Goal: Task Accomplishment & Management: Use online tool/utility

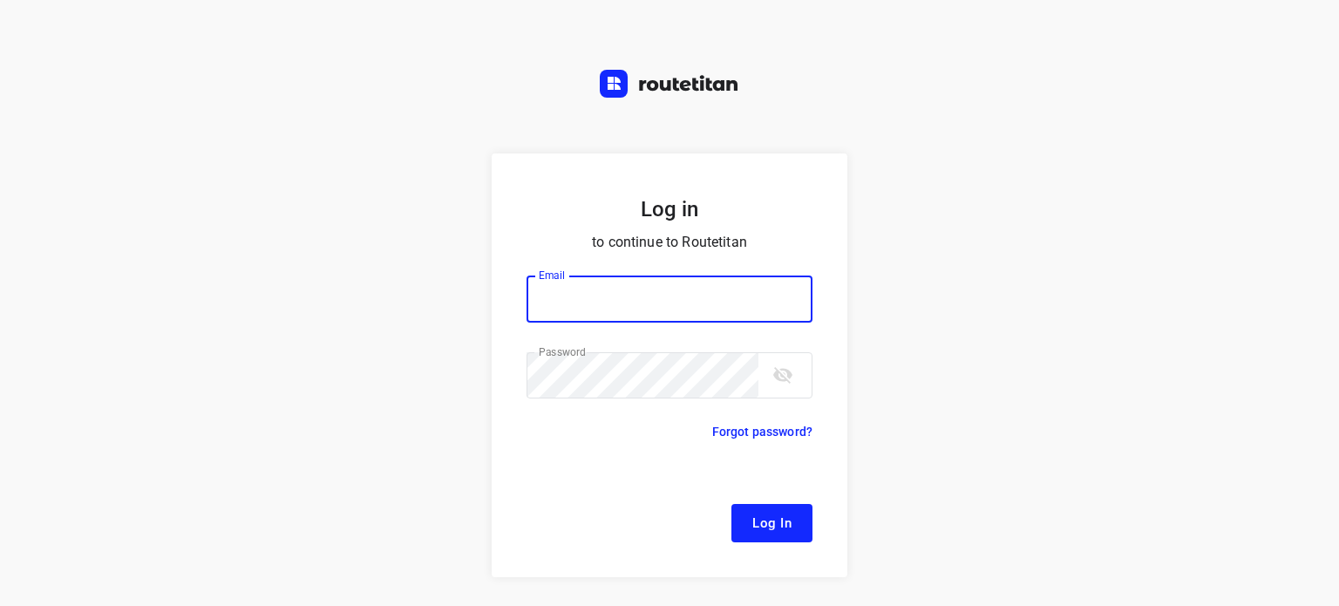
type input "[EMAIL_ADDRESS][DOMAIN_NAME]"
click at [784, 526] on button "Log In" at bounding box center [771, 523] width 81 height 38
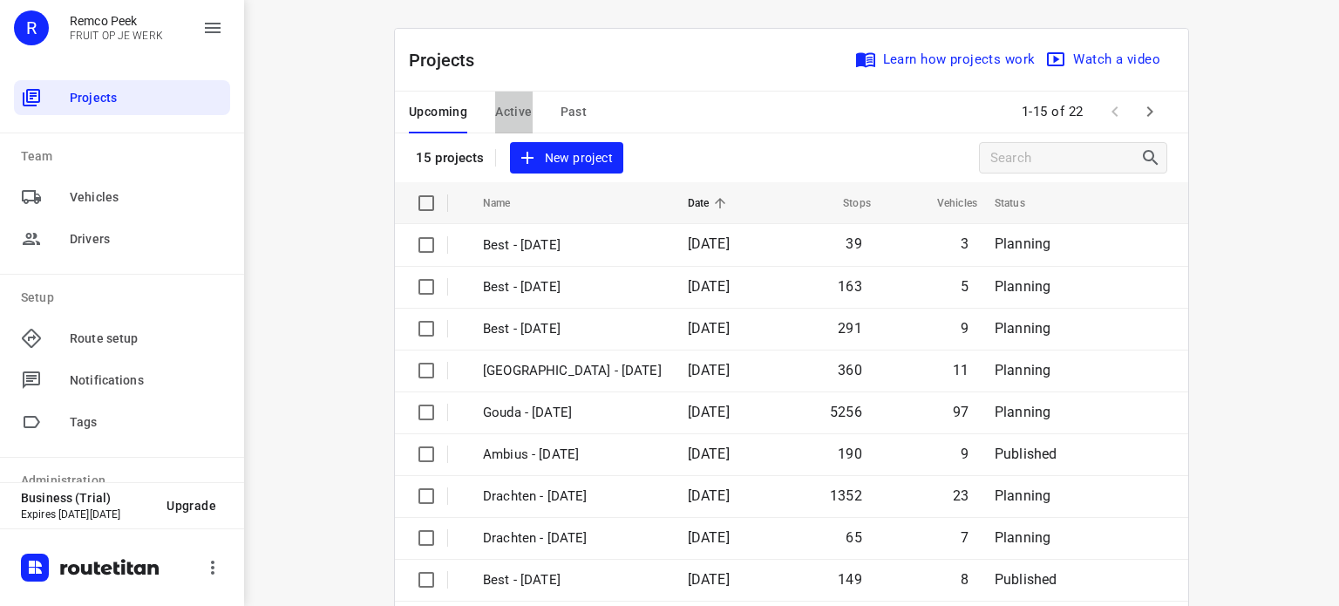
click at [499, 97] on button "Active" at bounding box center [513, 113] width 37 height 42
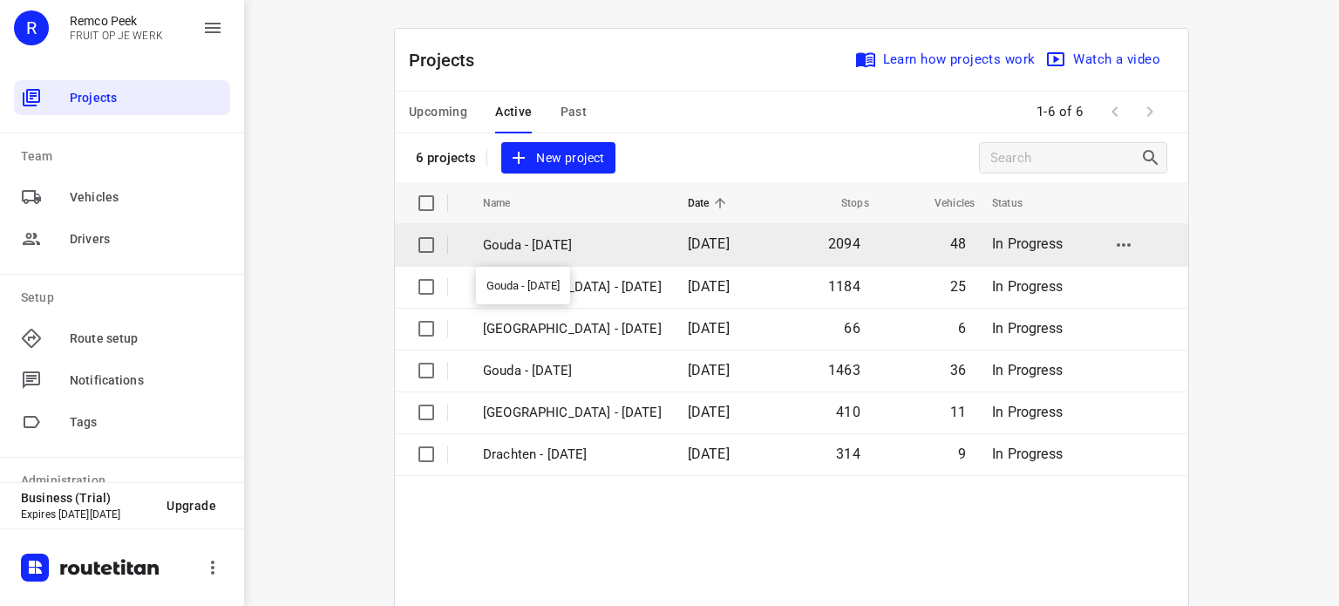
click at [557, 240] on p "Gouda - [DATE]" at bounding box center [572, 245] width 179 height 20
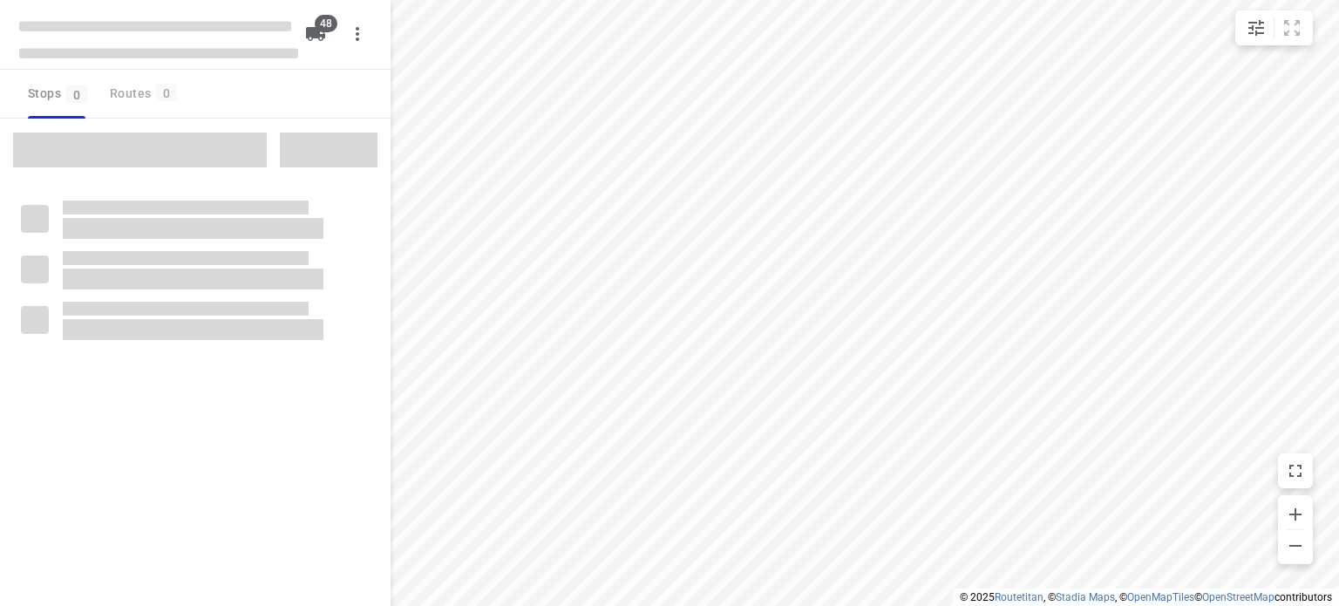
checkbox input "true"
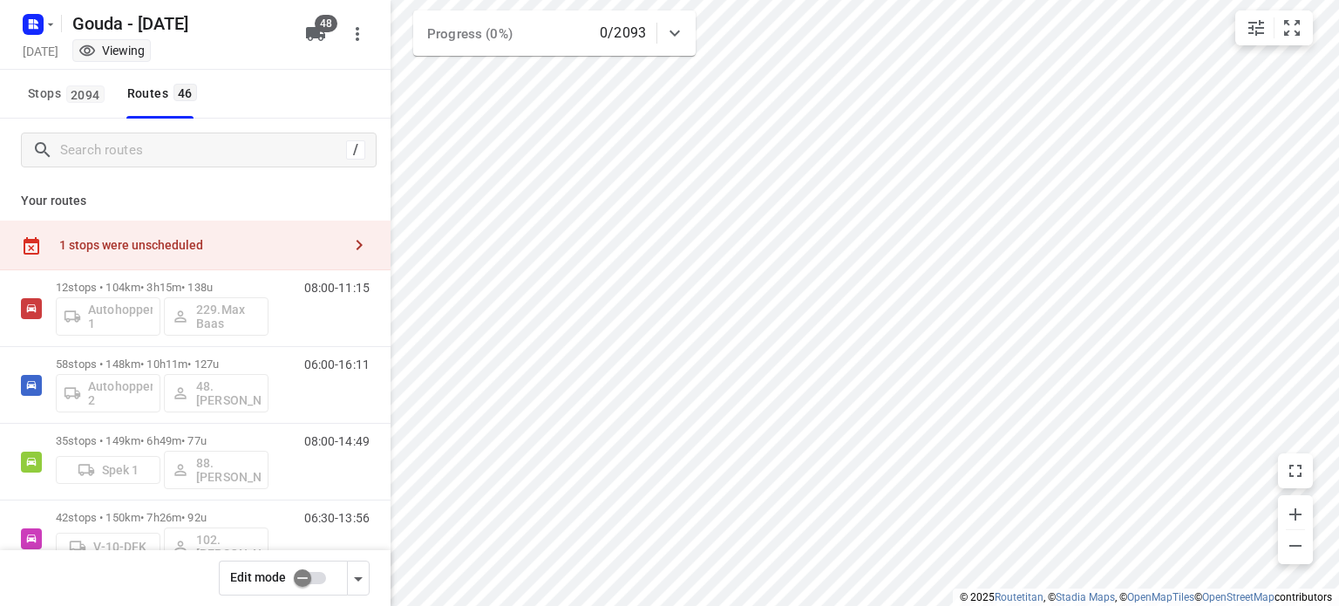
click at [322, 574] on input "checkbox" at bounding box center [302, 577] width 99 height 33
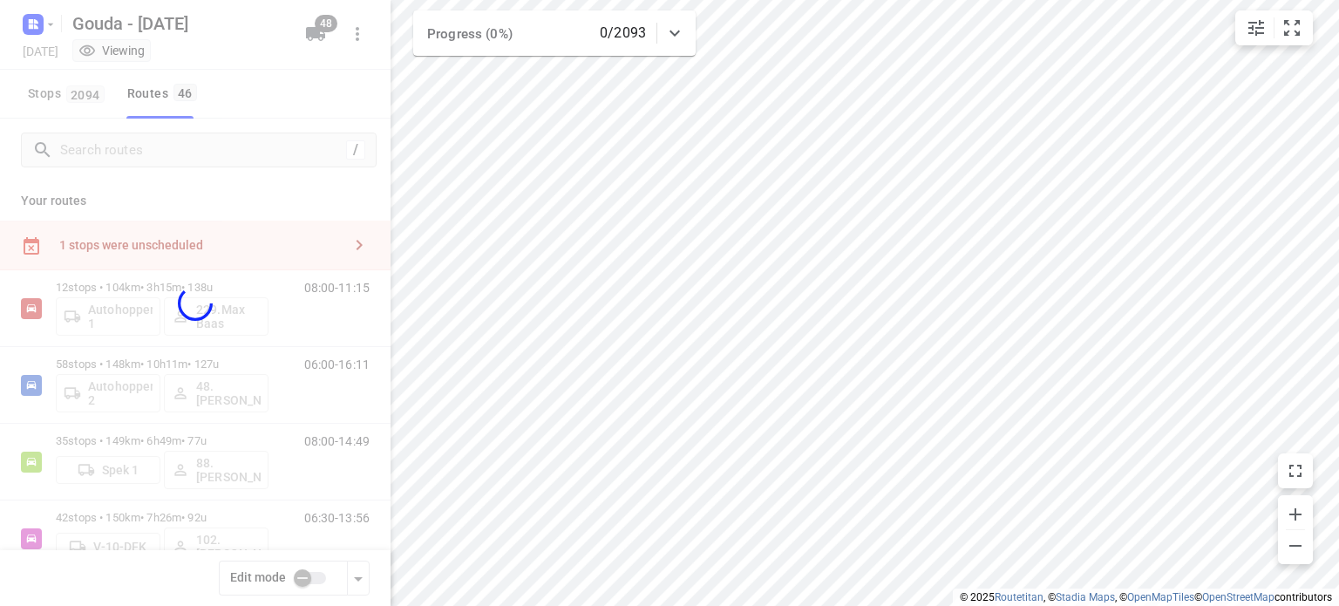
checkbox input "true"
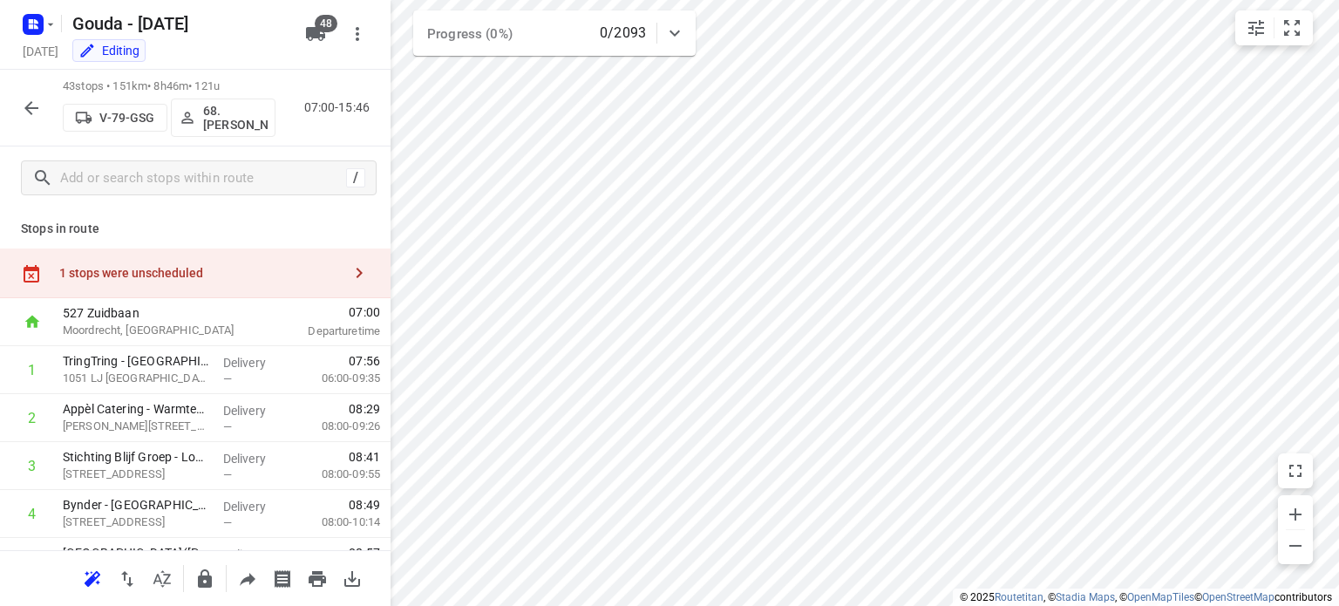
click at [350, 275] on icon "button" at bounding box center [359, 272] width 21 height 21
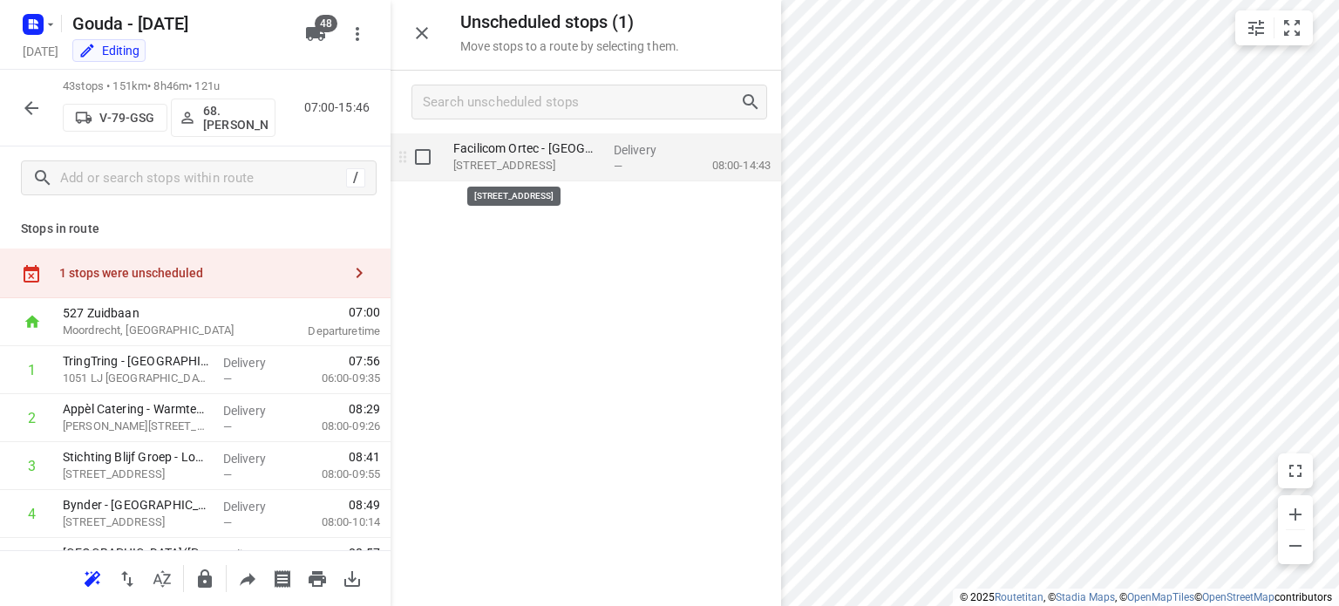
click at [572, 166] on p "[STREET_ADDRESS]" at bounding box center [526, 165] width 146 height 17
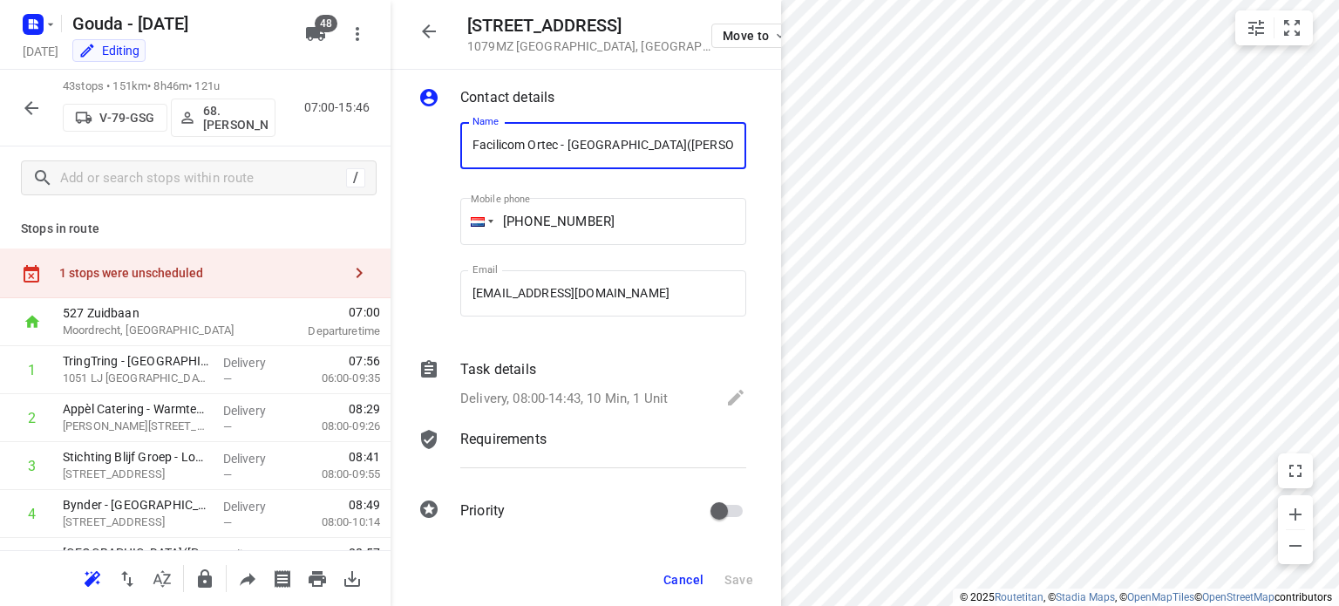
scroll to position [11, 0]
click at [728, 395] on icon at bounding box center [736, 397] width 16 height 16
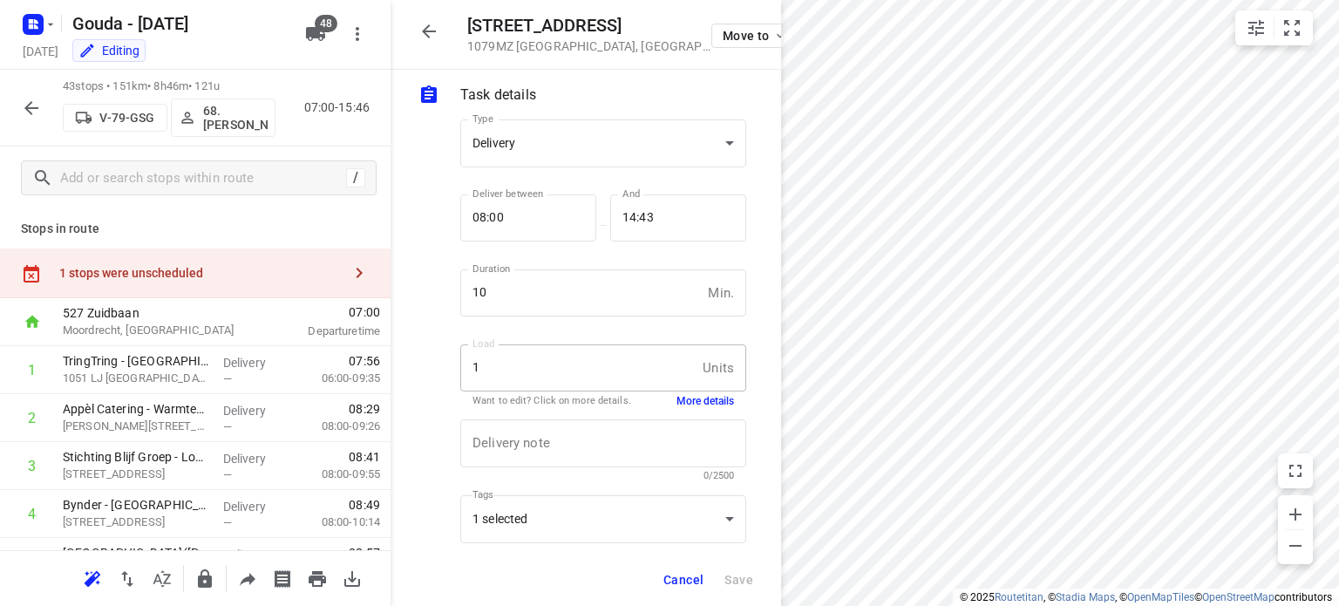
scroll to position [186, 0]
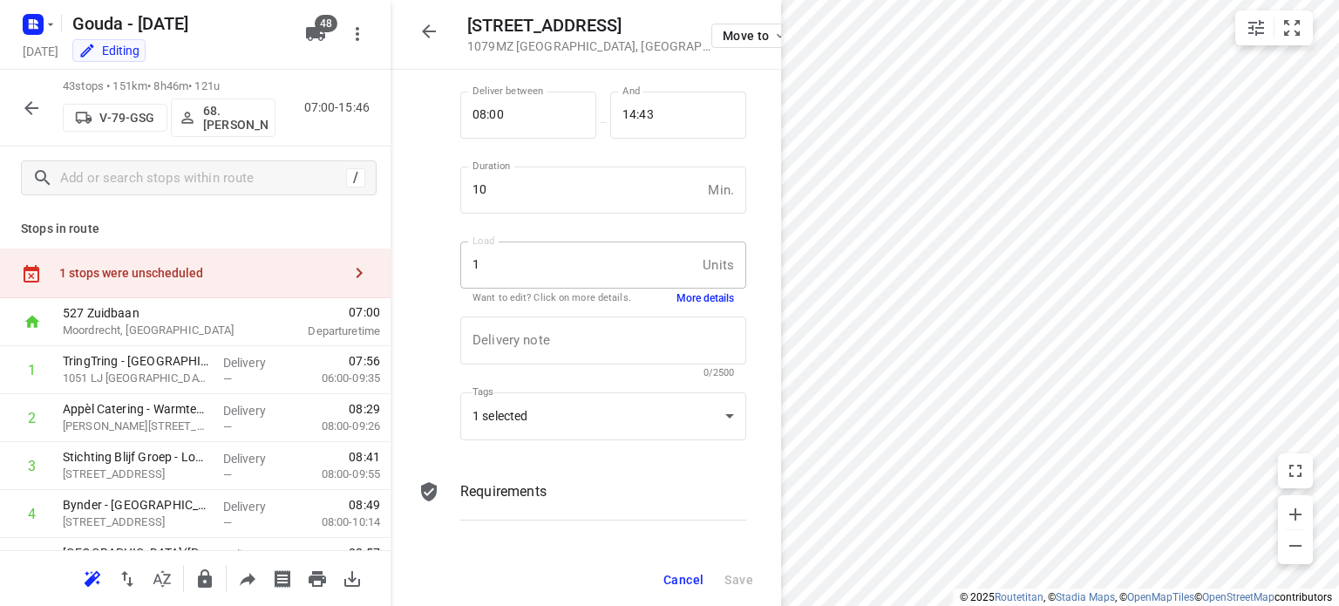
click at [689, 299] on button "More details" at bounding box center [705, 298] width 58 height 15
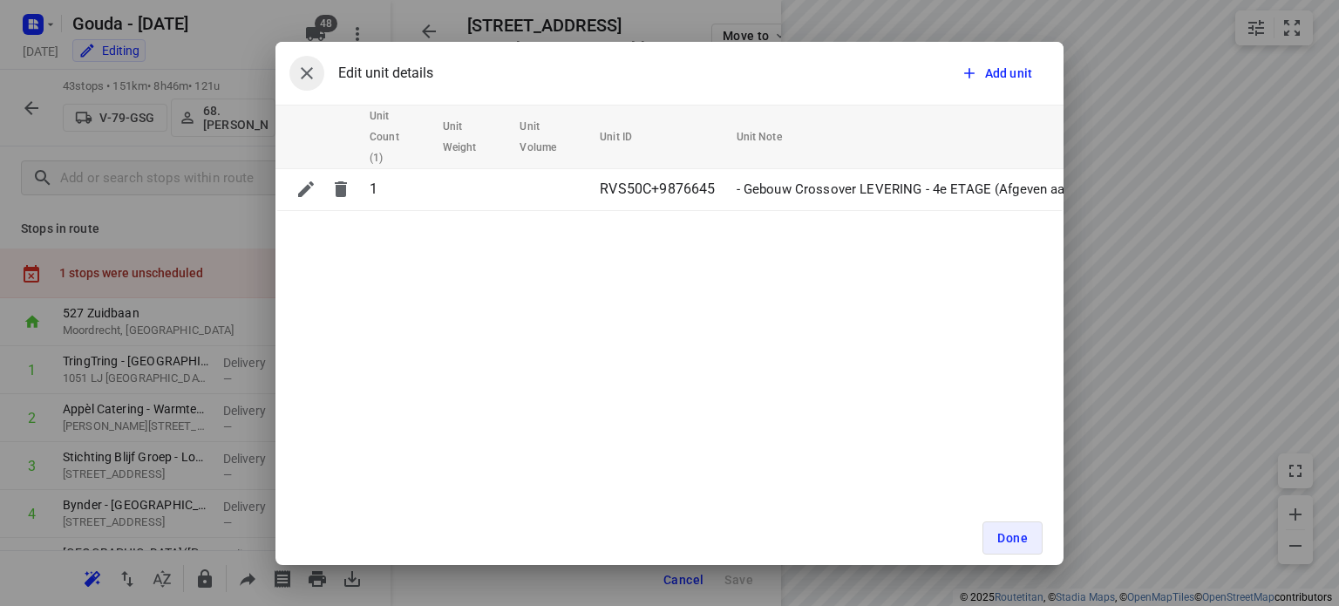
click at [295, 68] on button "button" at bounding box center [306, 73] width 35 height 35
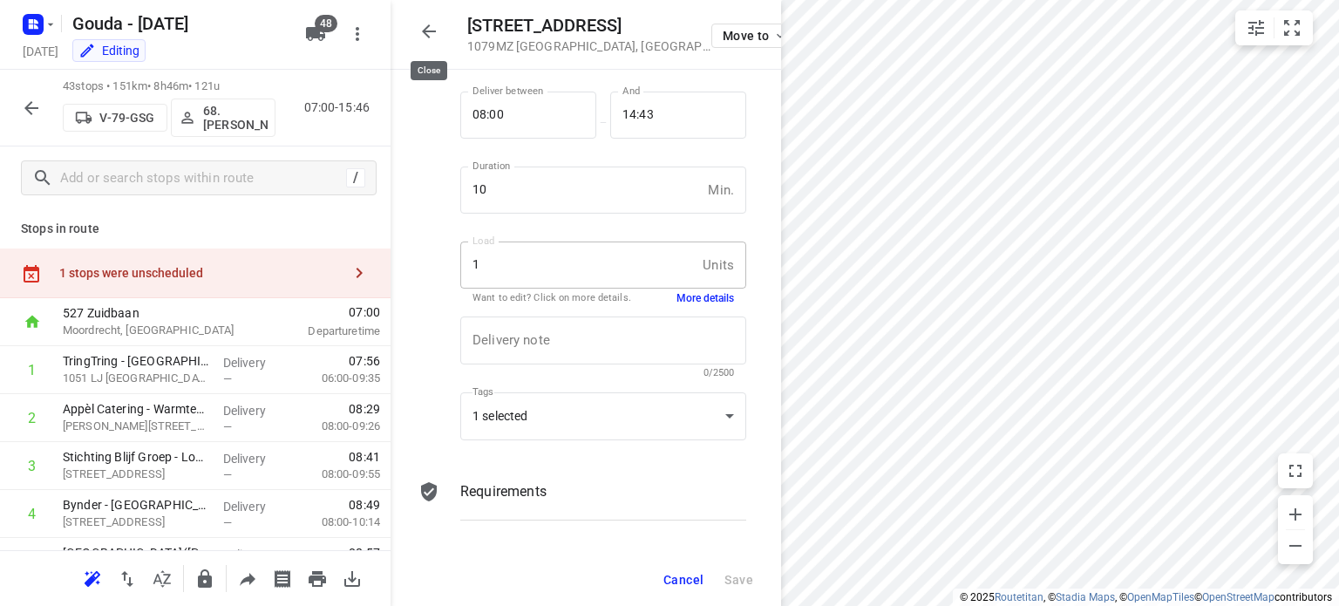
click at [431, 27] on icon "button" at bounding box center [428, 31] width 21 height 21
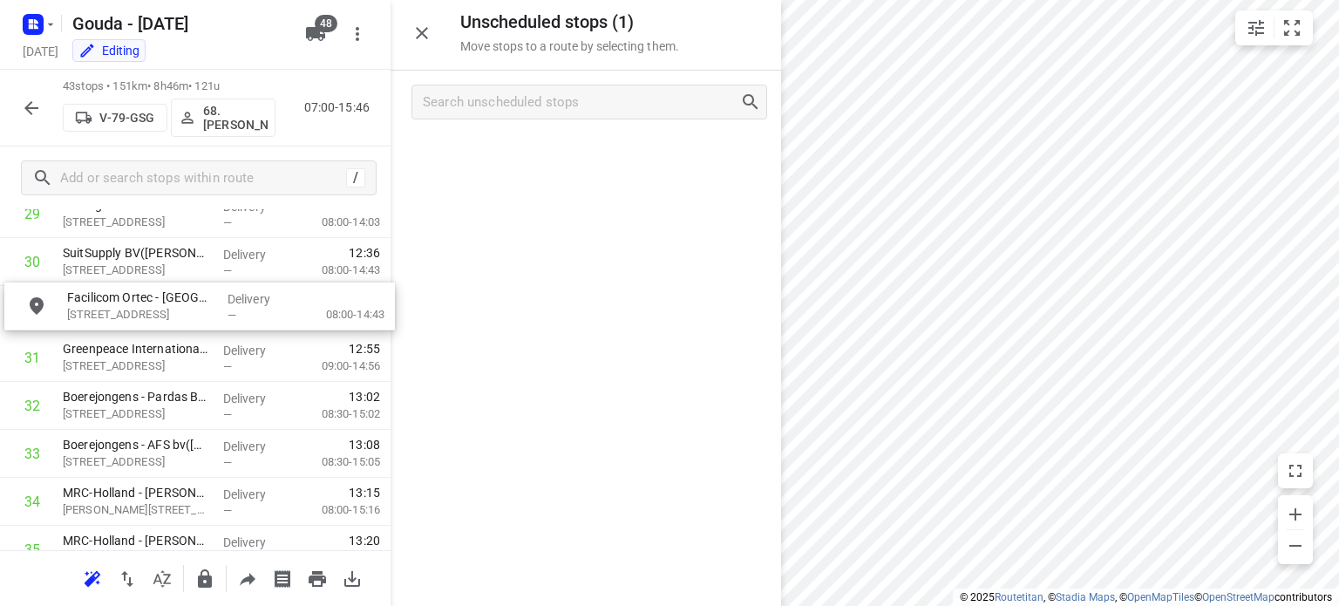
scroll to position [1496, 0]
drag, startPoint x: 529, startPoint y: 153, endPoint x: 133, endPoint y: 305, distance: 424.1
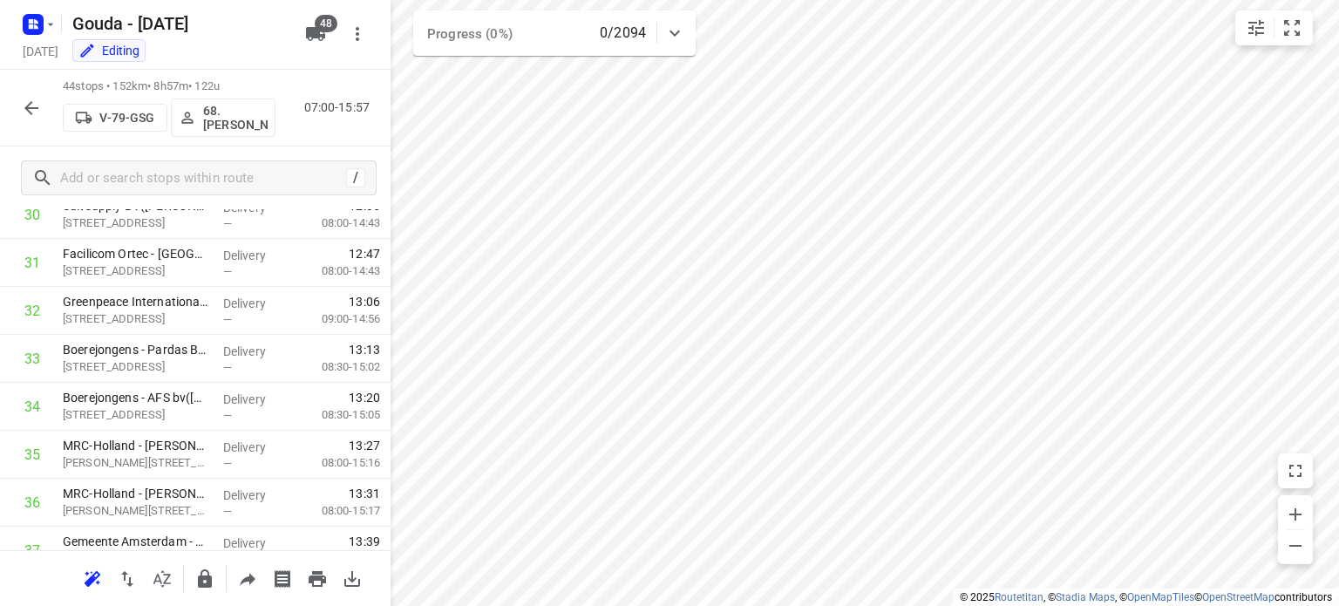
click at [33, 105] on icon "button" at bounding box center [31, 108] width 21 height 21
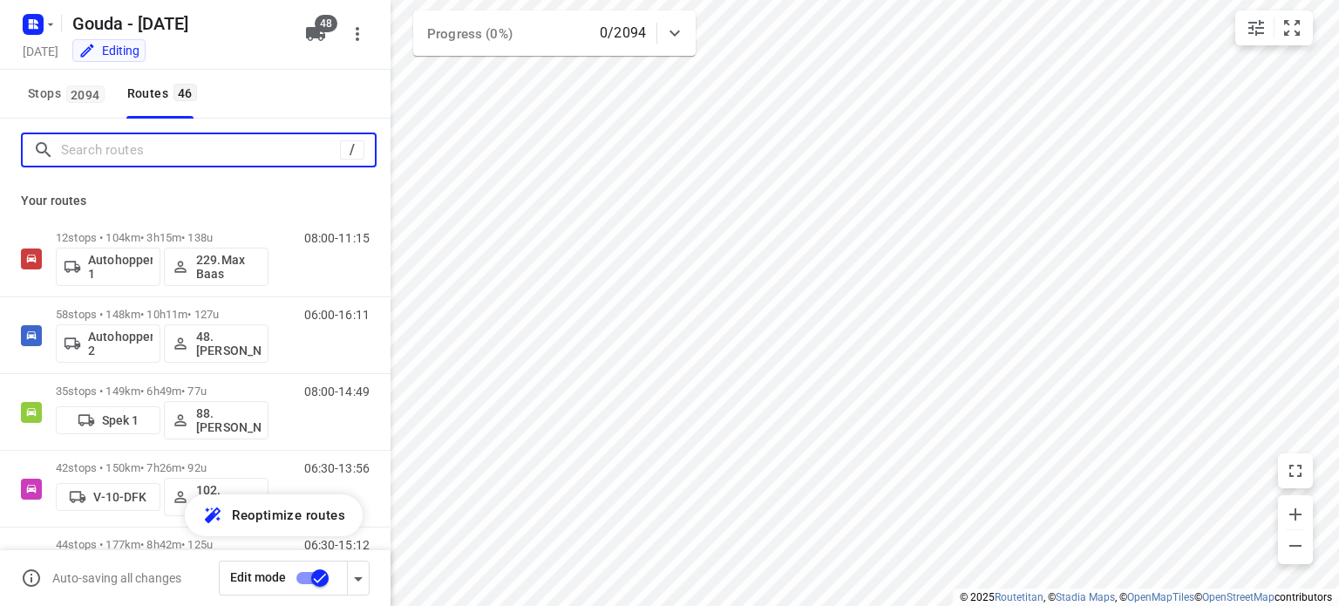
click at [99, 146] on input "Search routes" at bounding box center [200, 150] width 279 height 27
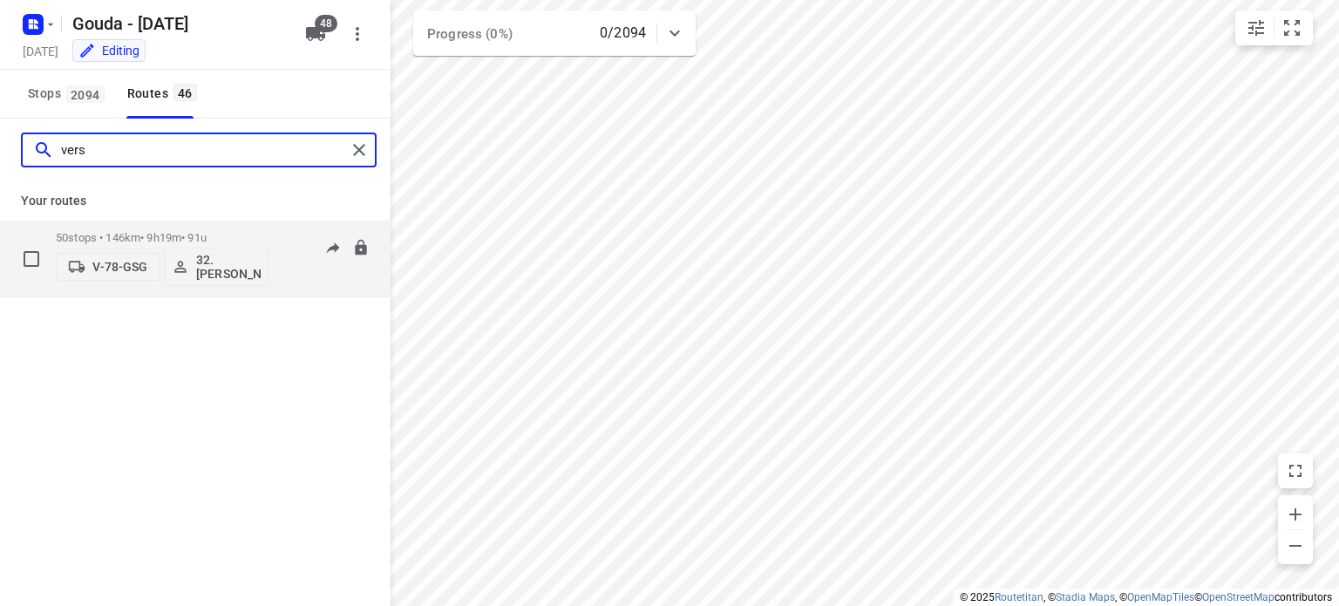
type input "vers"
click at [207, 234] on p "50 stops • 146km • 9h19m • 91u" at bounding box center [162, 237] width 213 height 13
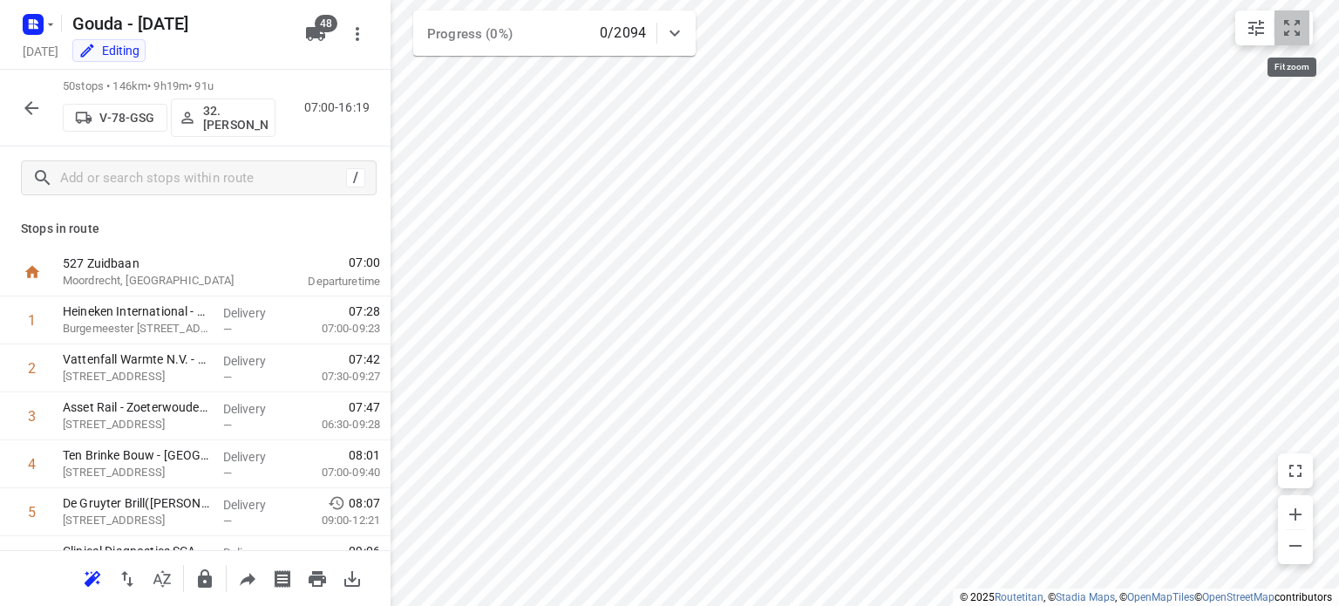
drag, startPoint x: 1290, startPoint y: 19, endPoint x: 1278, endPoint y: 41, distance: 25.0
click at [1290, 23] on icon "small contained button group" at bounding box center [1291, 27] width 21 height 21
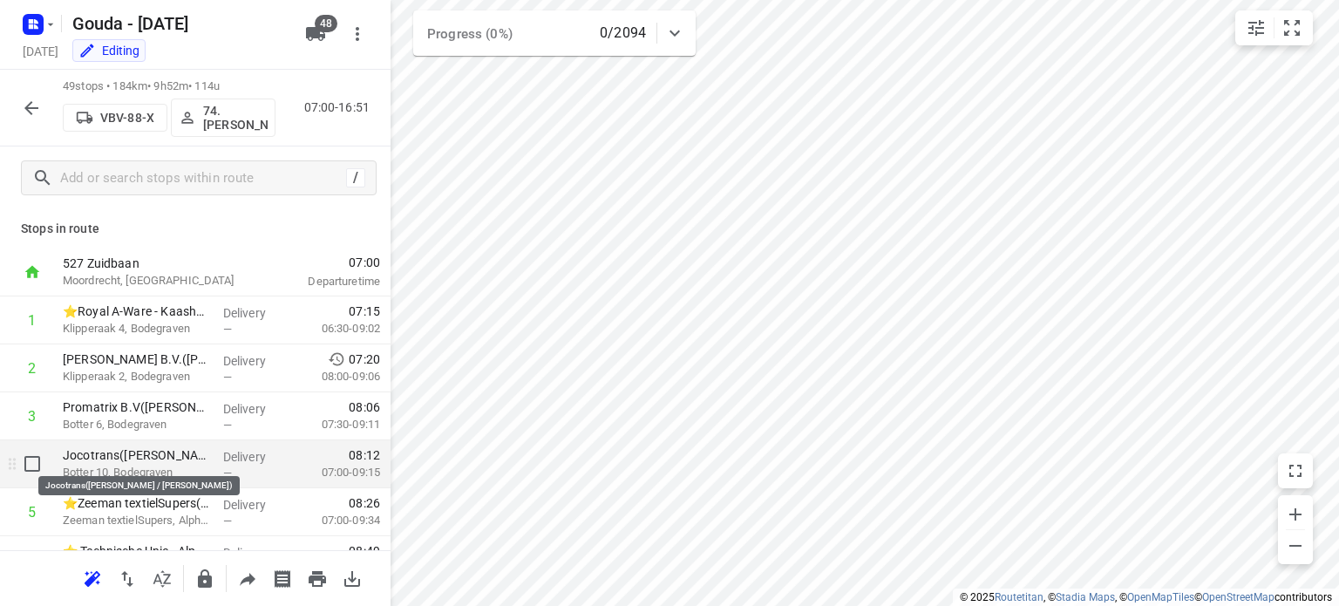
scroll to position [87, 0]
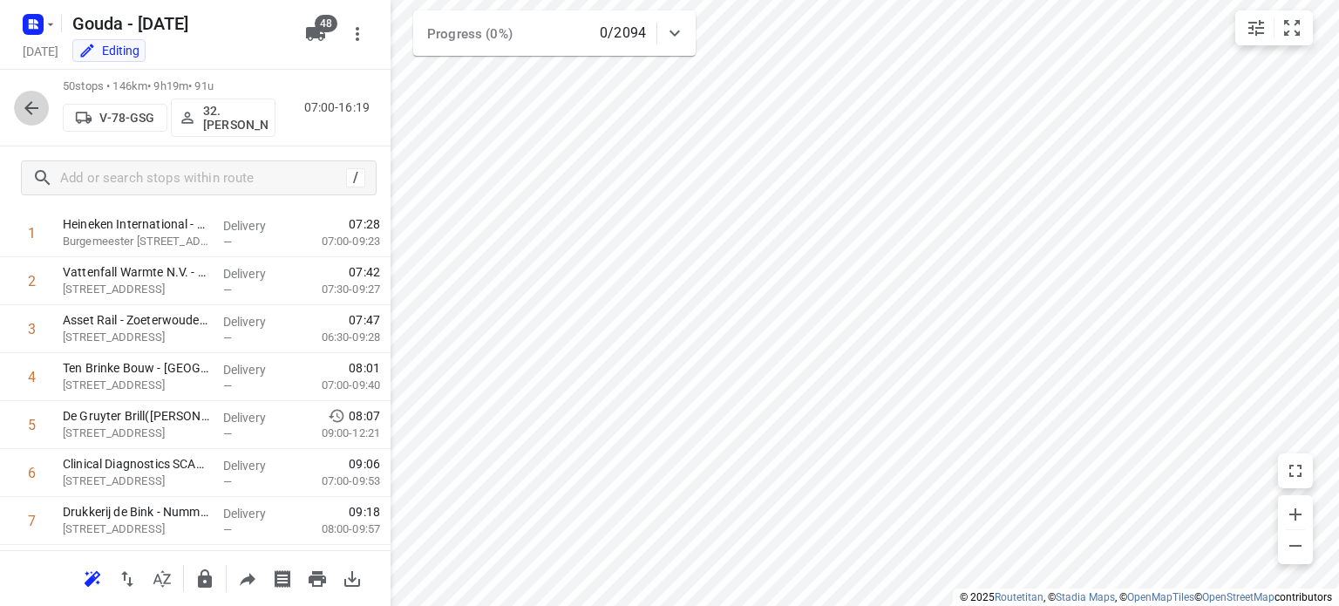
click at [32, 112] on icon "button" at bounding box center [31, 108] width 21 height 21
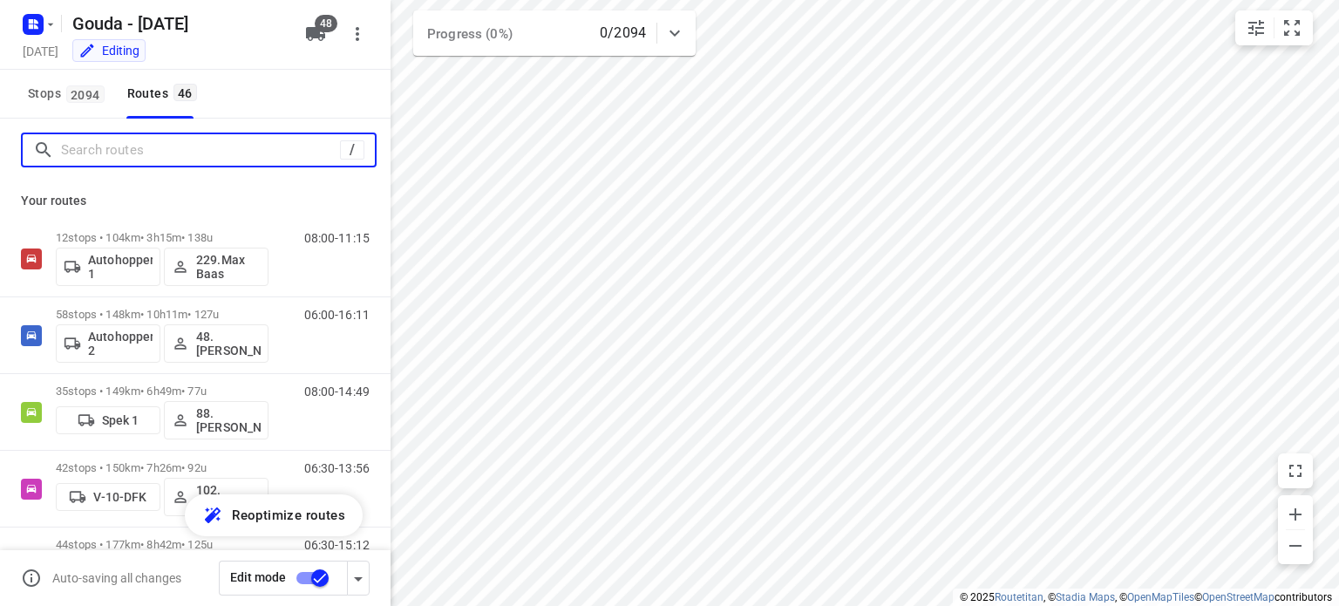
click at [165, 157] on input "Search routes" at bounding box center [200, 150] width 279 height 27
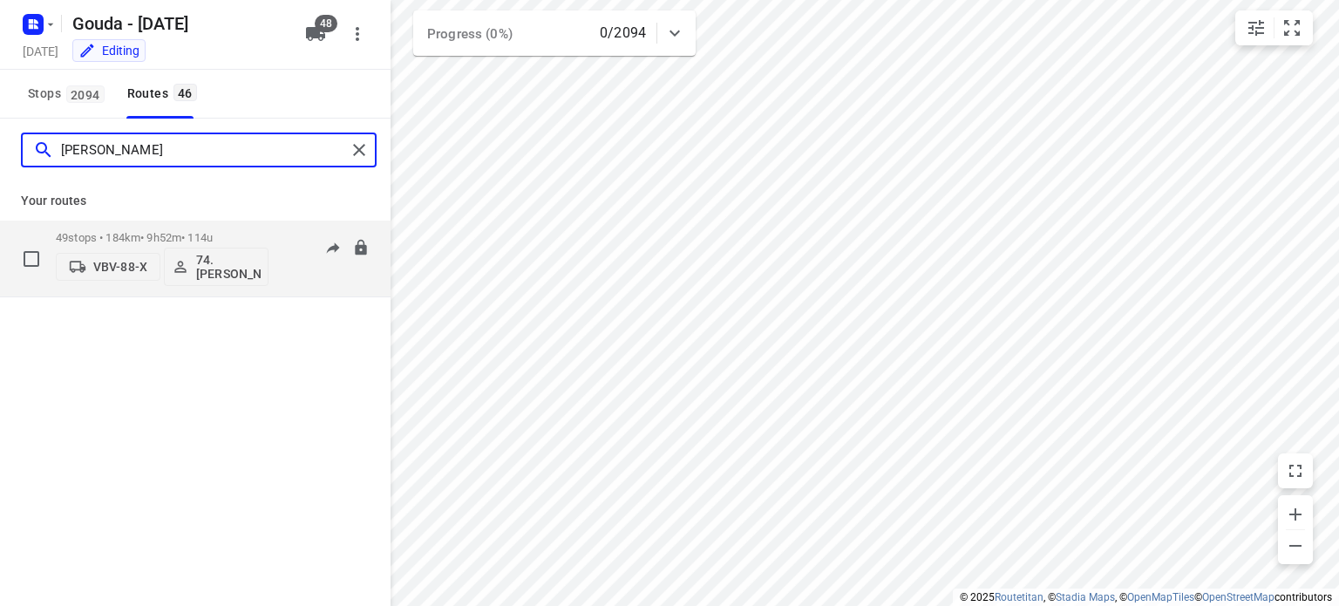
type input "[PERSON_NAME]"
click at [174, 232] on p "49 stops • 184km • 9h52m • 114u" at bounding box center [162, 237] width 213 height 13
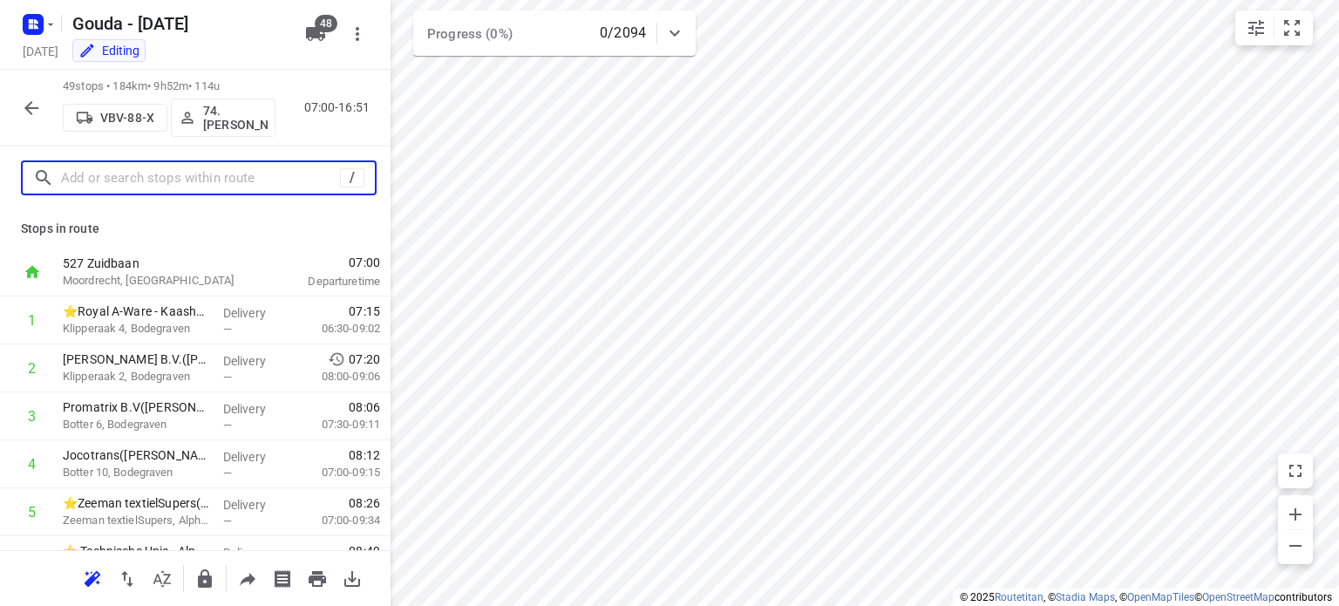
click at [158, 177] on input "text" at bounding box center [200, 178] width 279 height 27
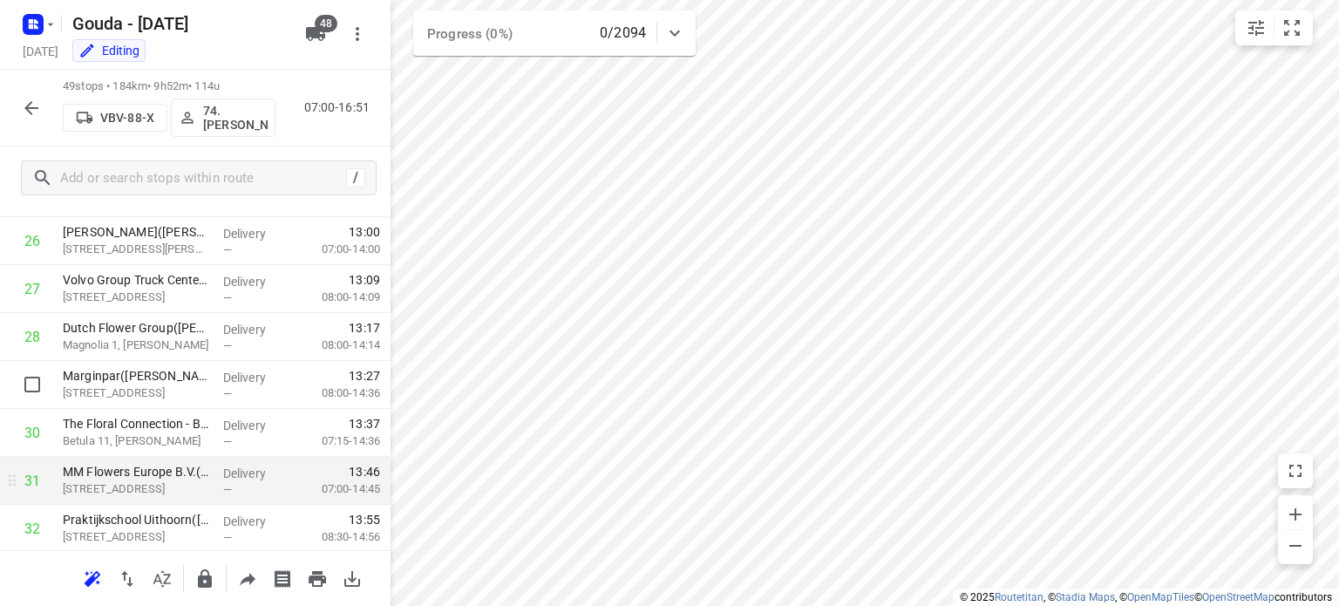
scroll to position [1307, 0]
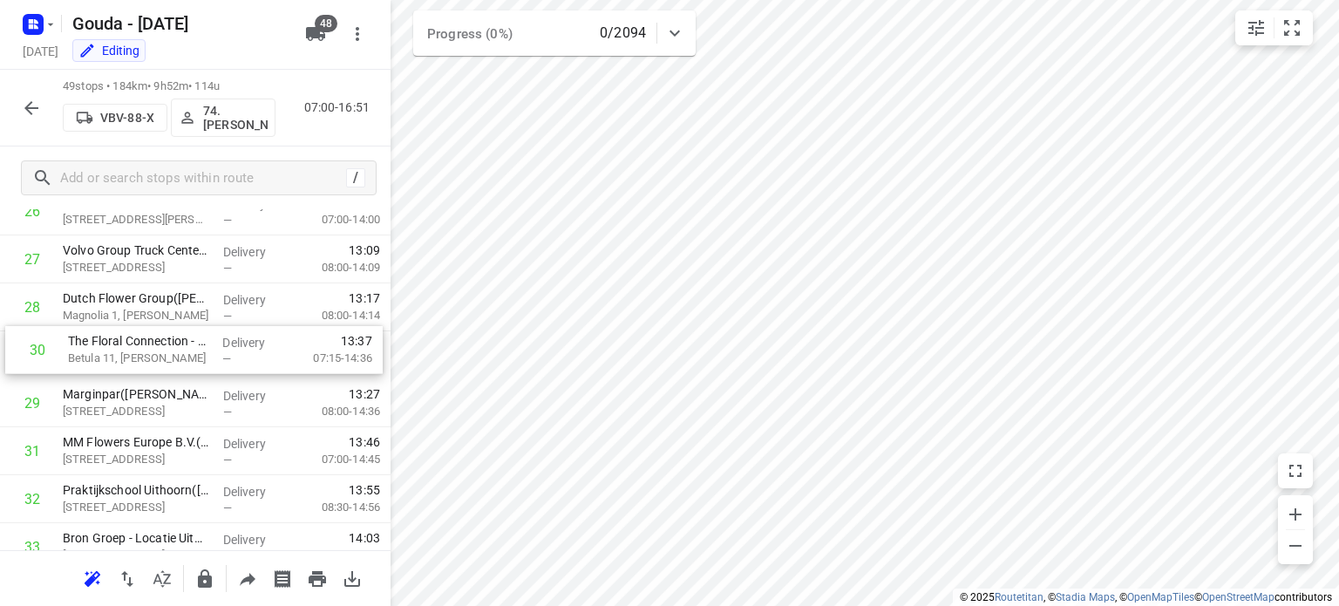
drag, startPoint x: 111, startPoint y: 408, endPoint x: 120, endPoint y: 353, distance: 55.7
click at [120, 353] on div "1 ⭐Royal A-Ware - Kaashandel Noordhoek V.O.F.([PERSON_NAME]) Klipperaak 4, Bode…" at bounding box center [195, 163] width 390 height 2349
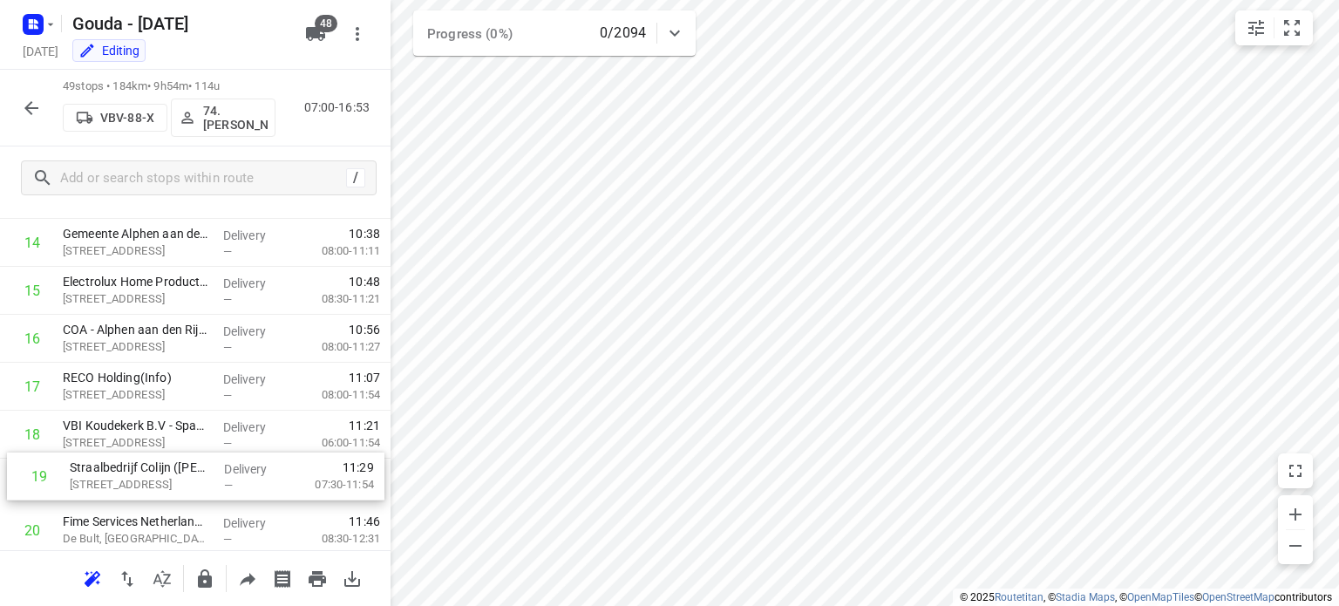
scroll to position [701, 0]
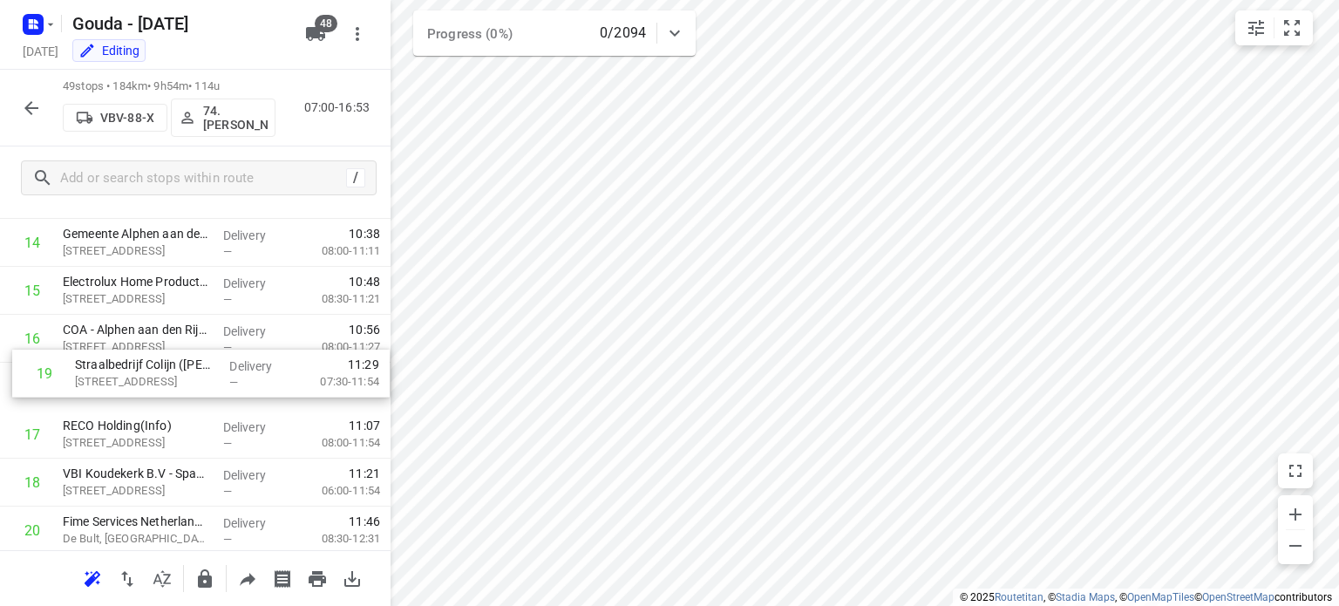
drag, startPoint x: 80, startPoint y: 495, endPoint x: 98, endPoint y: 382, distance: 114.6
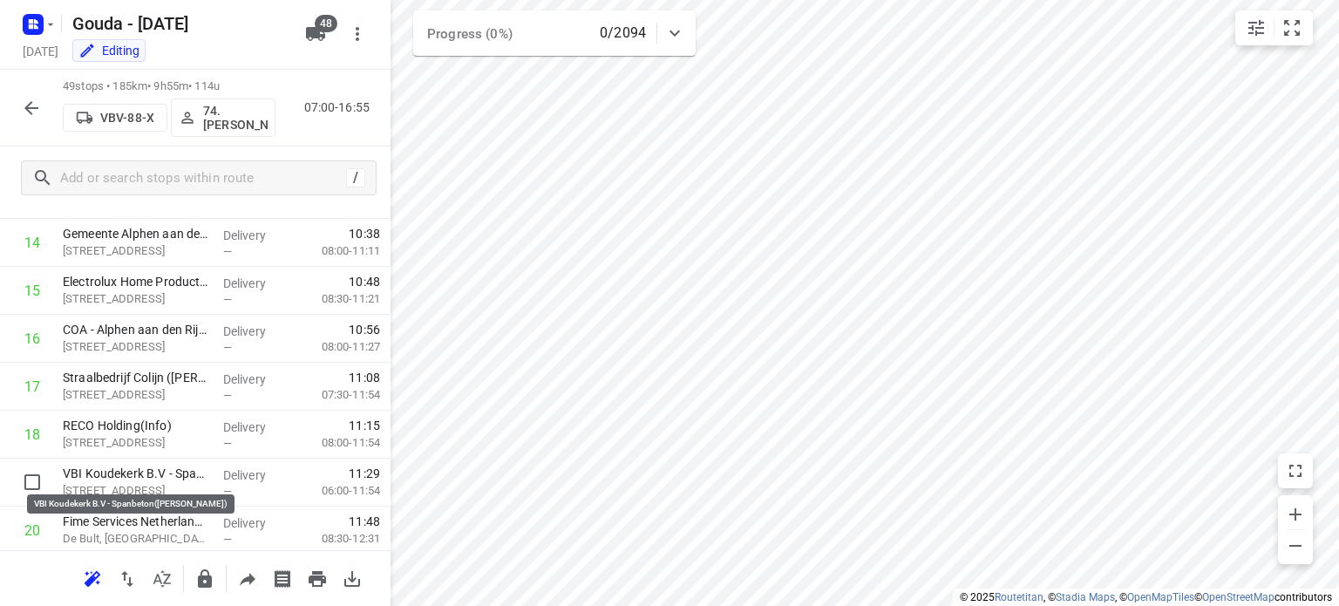
scroll to position [702, 0]
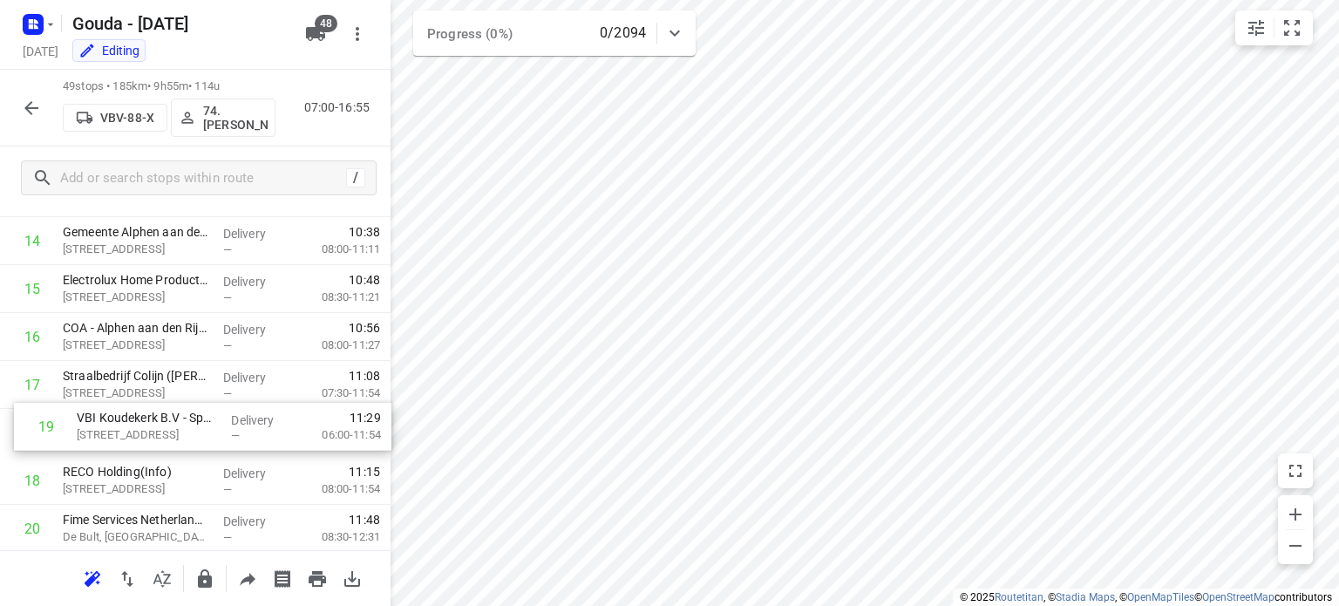
drag, startPoint x: 105, startPoint y: 480, endPoint x: 119, endPoint y: 420, distance: 61.9
click at [31, 98] on icon "button" at bounding box center [31, 108] width 21 height 21
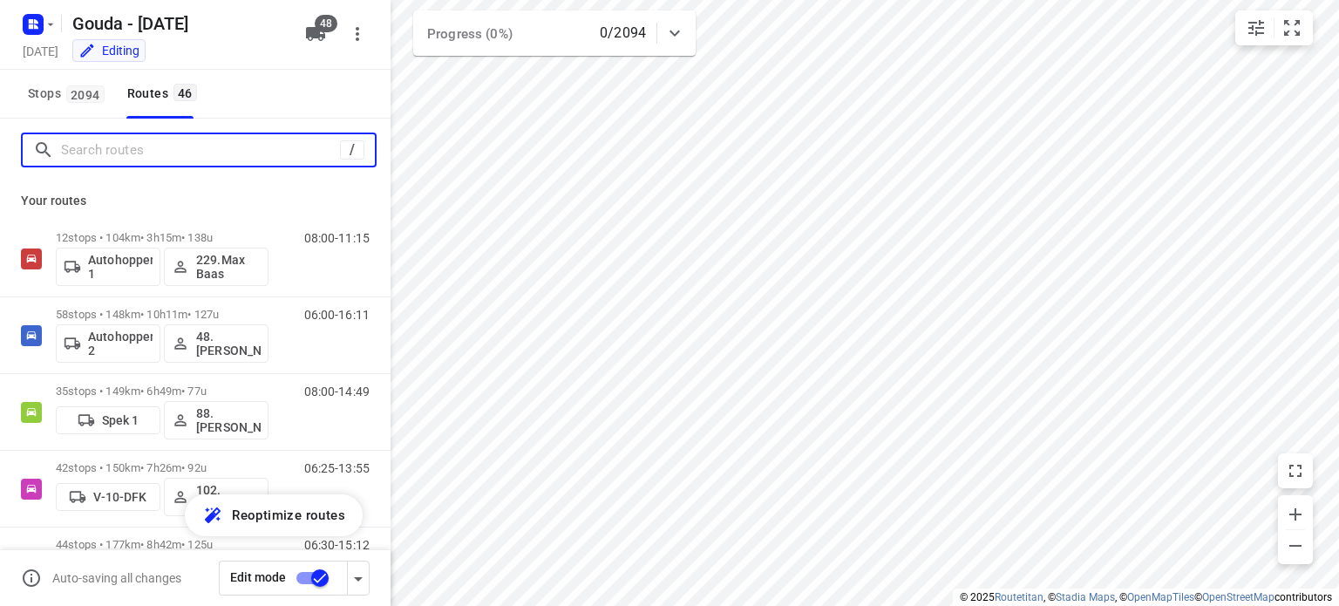
click at [122, 144] on input "Search routes" at bounding box center [200, 150] width 279 height 27
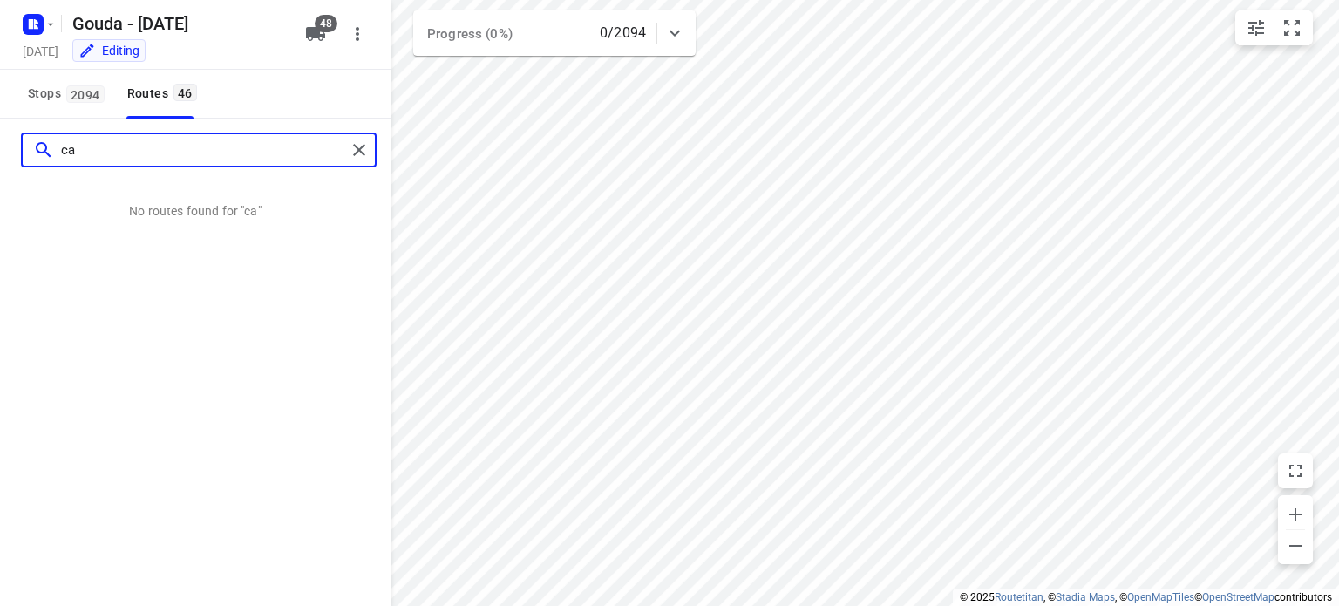
type input "c"
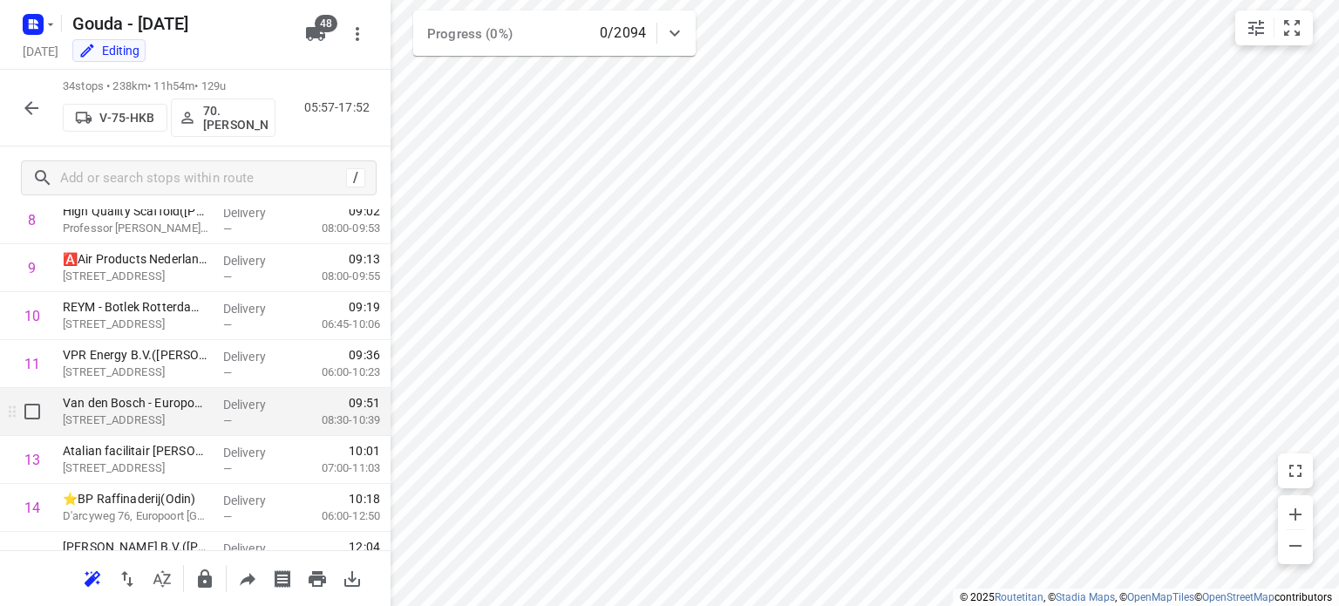
scroll to position [523, 0]
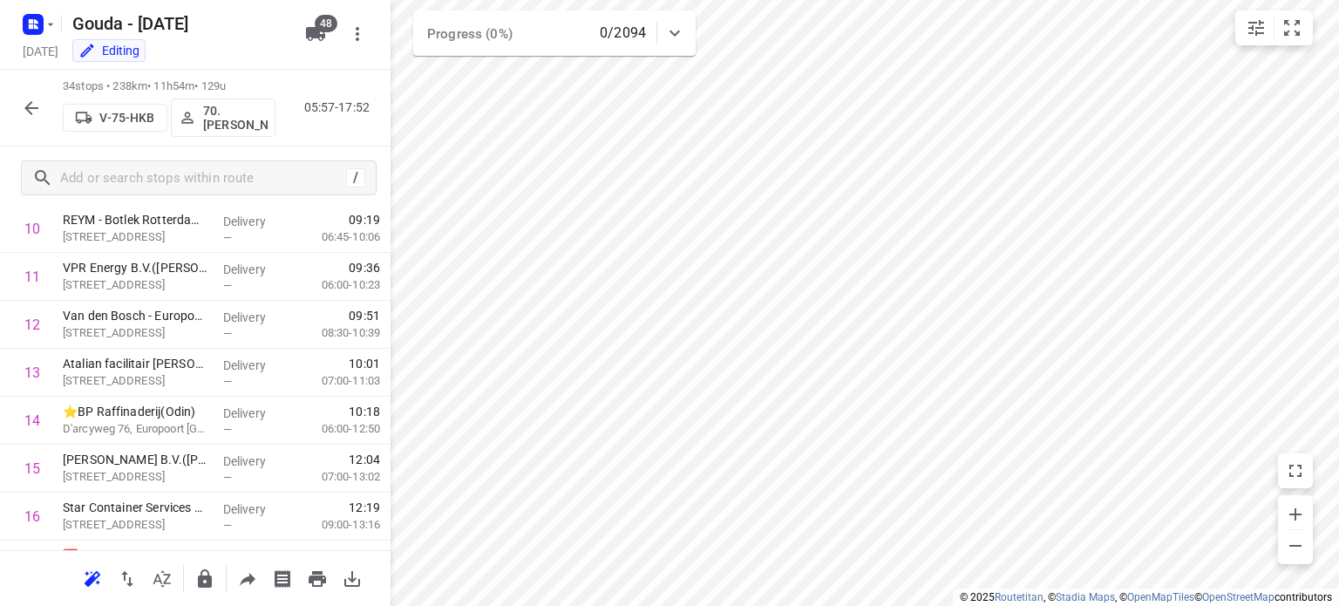
click at [38, 115] on icon "button" at bounding box center [31, 108] width 21 height 21
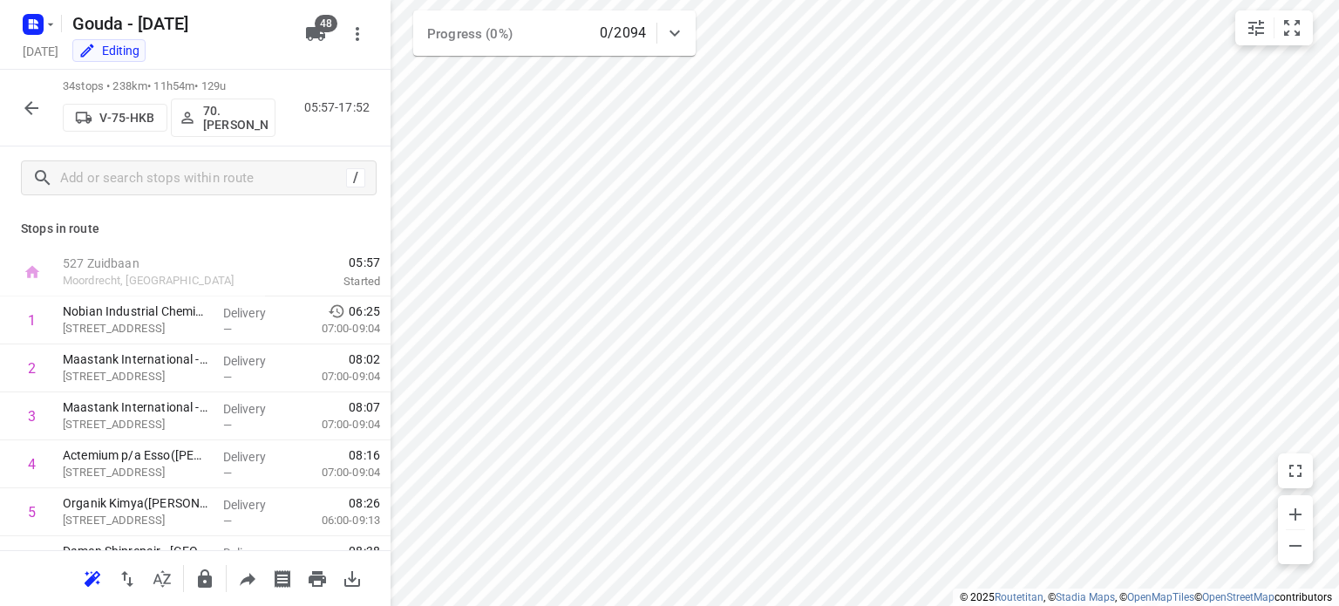
click at [37, 106] on icon "button" at bounding box center [31, 108] width 21 height 21
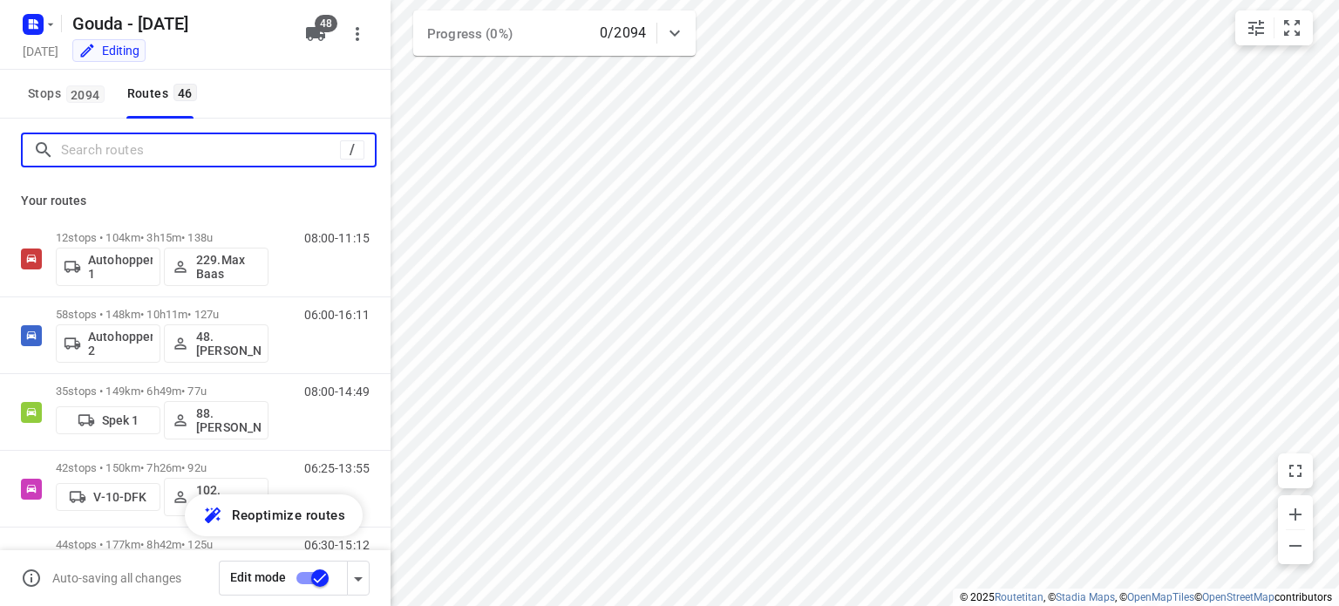
click at [183, 159] on input "Search routes" at bounding box center [200, 150] width 279 height 27
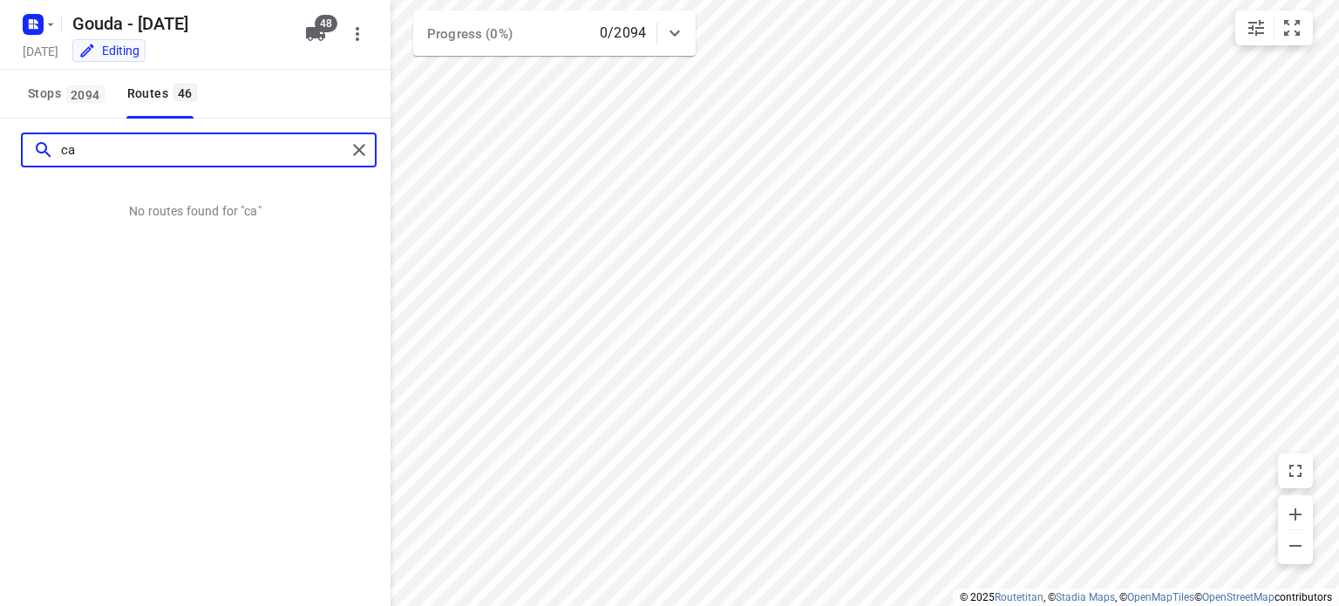
type input "c"
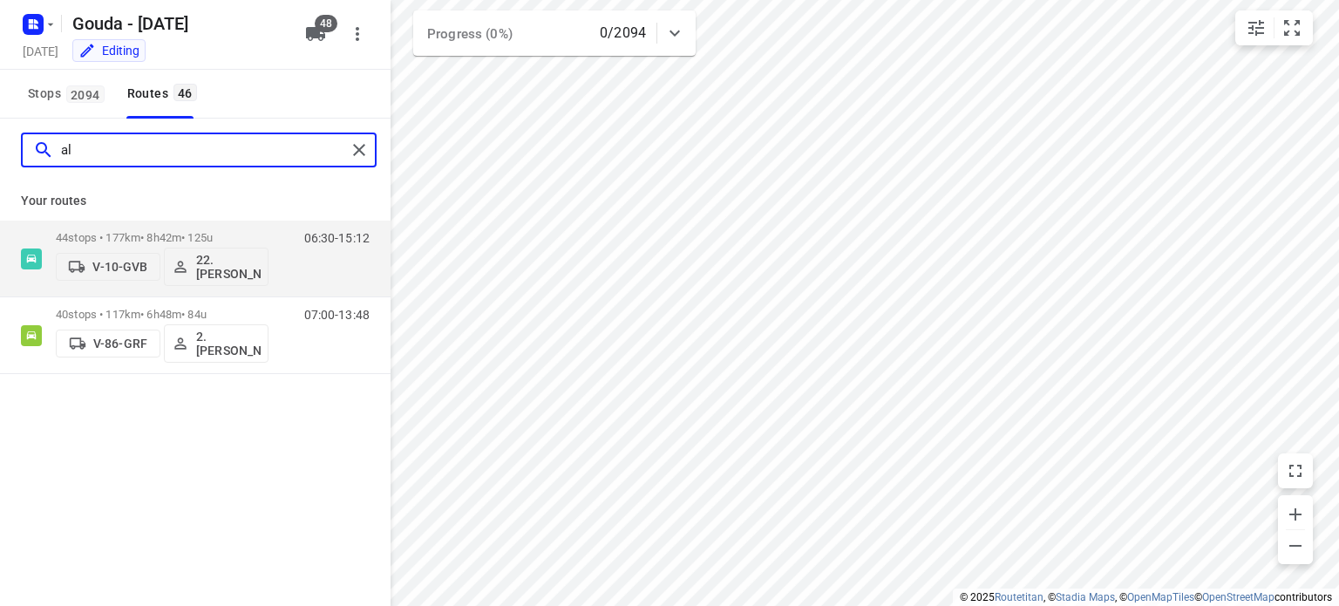
type input "a"
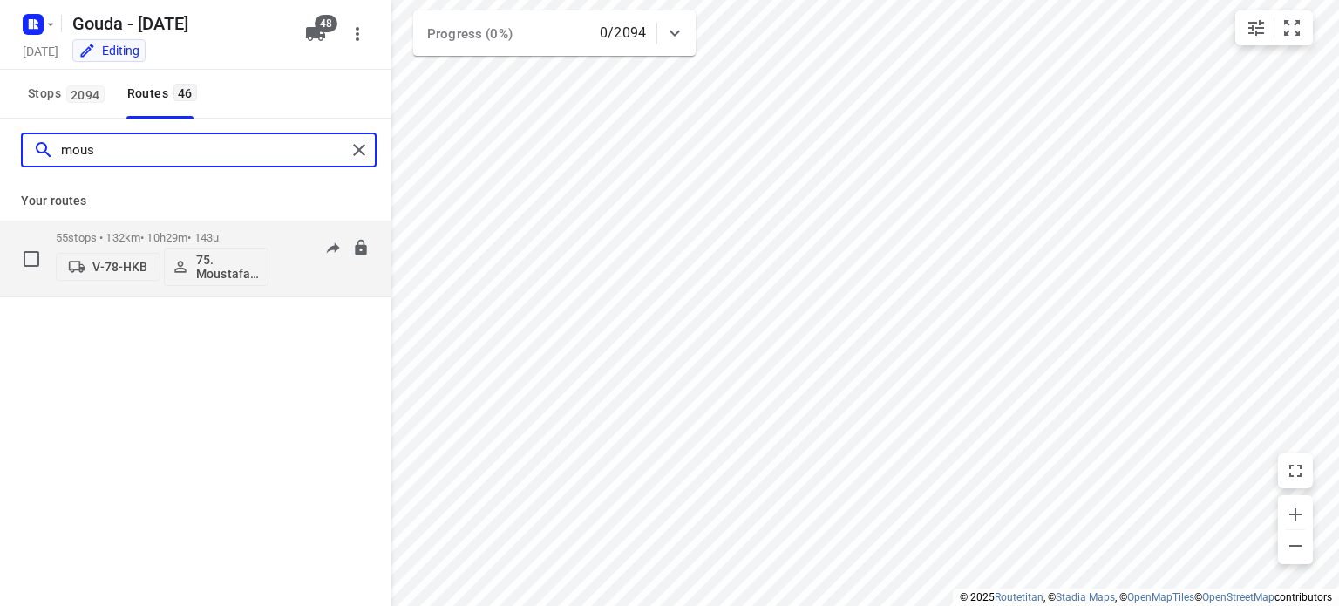
type input "mous"
click at [190, 238] on p "55 stops • 132km • 10h29m • 143u" at bounding box center [162, 237] width 213 height 13
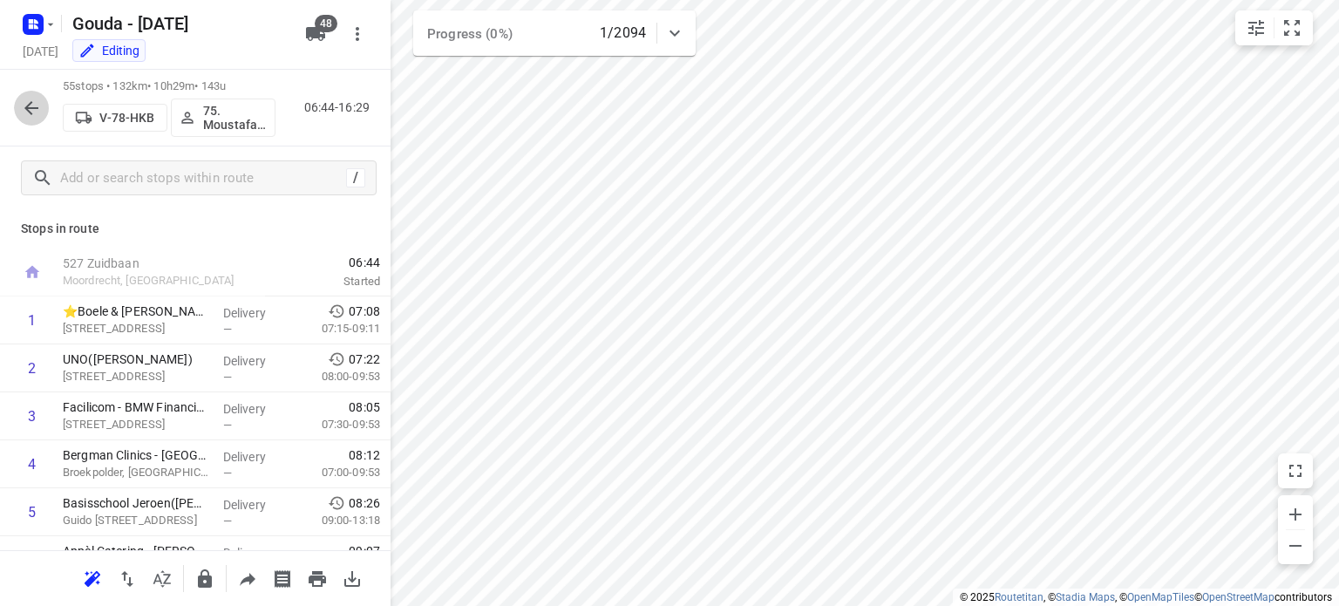
click at [18, 112] on button "button" at bounding box center [31, 108] width 35 height 35
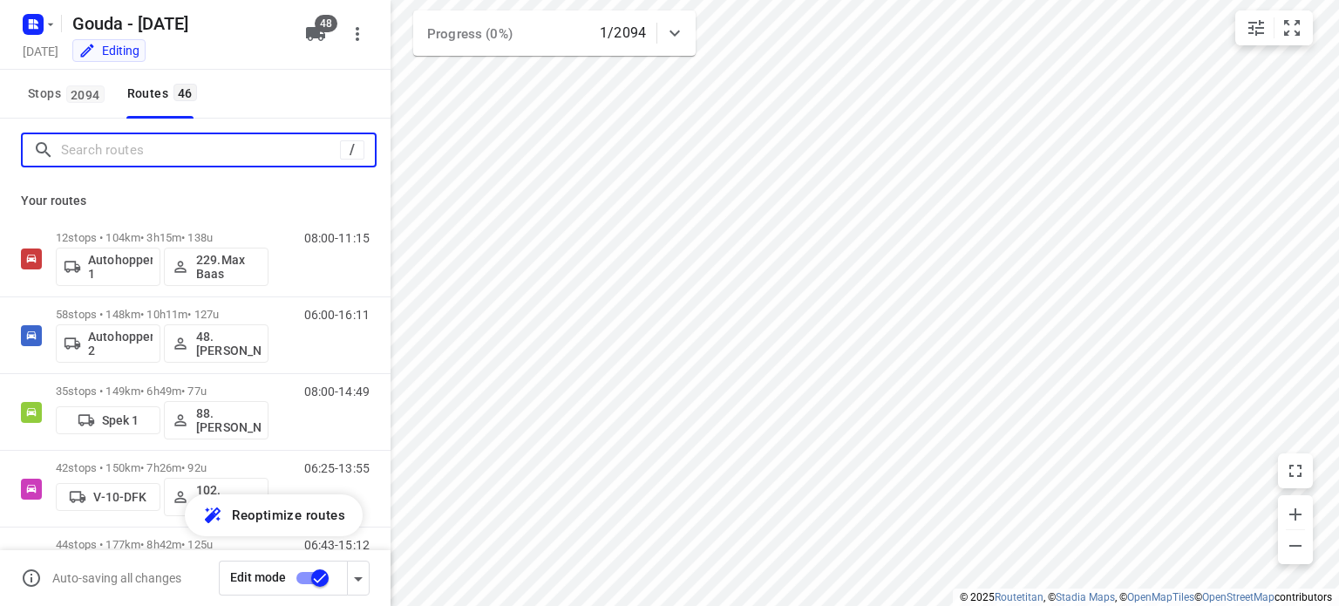
click at [166, 159] on input "Search routes" at bounding box center [200, 150] width 279 height 27
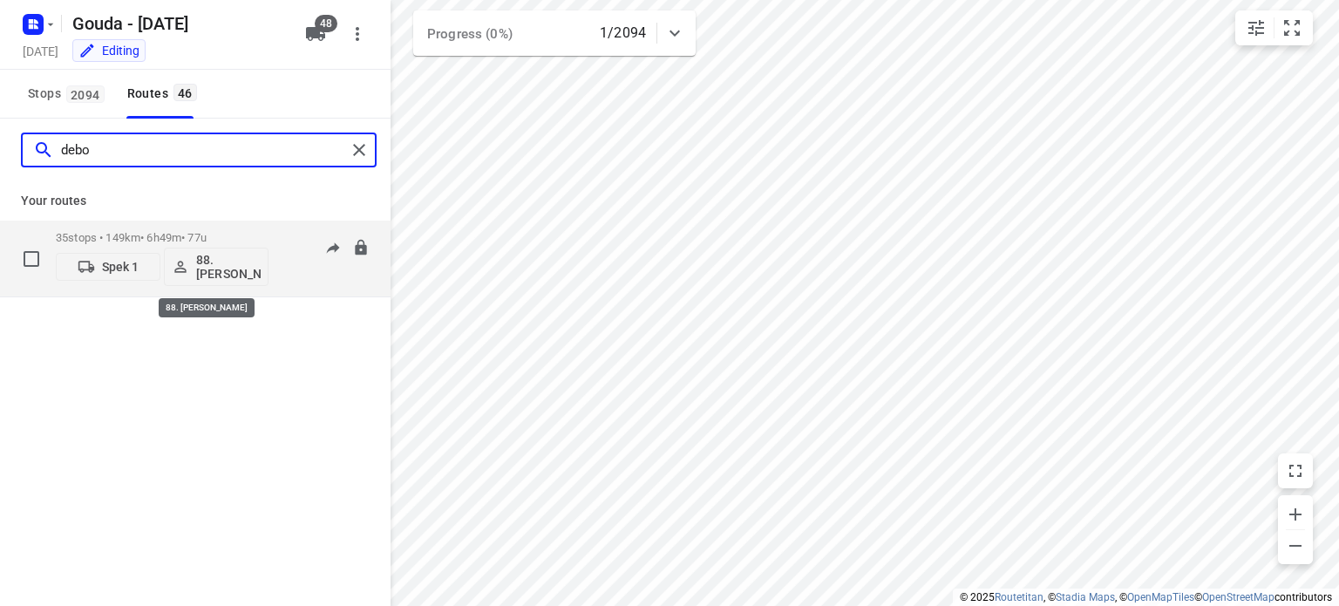
type input "debo"
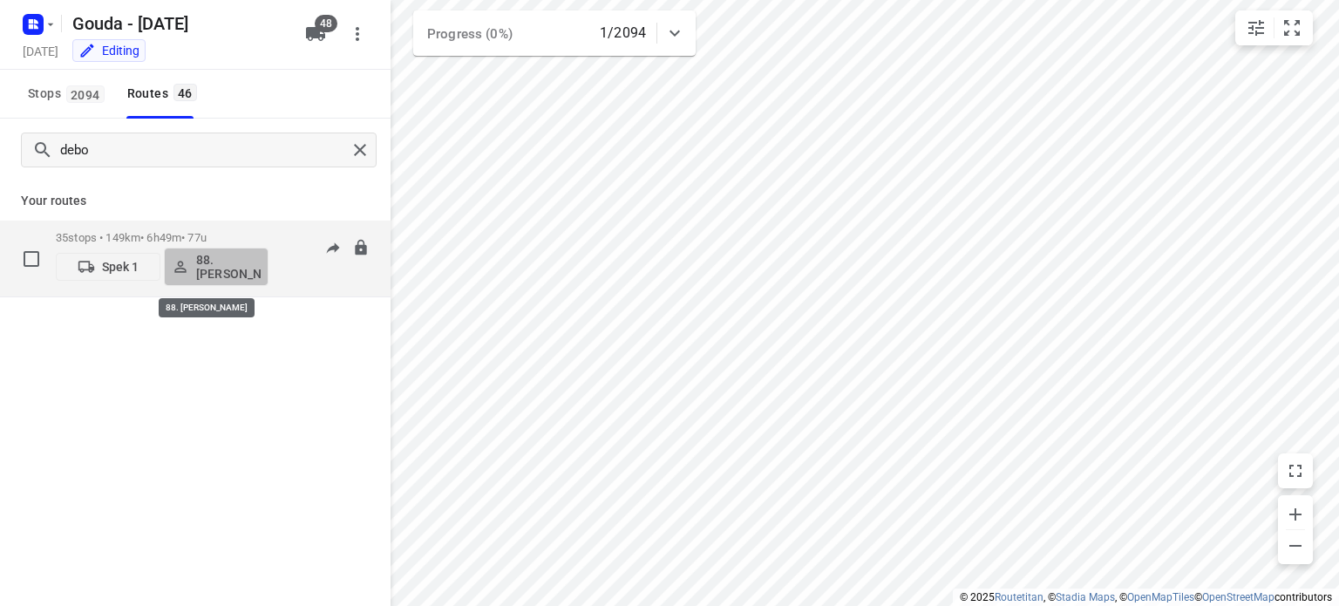
click at [220, 270] on p "88. [PERSON_NAME]" at bounding box center [228, 267] width 64 height 28
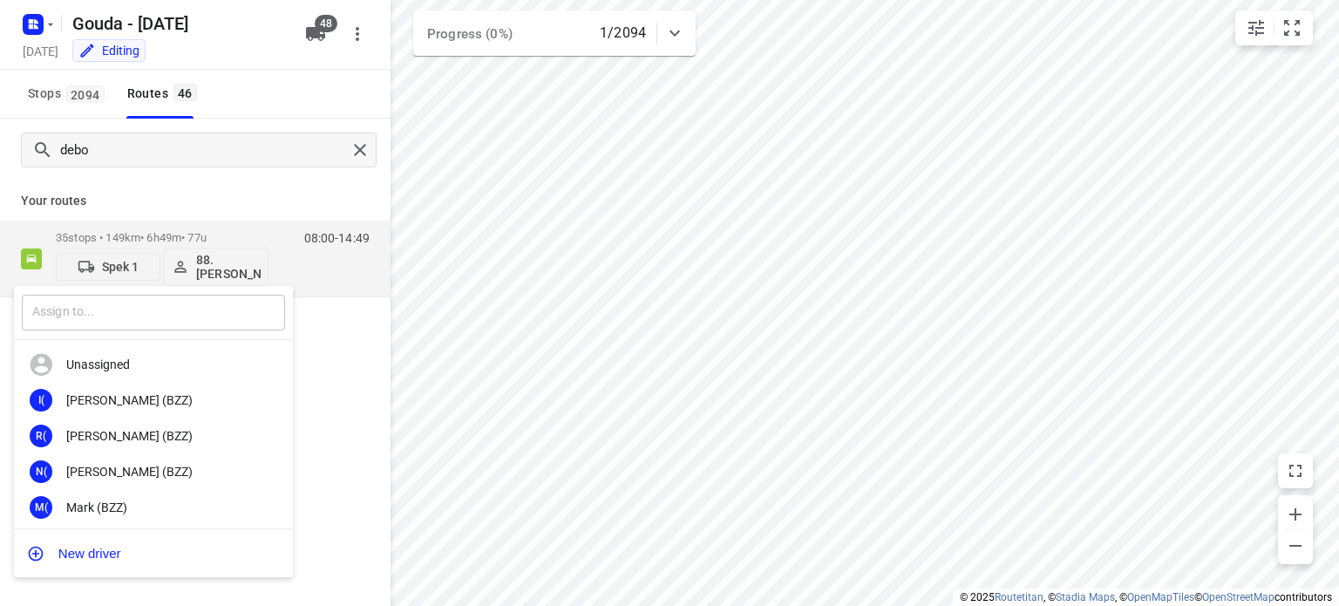
click at [168, 309] on input "text" at bounding box center [153, 313] width 263 height 36
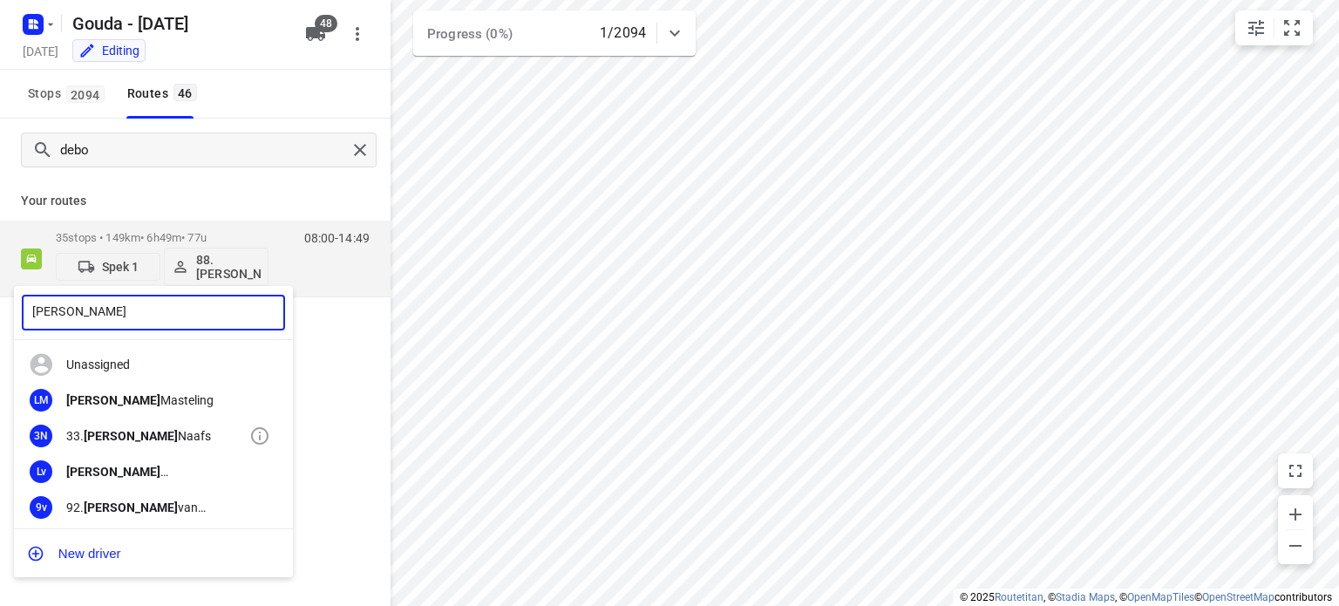
type input "[PERSON_NAME]"
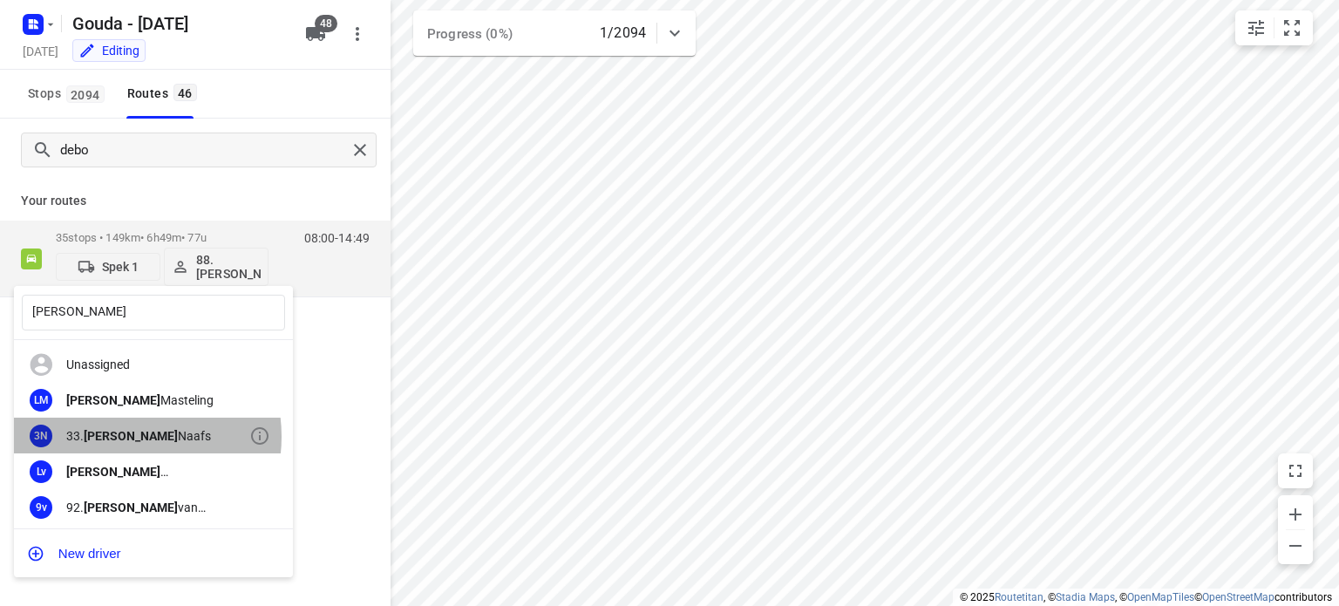
click at [129, 436] on div "33. [PERSON_NAME]" at bounding box center [157, 436] width 183 height 14
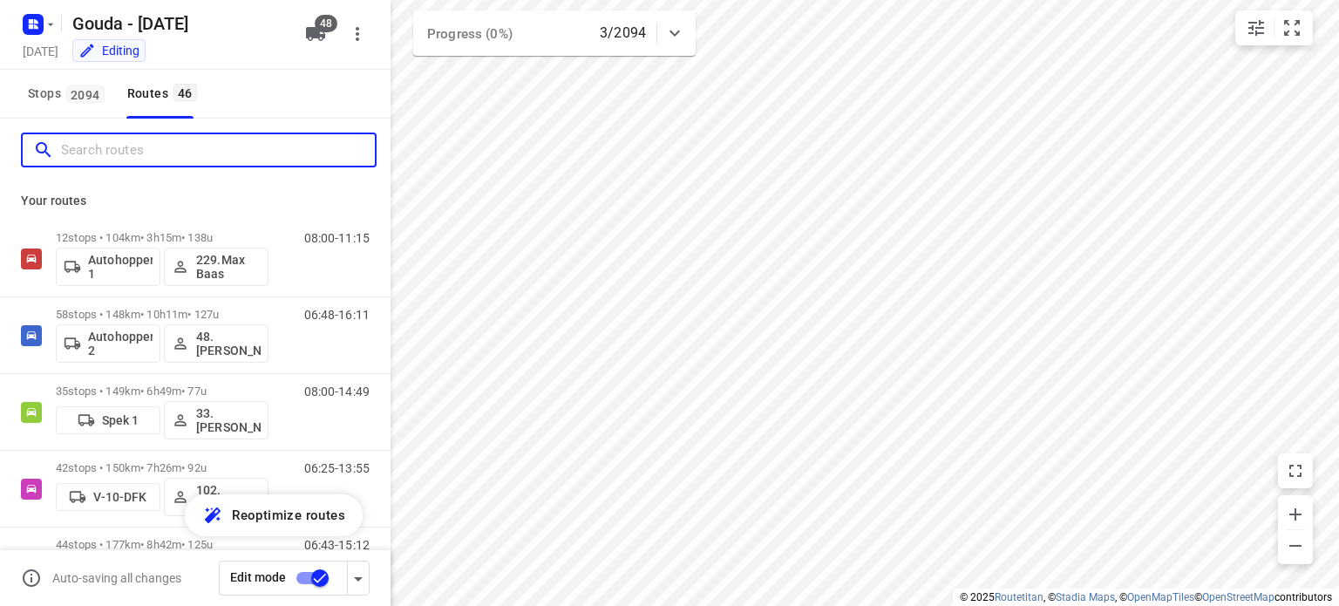
click at [255, 149] on input "Search routes" at bounding box center [218, 150] width 314 height 27
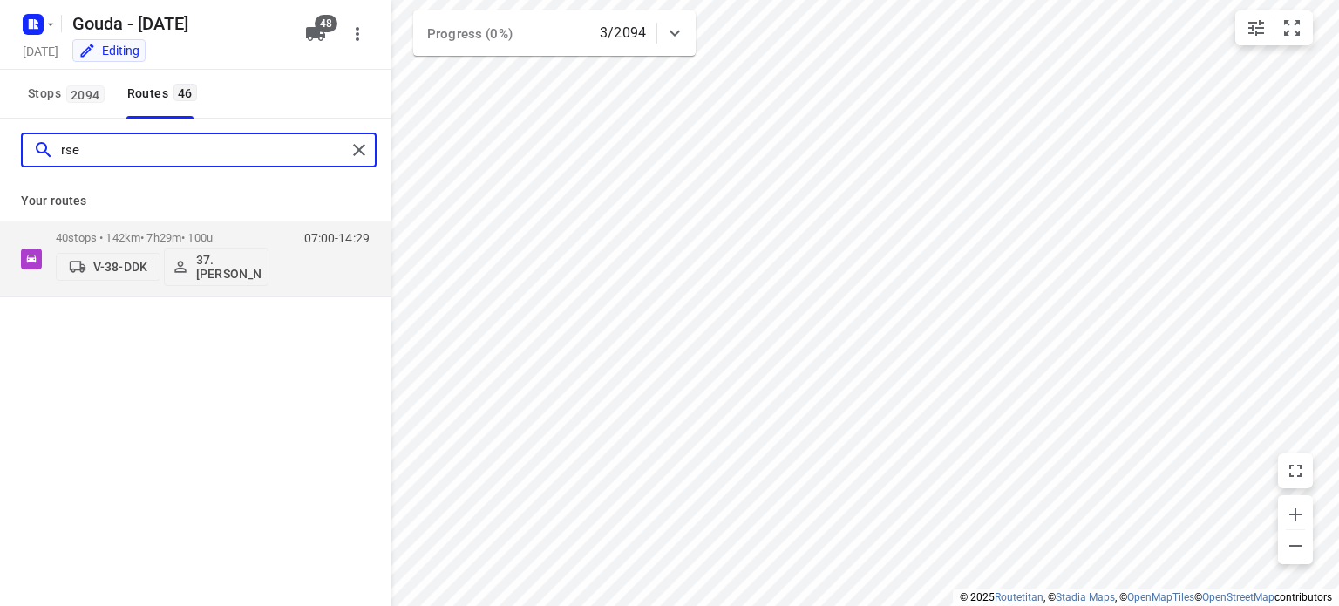
type input "rse"
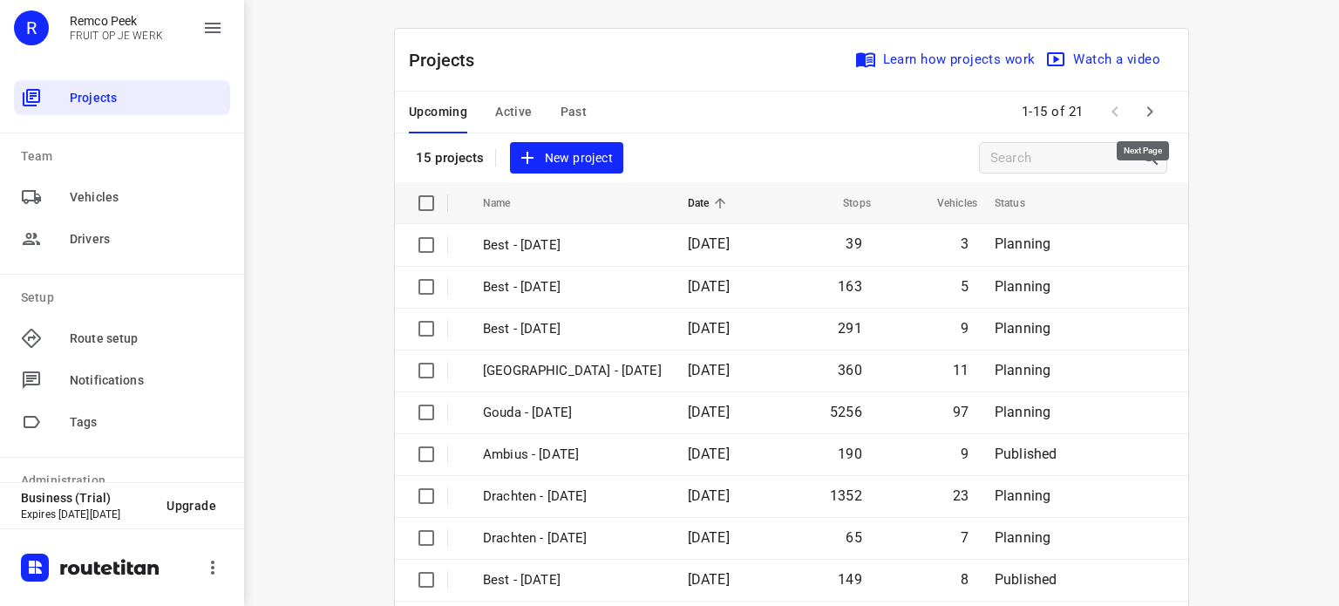
click at [1139, 111] on icon "button" at bounding box center [1149, 111] width 21 height 21
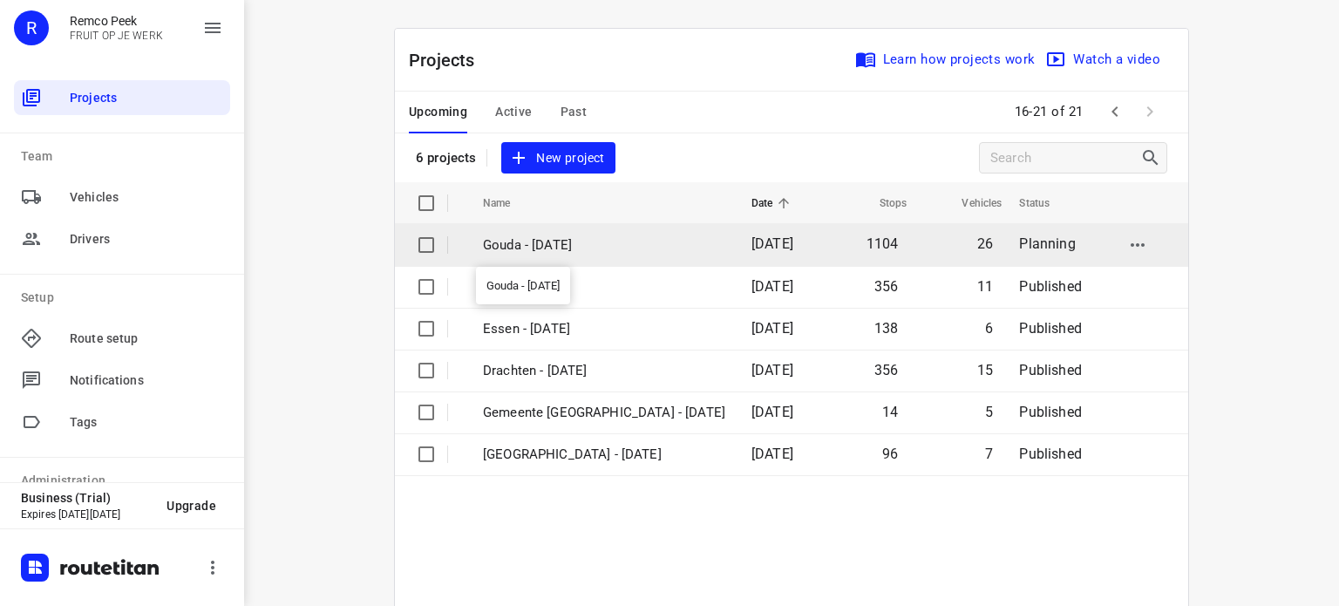
click at [536, 242] on p "Gouda - [DATE]" at bounding box center [604, 245] width 242 height 20
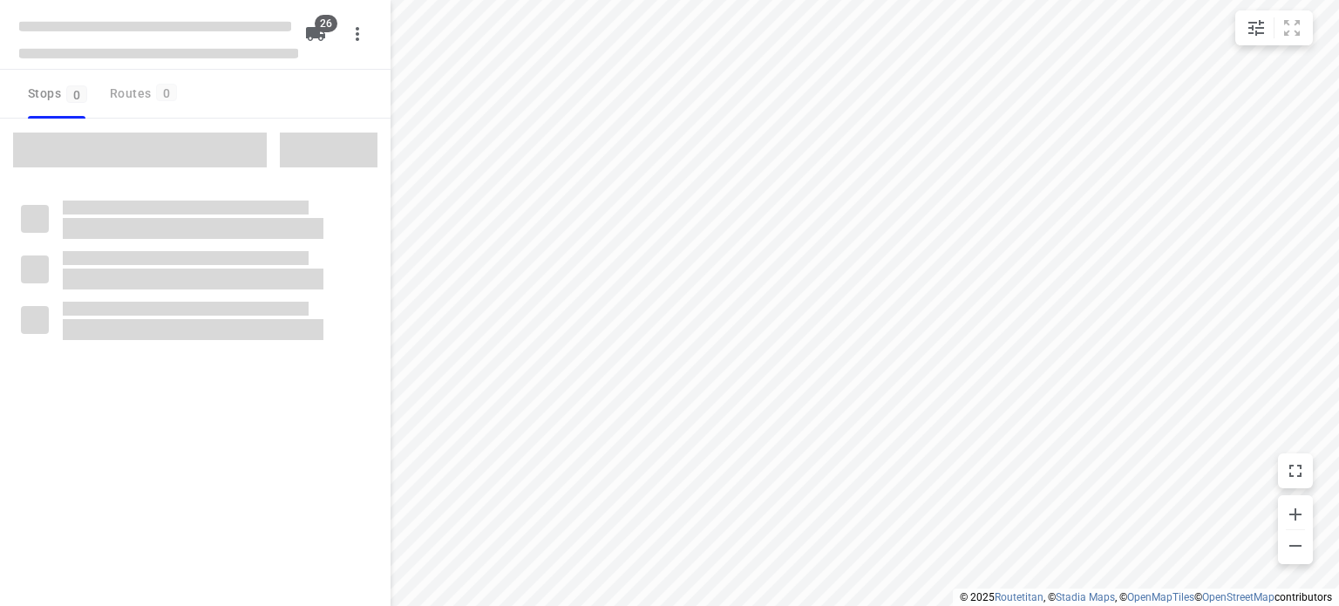
checkbox input "true"
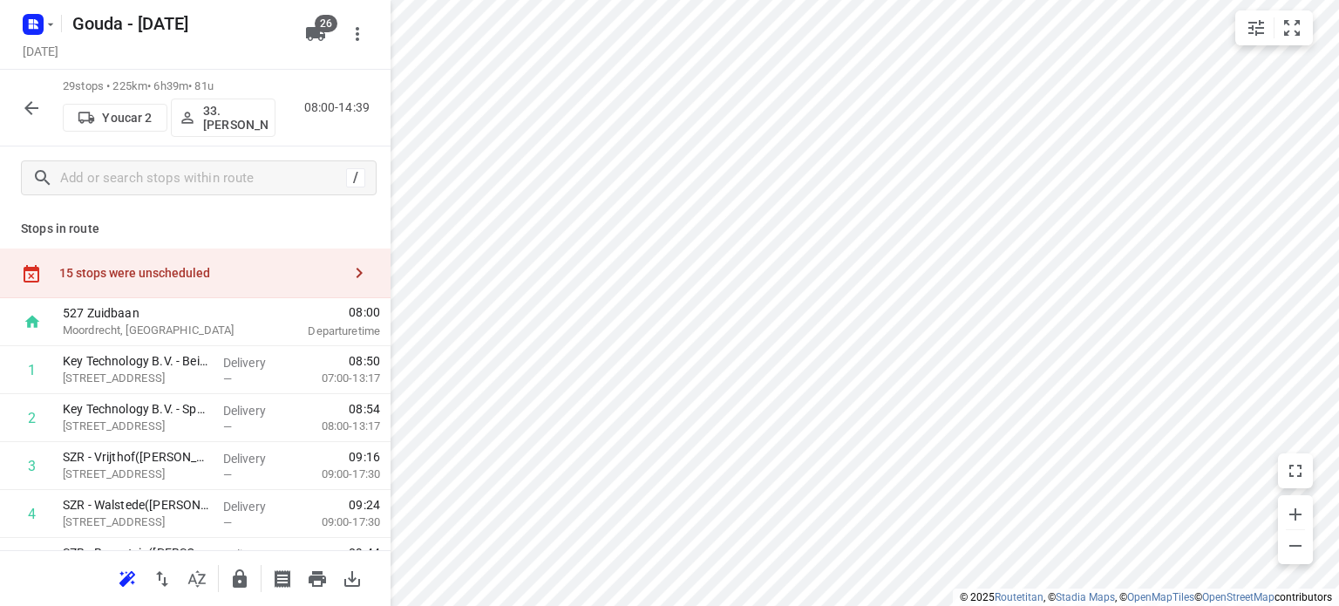
click at [356, 275] on icon "button" at bounding box center [359, 272] width 21 height 21
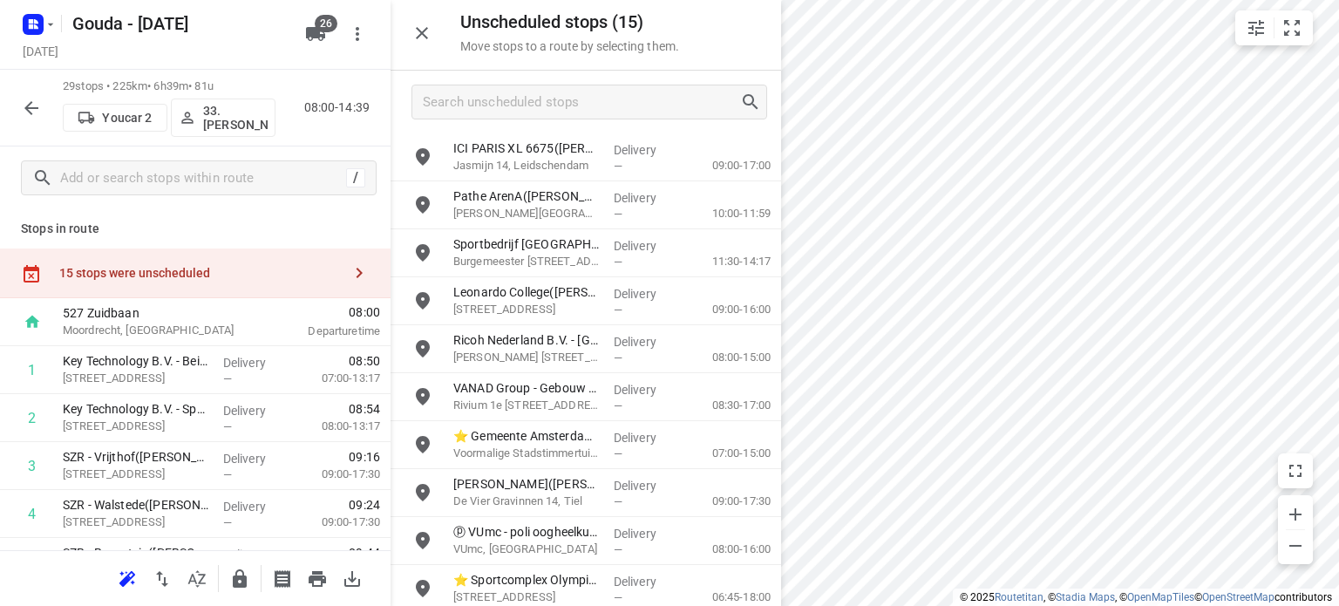
click at [31, 104] on icon "button" at bounding box center [31, 108] width 21 height 21
click at [558, 92] on input "Search unscheduled stops" at bounding box center [582, 102] width 316 height 27
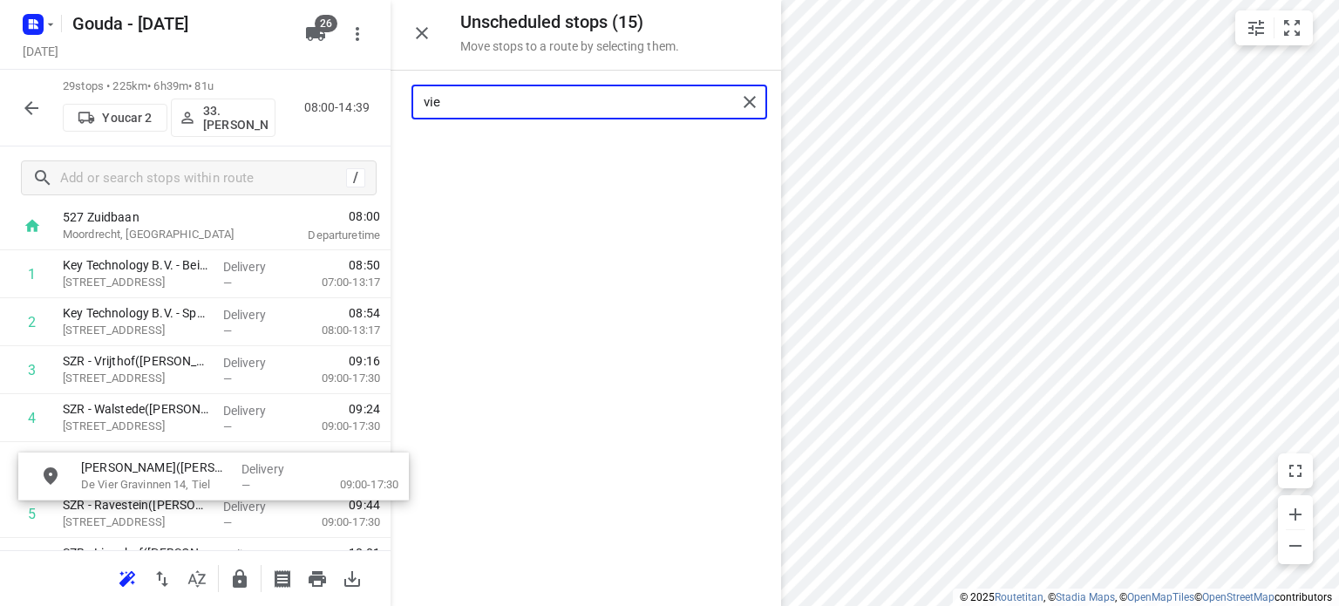
scroll to position [99, 0]
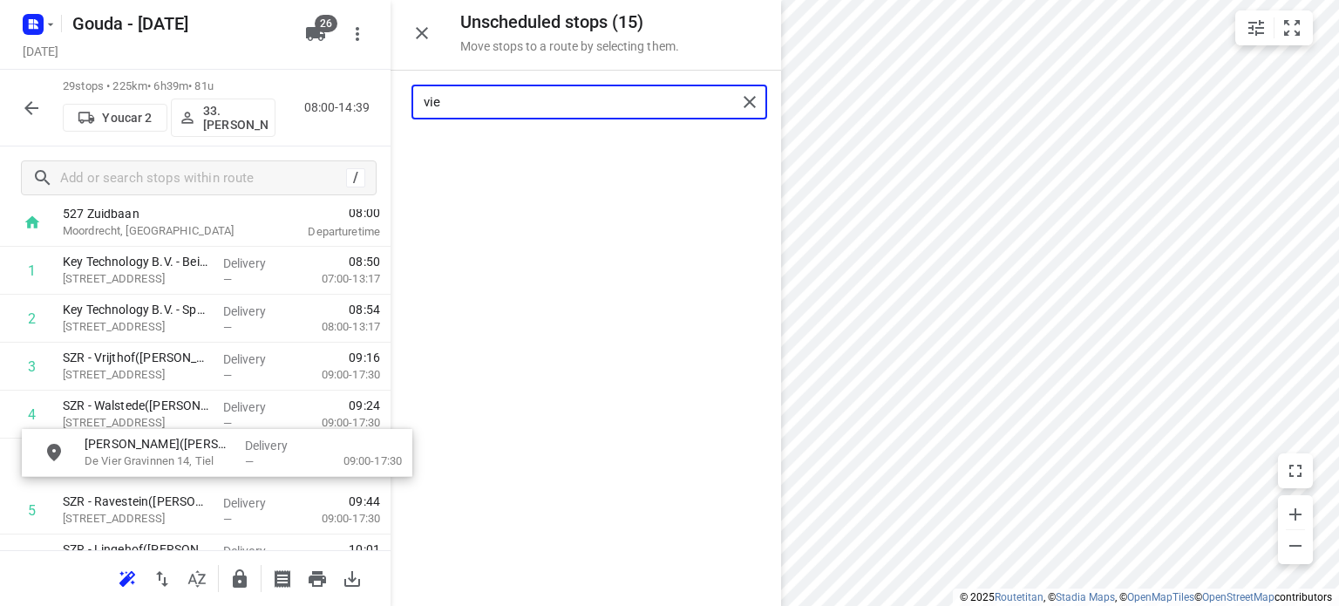
drag, startPoint x: 551, startPoint y: 157, endPoint x: 171, endPoint y: 462, distance: 487.3
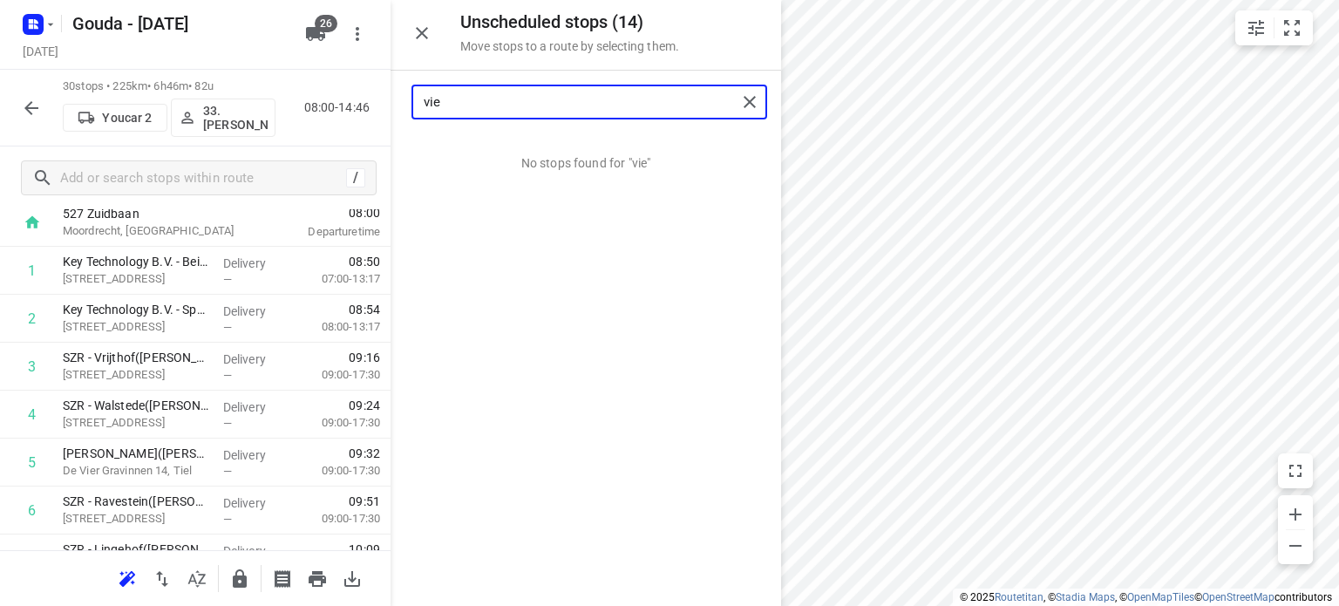
type input "vie"
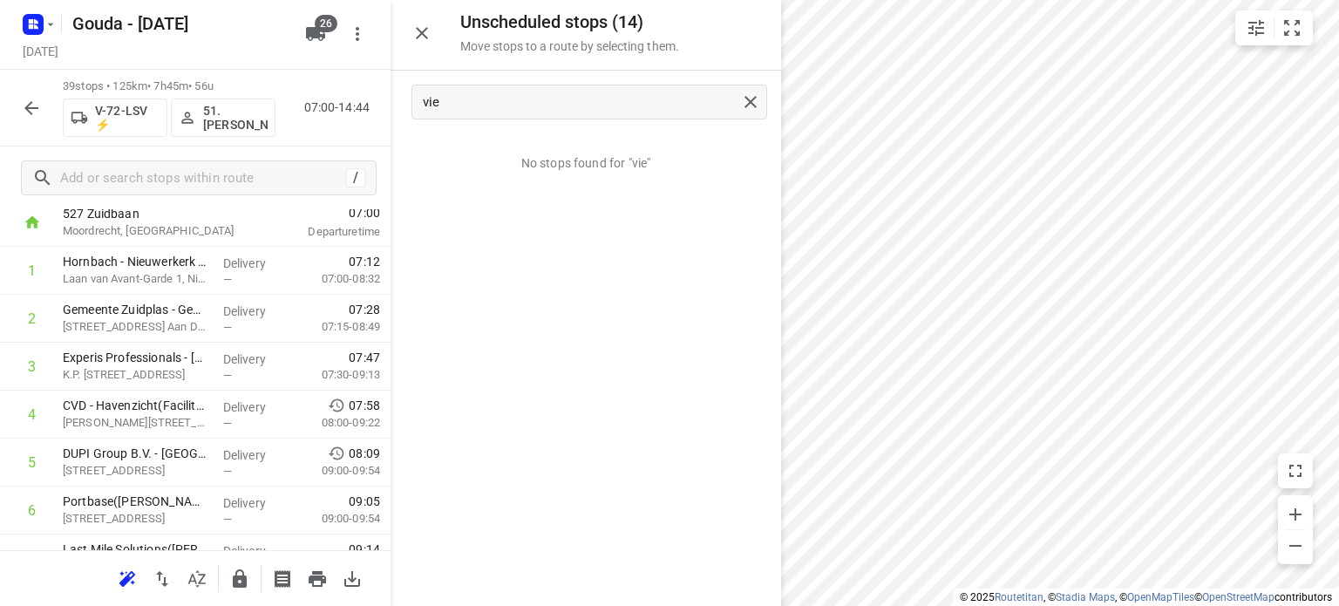
click at [465, 81] on div "vie" at bounding box center [585, 102] width 390 height 63
click at [467, 95] on input "vie" at bounding box center [580, 102] width 313 height 27
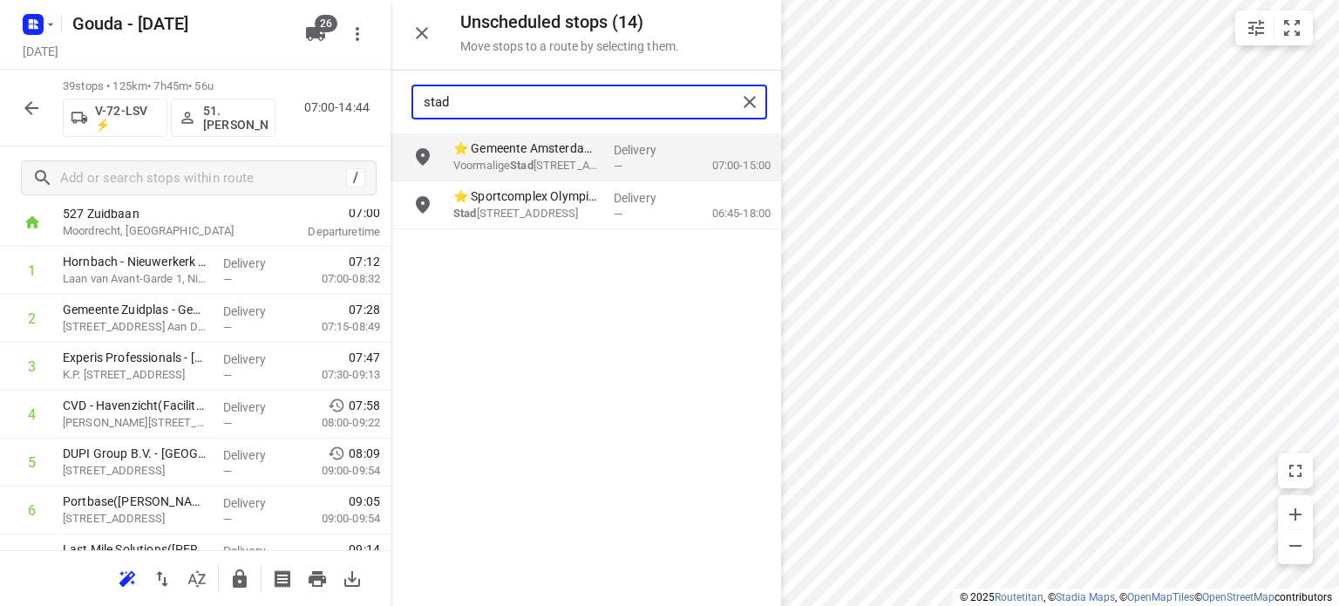
click at [506, 102] on input "stad" at bounding box center [580, 102] width 313 height 27
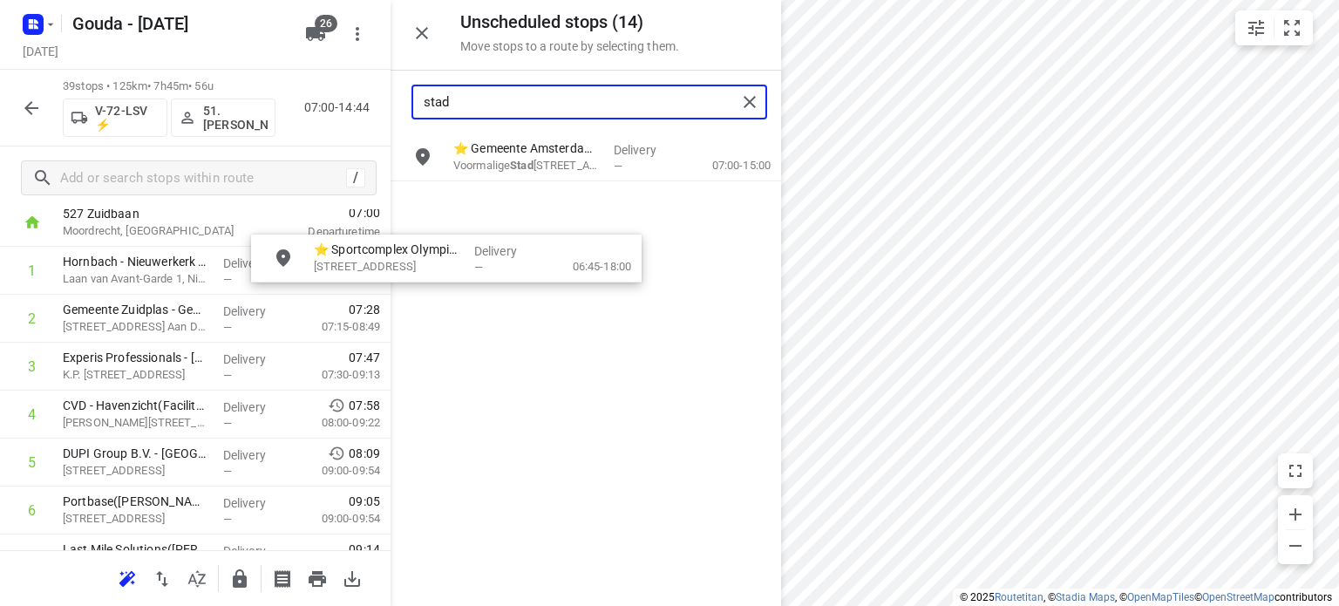
scroll to position [98, 0]
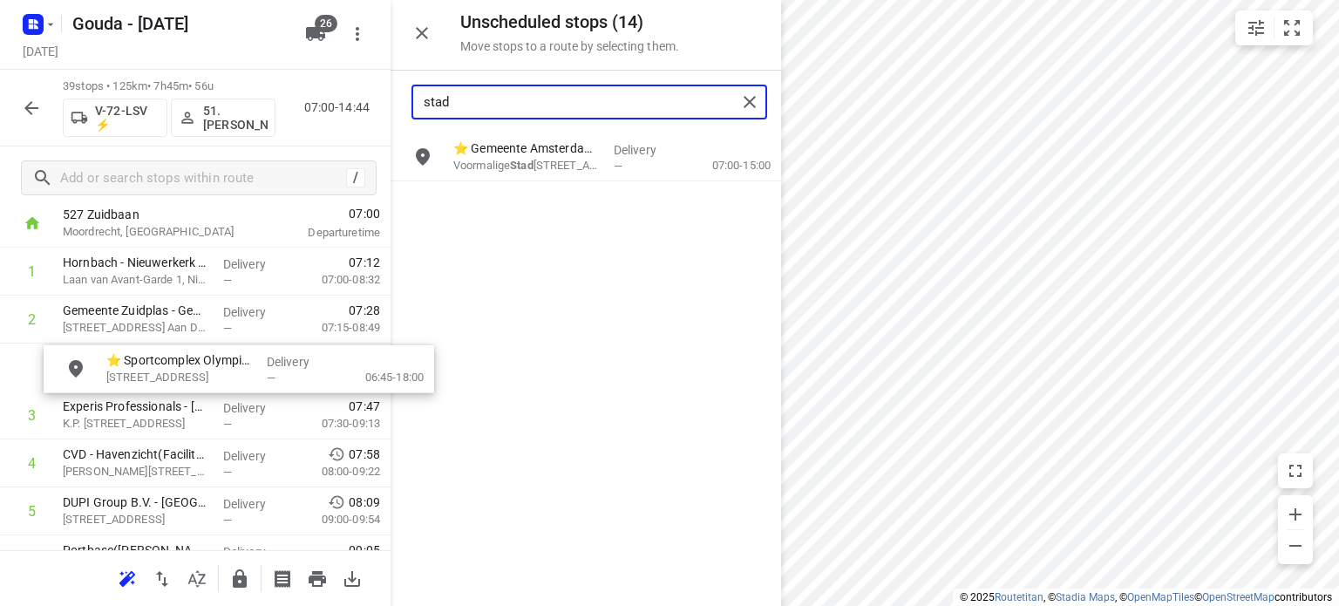
drag, startPoint x: 526, startPoint y: 215, endPoint x: 175, endPoint y: 386, distance: 390.6
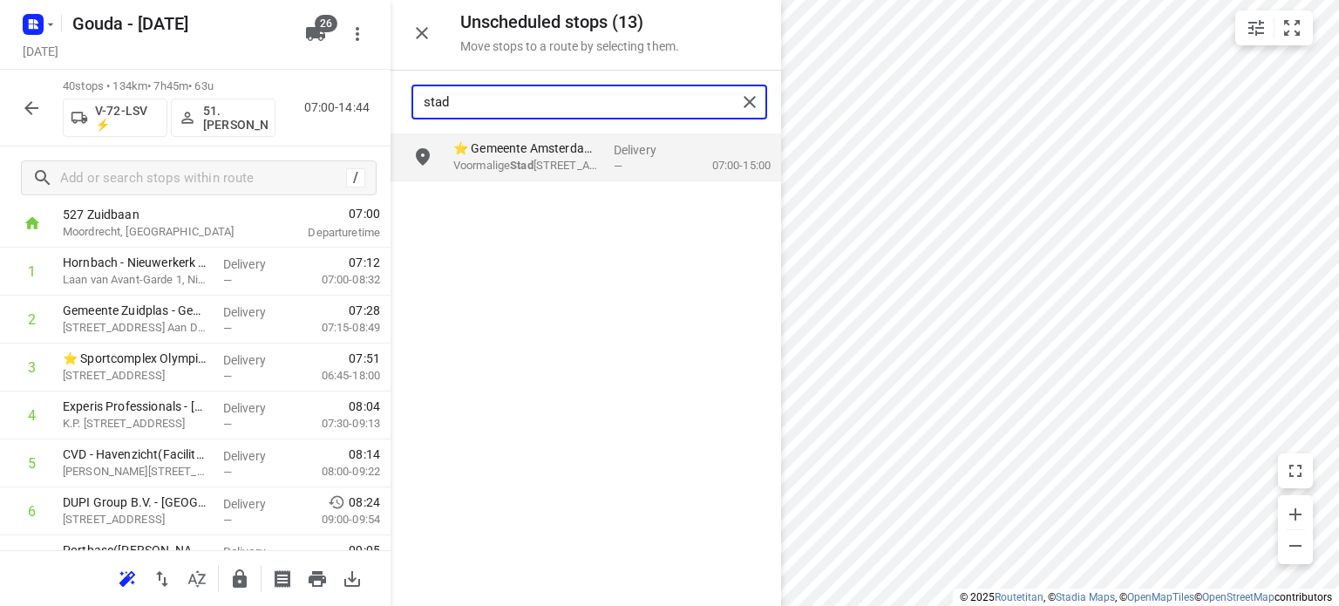
click at [495, 110] on input "stad" at bounding box center [580, 102] width 313 height 27
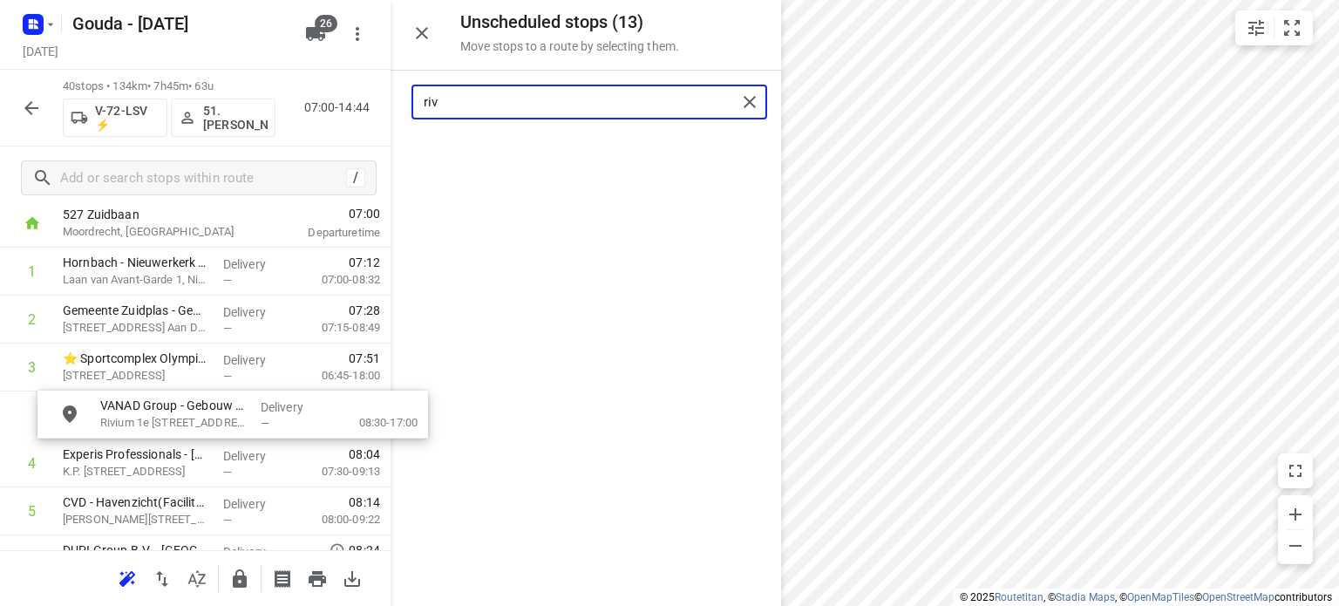
drag, startPoint x: 510, startPoint y: 156, endPoint x: 144, endPoint y: 418, distance: 450.4
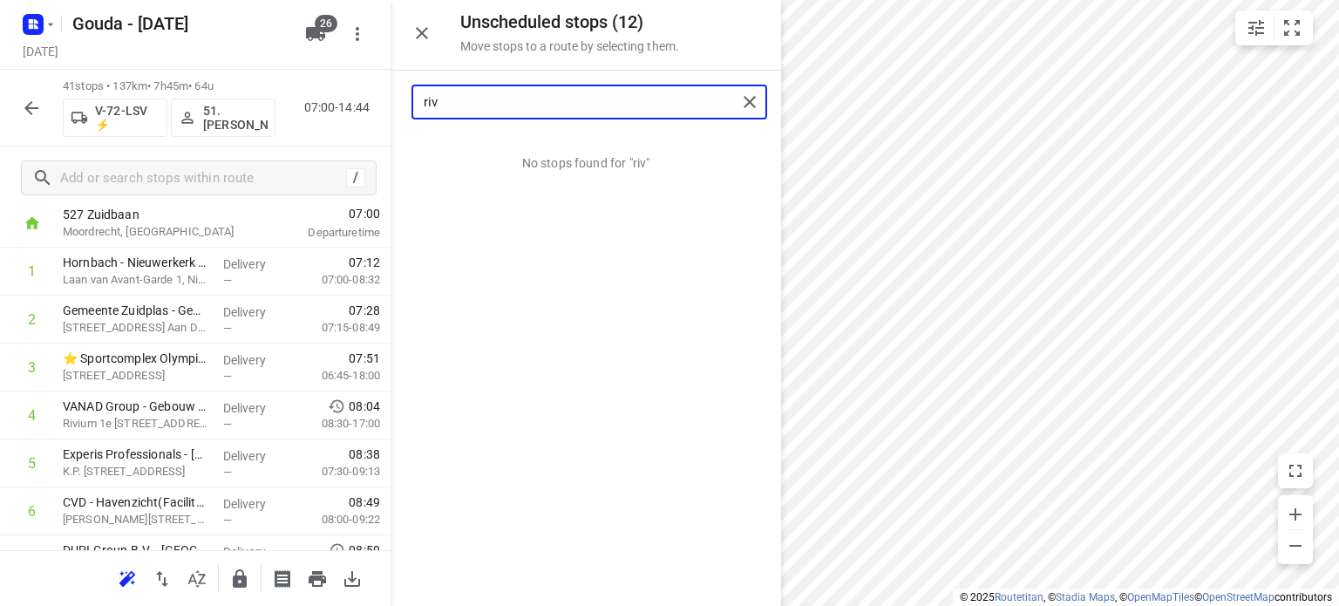
type input "riv"
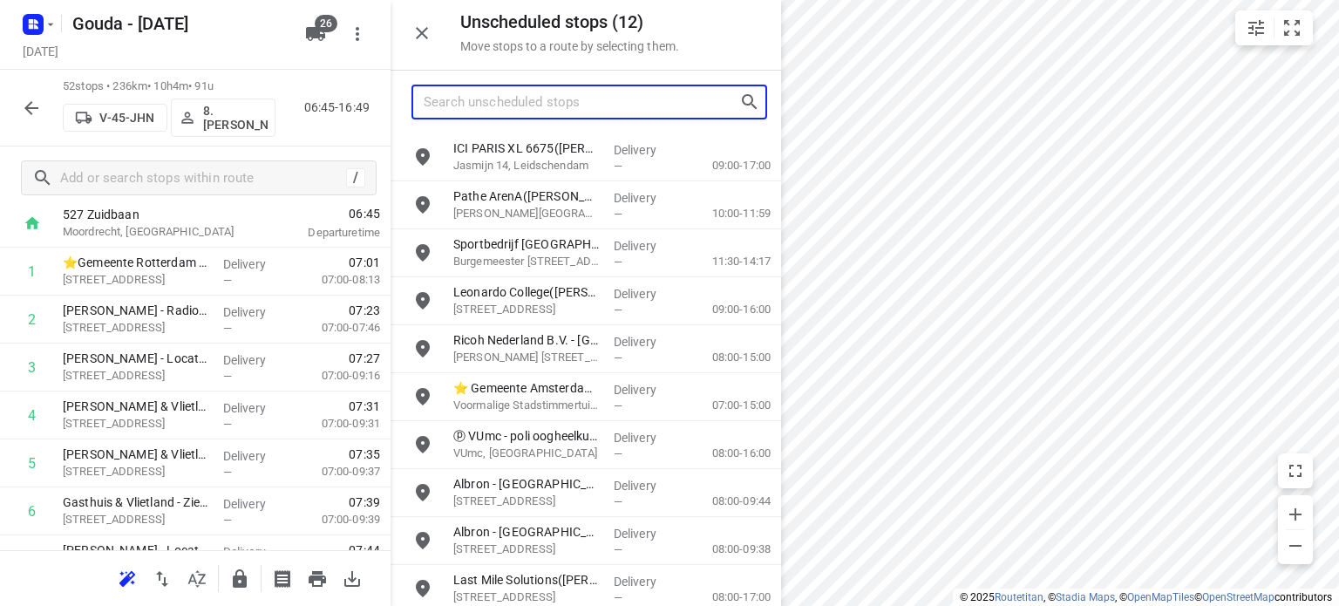
click at [486, 96] on input "Search unscheduled stops" at bounding box center [582, 102] width 316 height 27
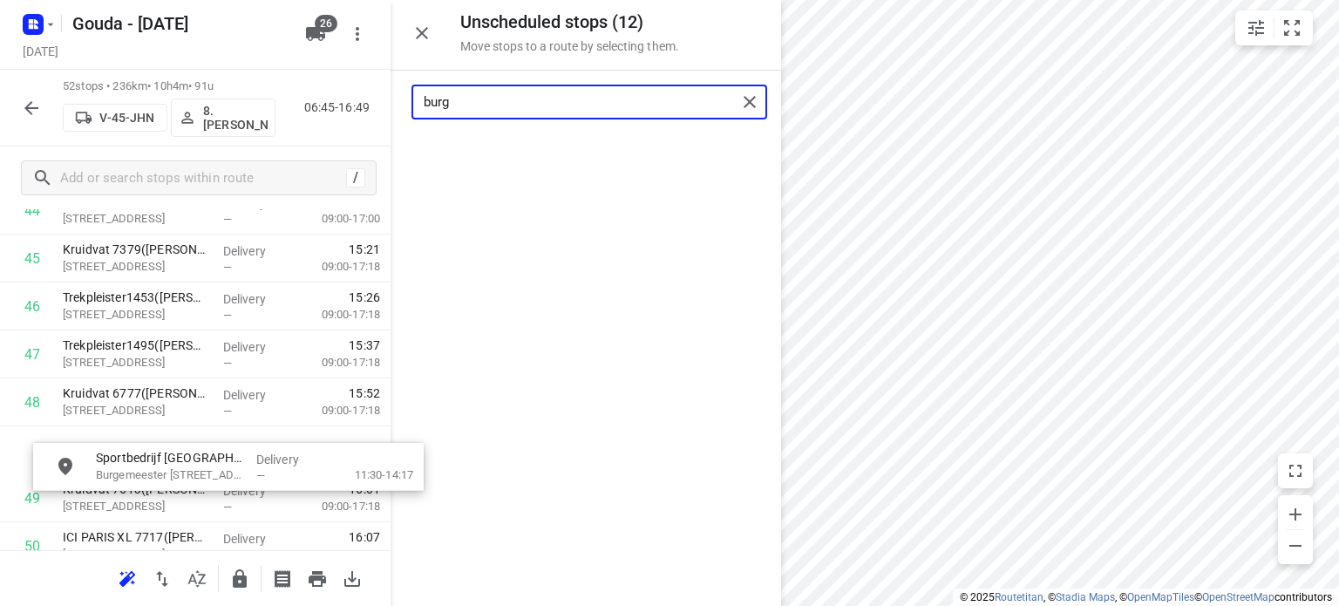
scroll to position [2222, 0]
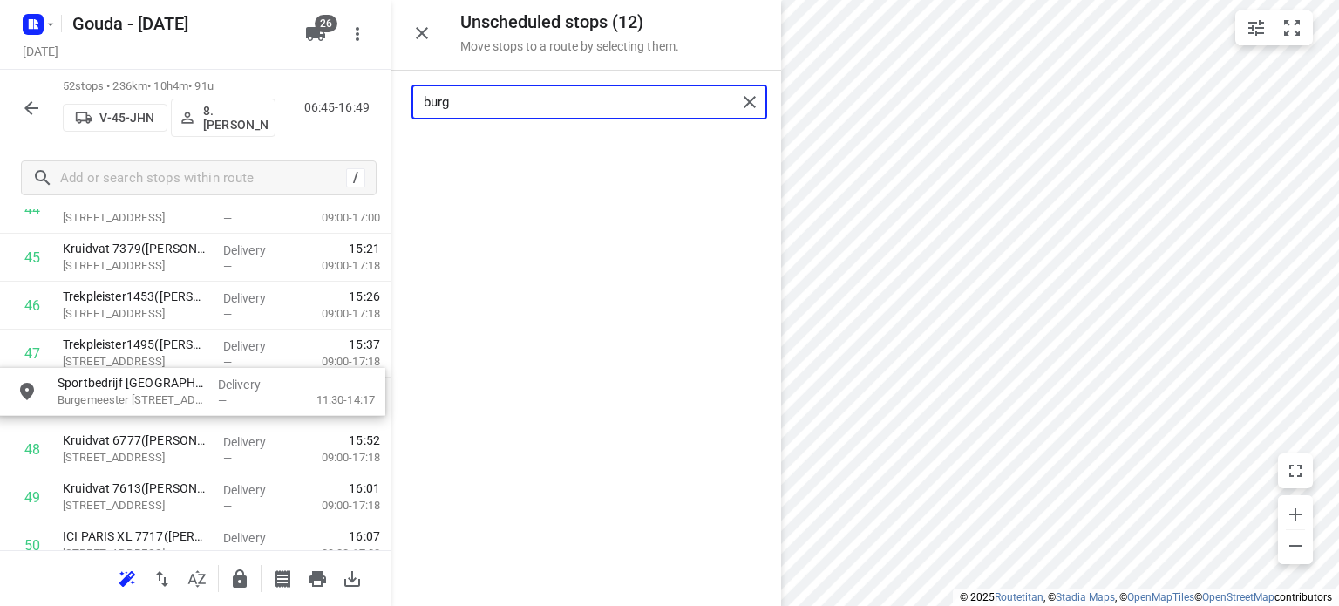
drag, startPoint x: 527, startPoint y: 155, endPoint x: 132, endPoint y: 394, distance: 461.4
type input "burg"
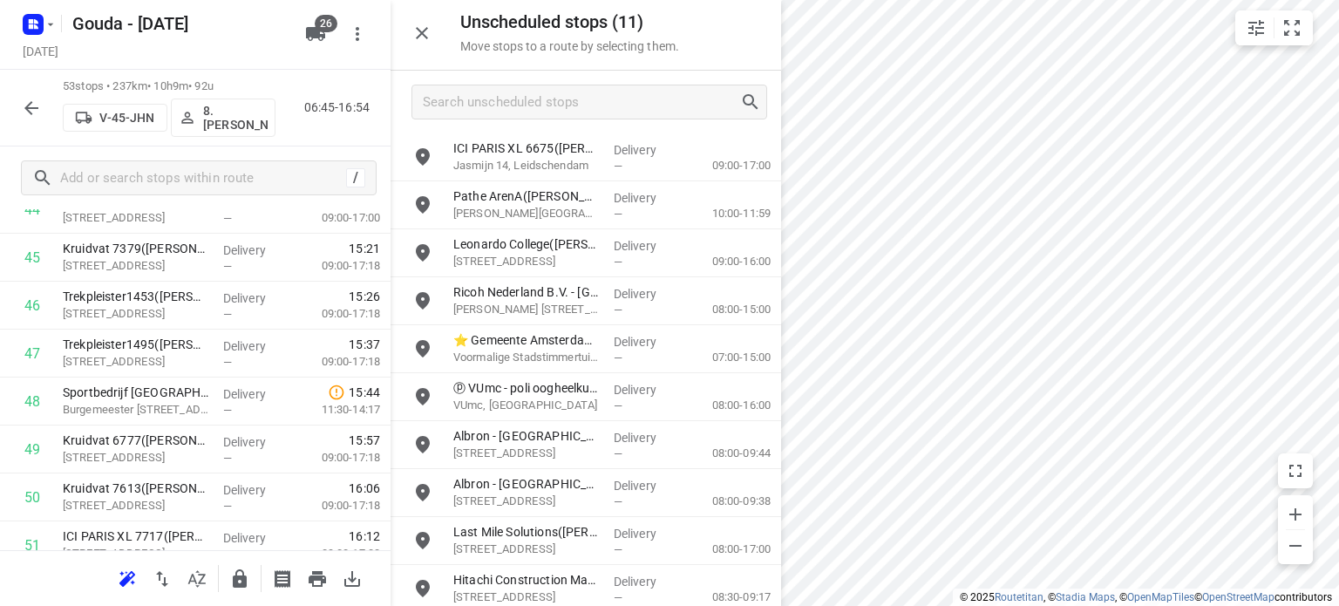
scroll to position [1809, 0]
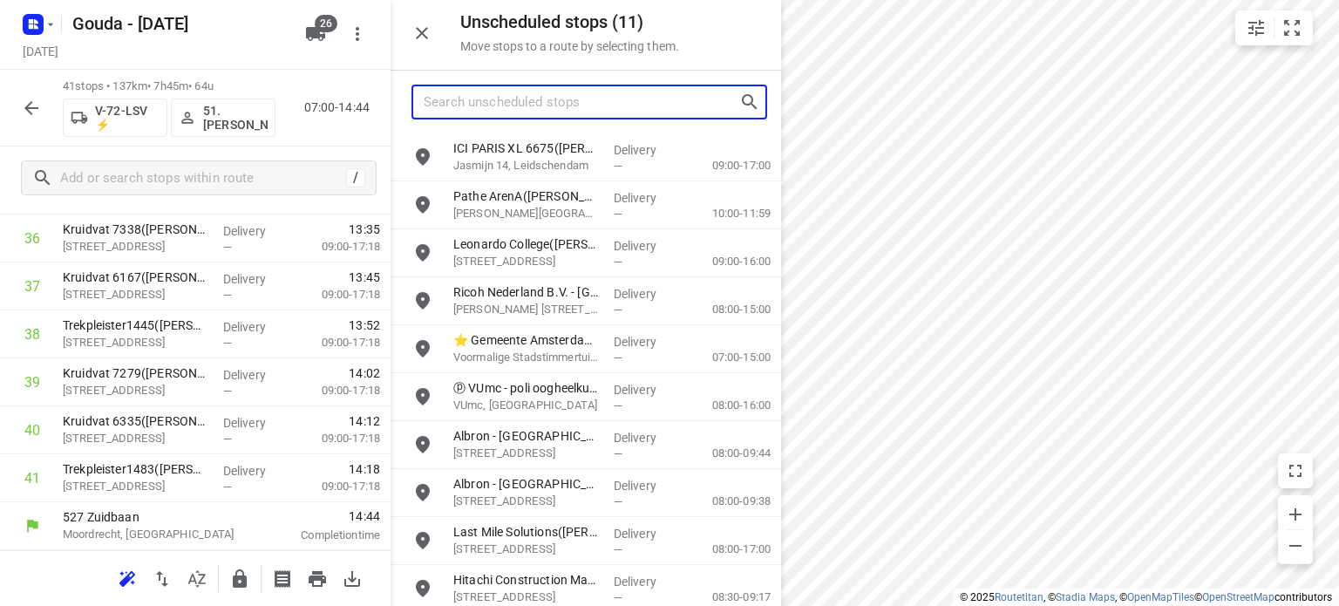
click at [445, 100] on input "Search unscheduled stops" at bounding box center [582, 102] width 316 height 27
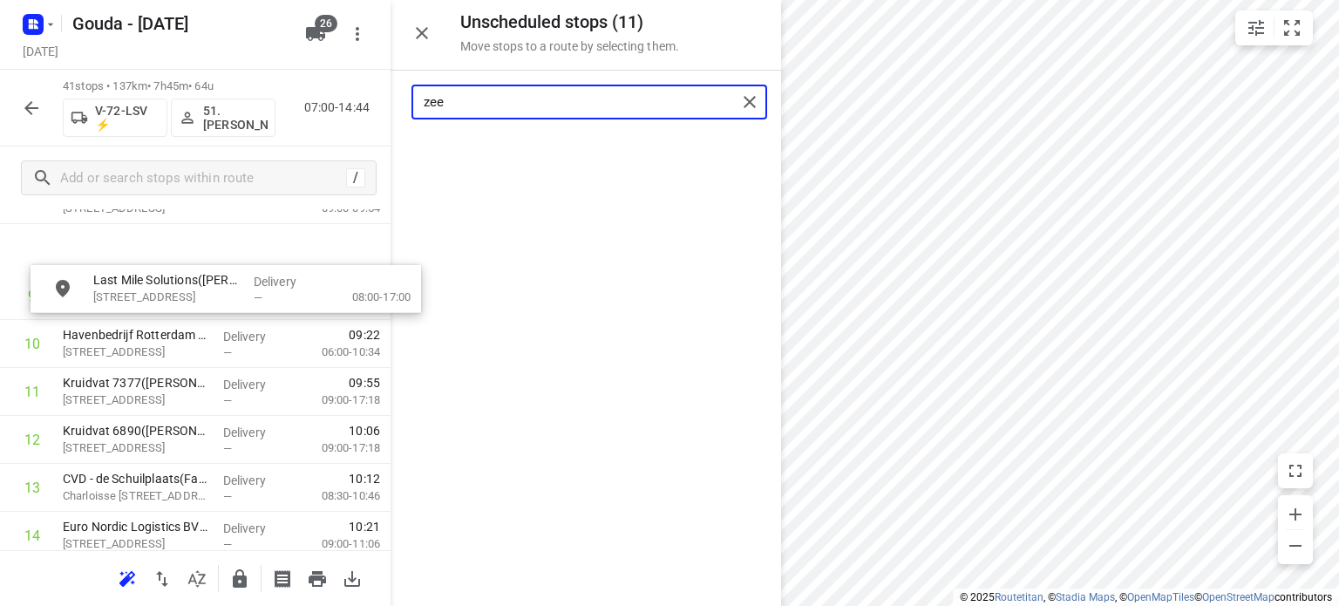
scroll to position [472, 0]
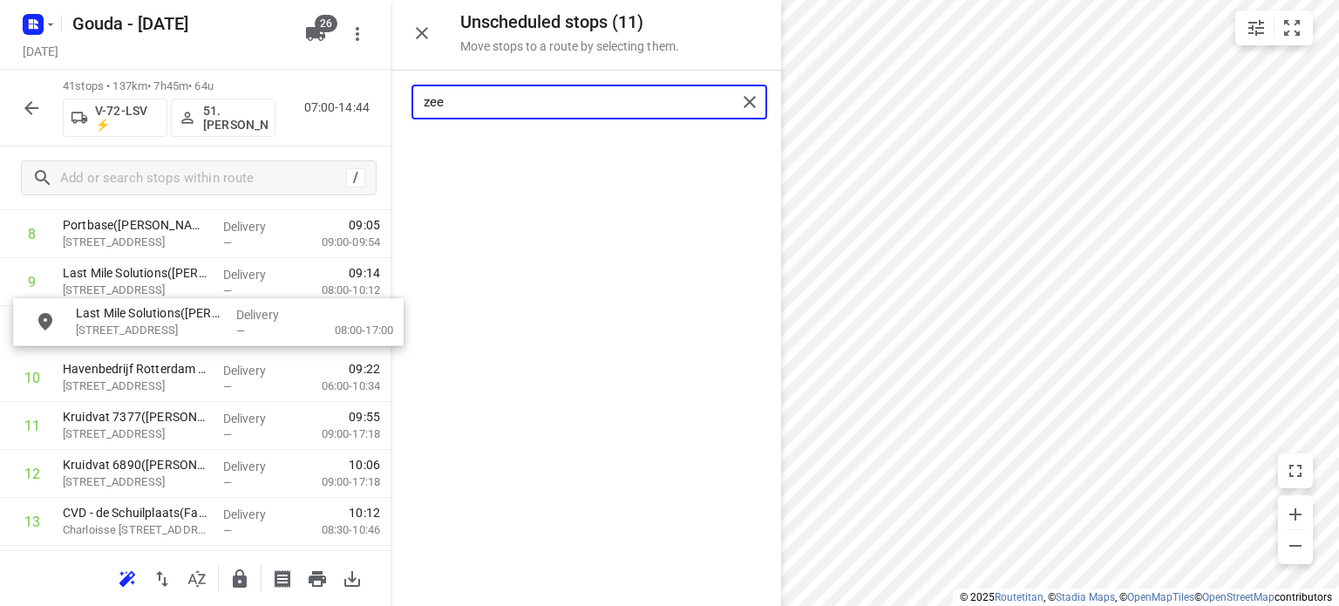
drag, startPoint x: 520, startPoint y: 159, endPoint x: 136, endPoint y: 329, distance: 420.3
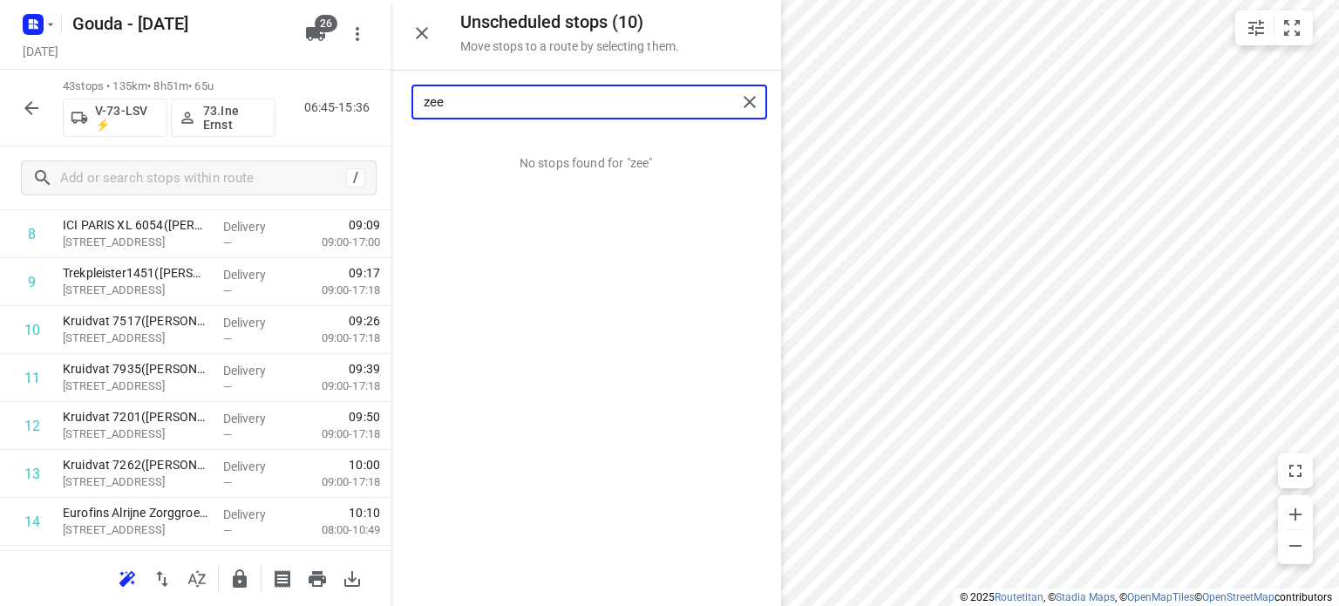
click at [477, 109] on input "zee" at bounding box center [580, 102] width 313 height 27
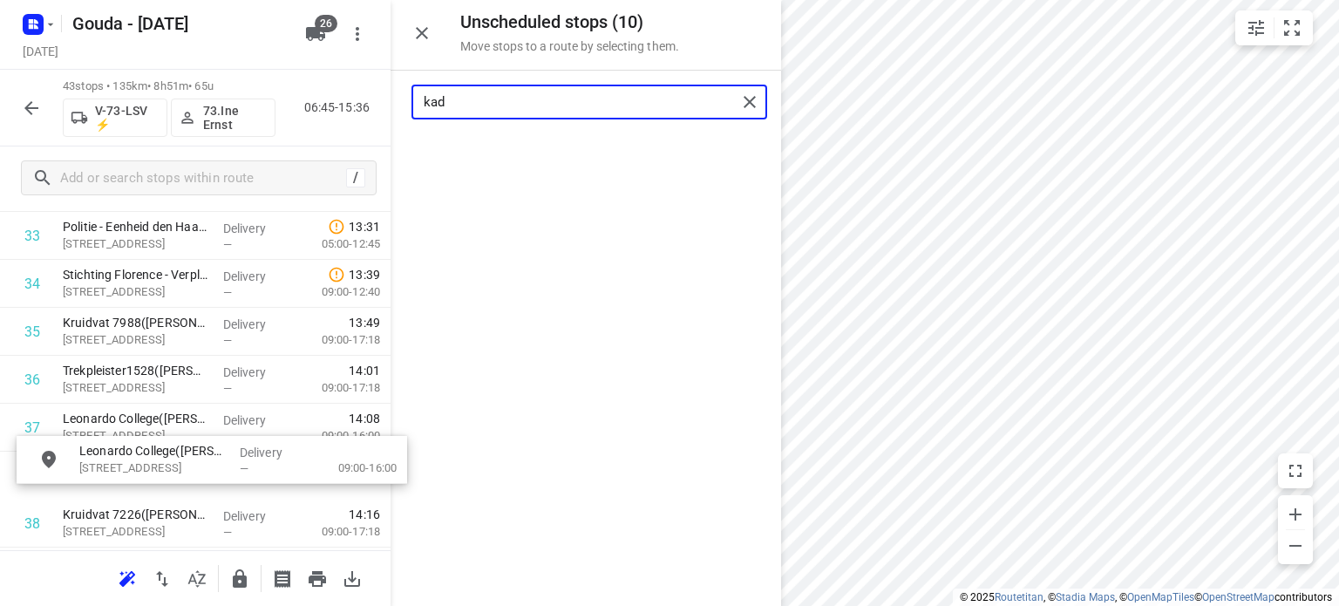
scroll to position [1671, 0]
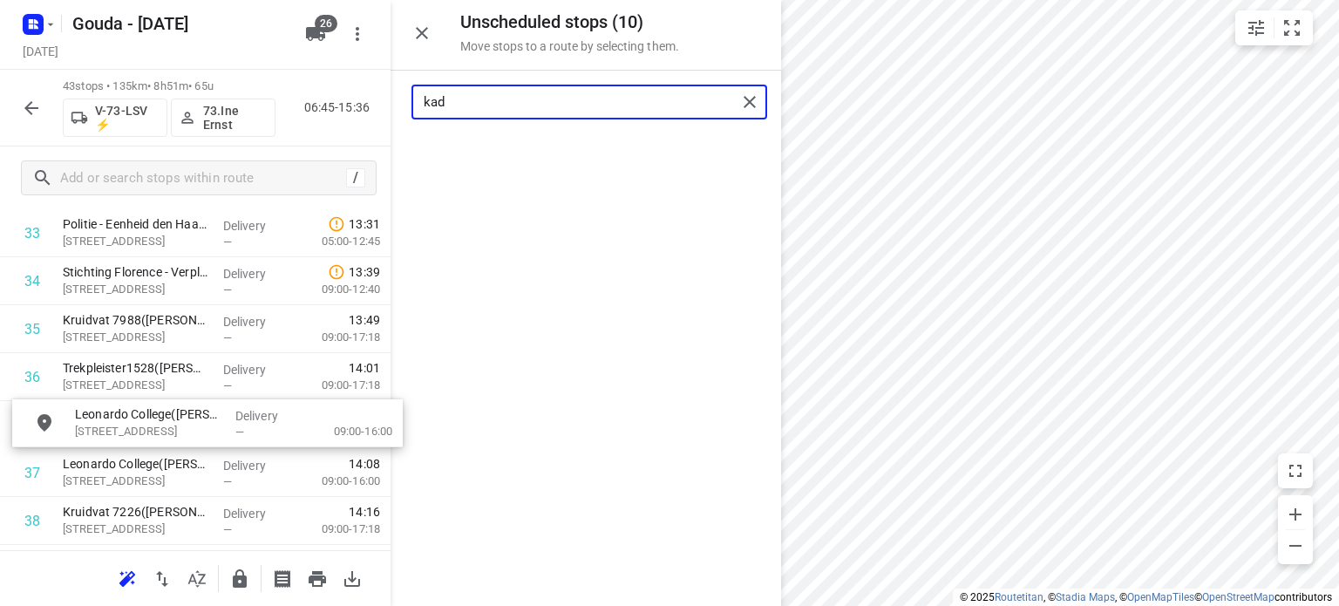
drag, startPoint x: 509, startPoint y: 162, endPoint x: 126, endPoint y: 430, distance: 467.6
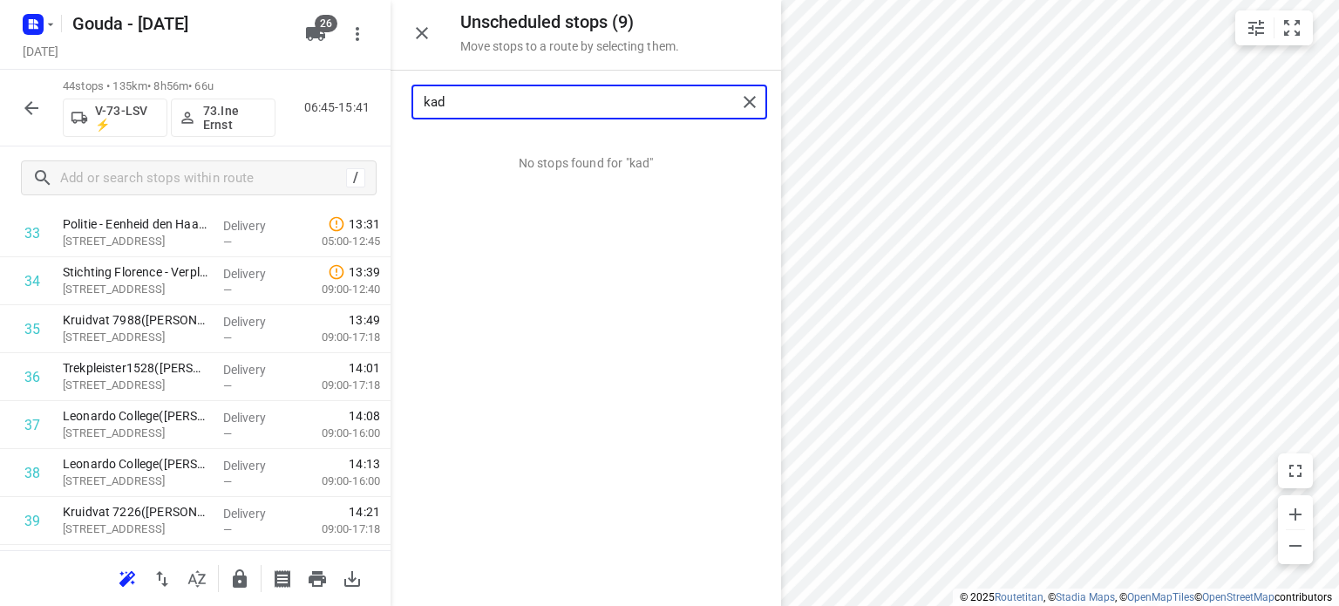
type input "kad"
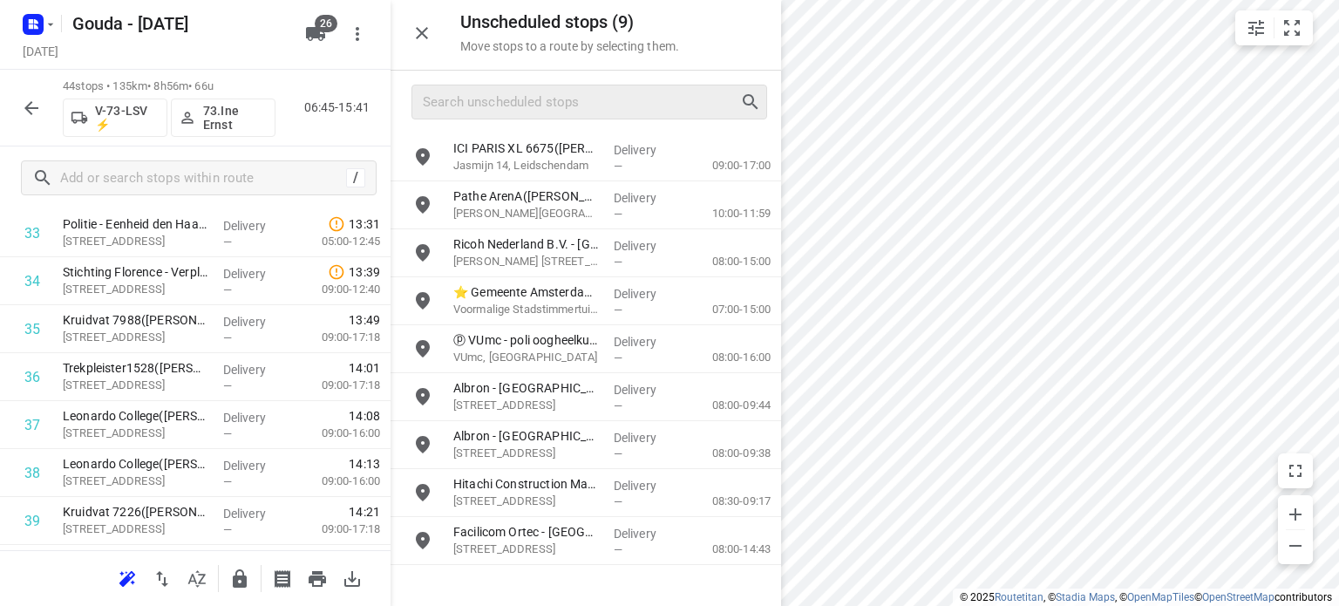
click at [573, 116] on div at bounding box center [589, 102] width 356 height 35
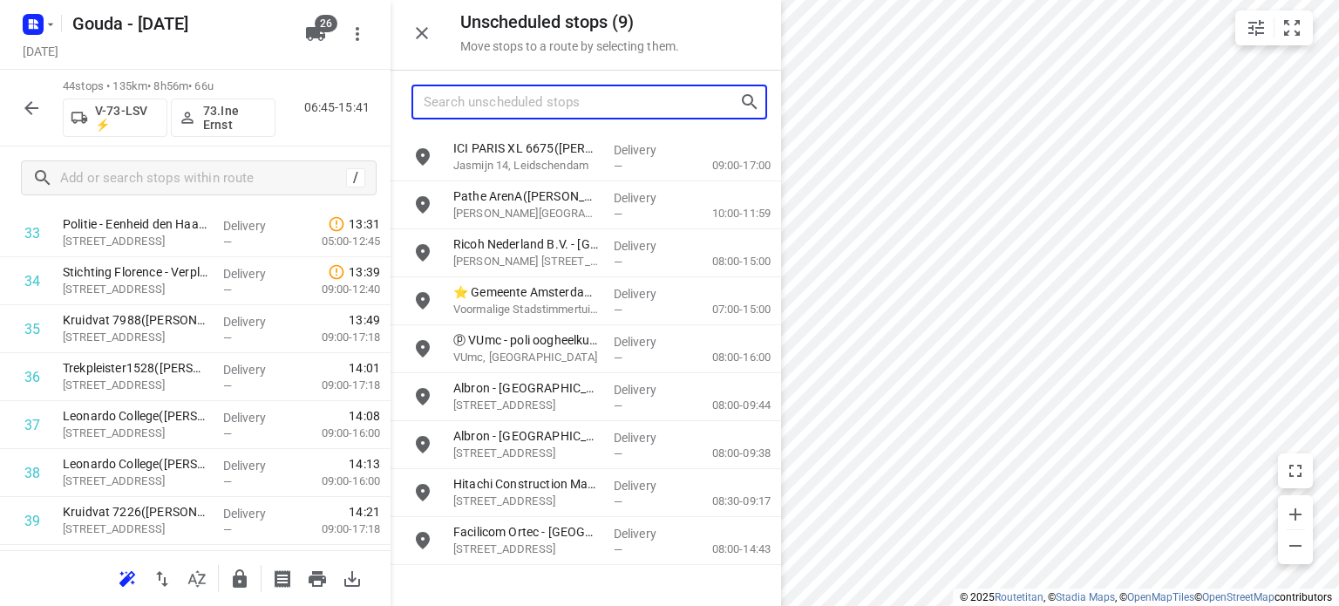
click at [568, 110] on input "Search unscheduled stops" at bounding box center [582, 102] width 316 height 27
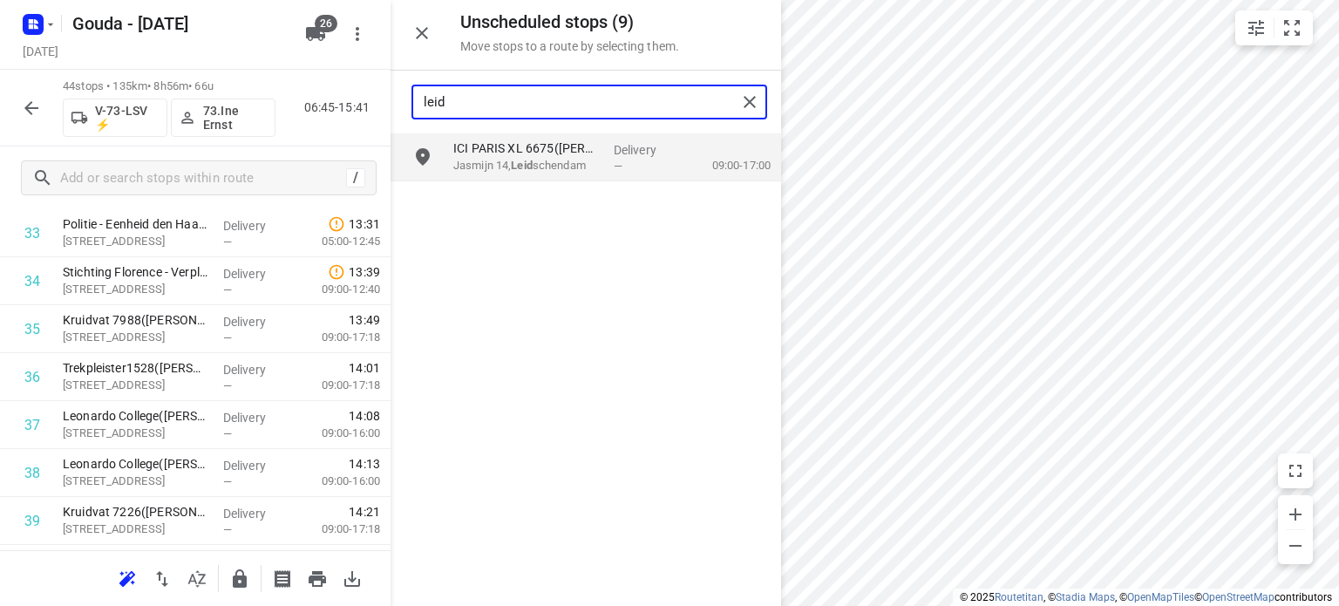
type input "leid"
click at [546, 160] on p "Jasmijn 14, Leid schendam" at bounding box center [526, 165] width 146 height 17
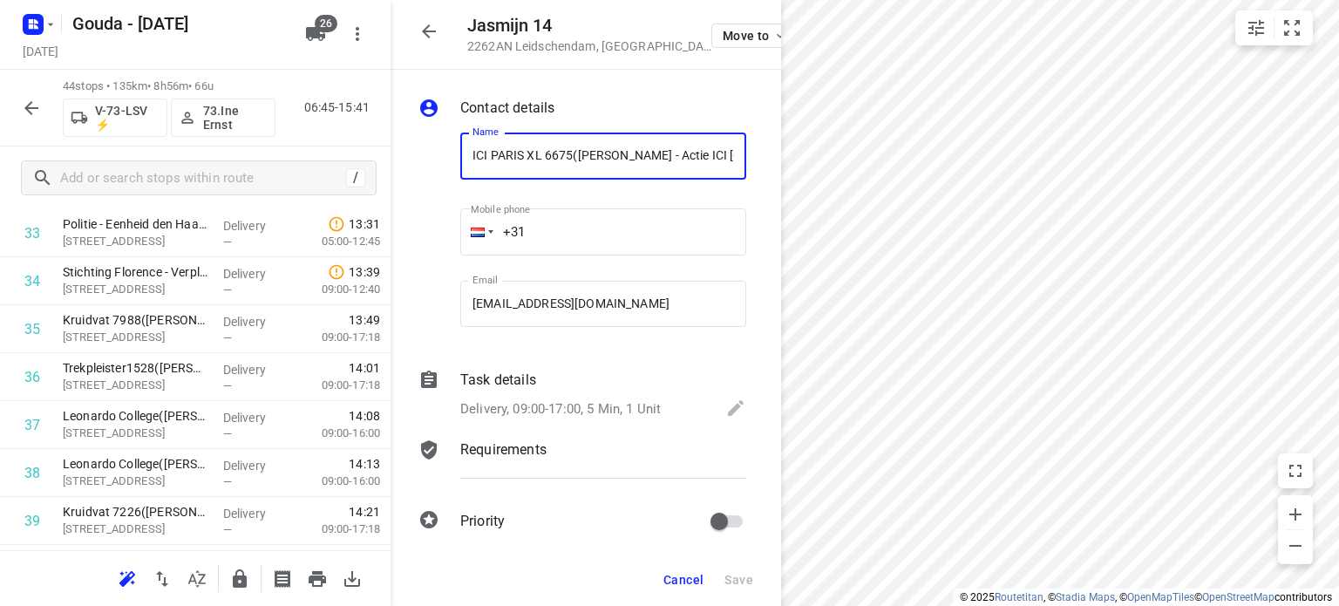
scroll to position [0, 16]
click at [429, 26] on icon "button" at bounding box center [428, 31] width 21 height 21
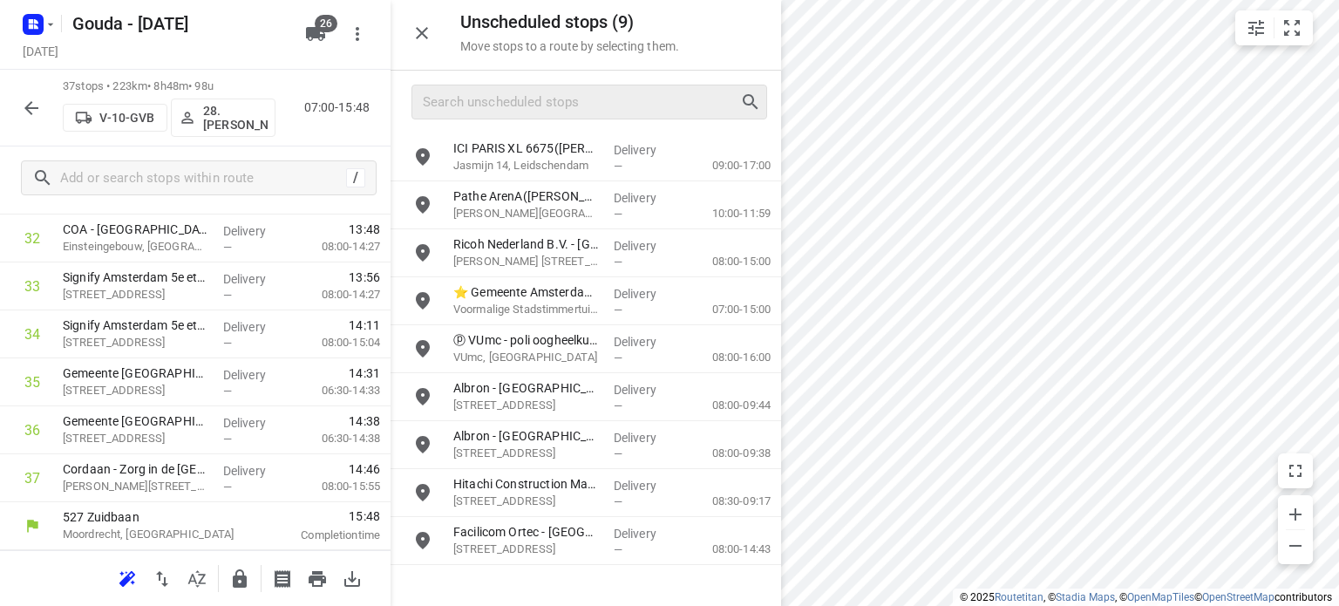
scroll to position [1618, 0]
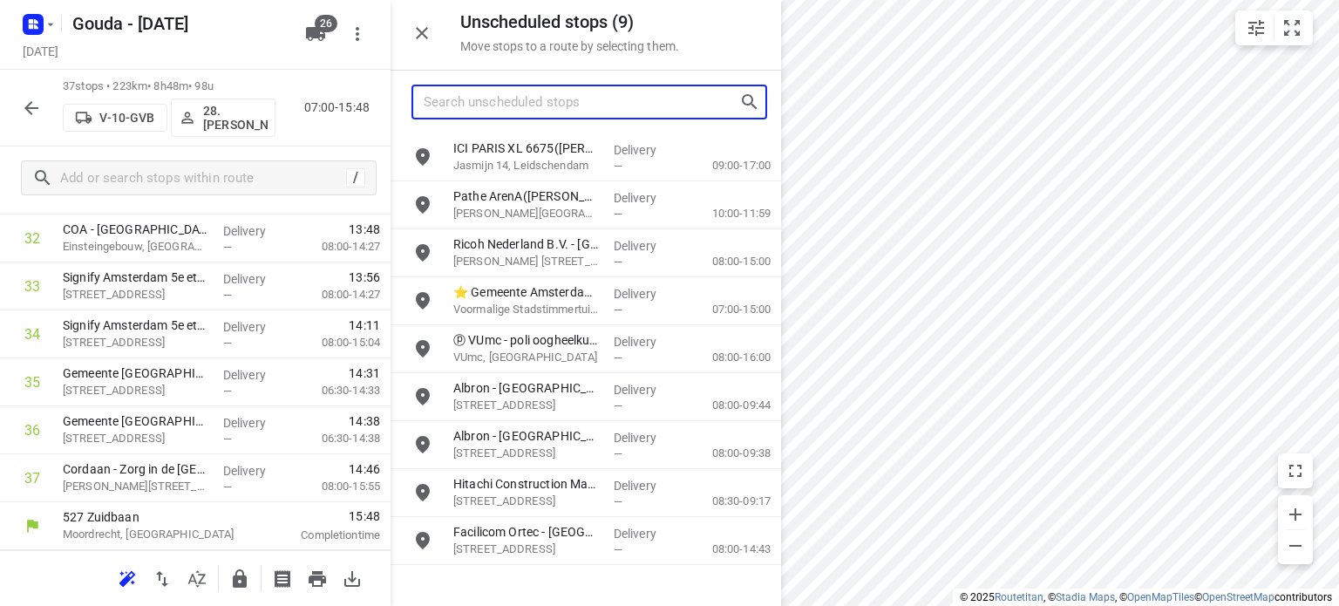
click at [492, 99] on input "Search unscheduled stops" at bounding box center [582, 102] width 316 height 27
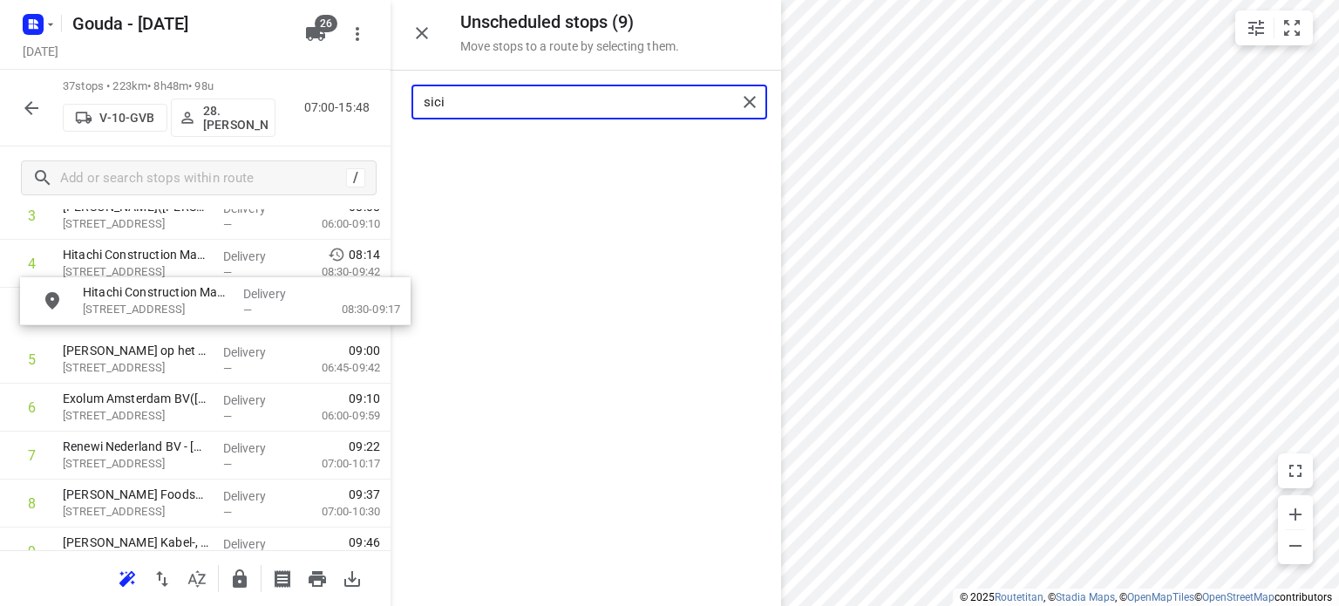
scroll to position [248, 0]
drag, startPoint x: 509, startPoint y: 159, endPoint x: 132, endPoint y: 316, distance: 407.9
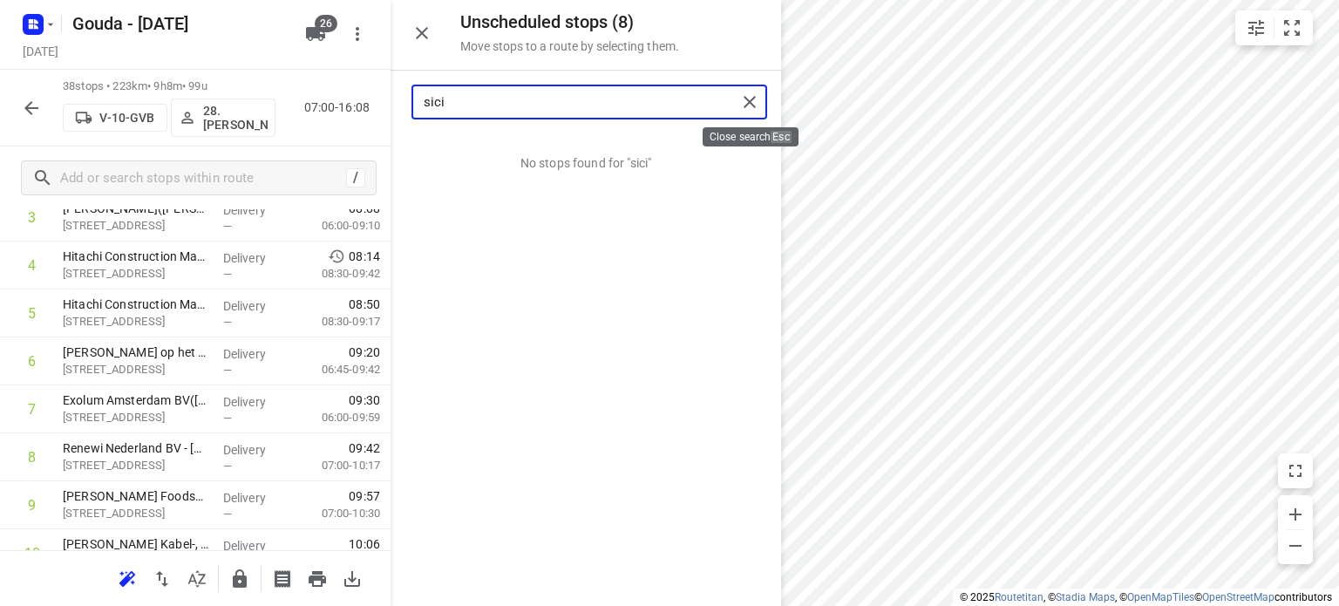
type input "sici"
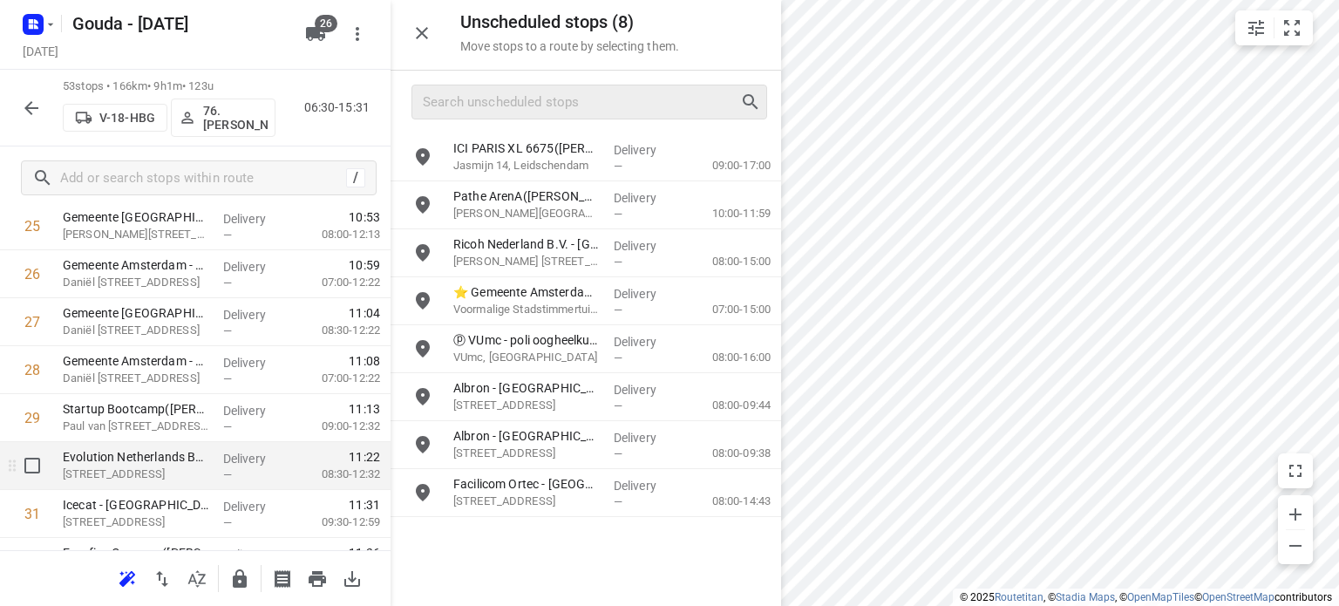
scroll to position [1381, 0]
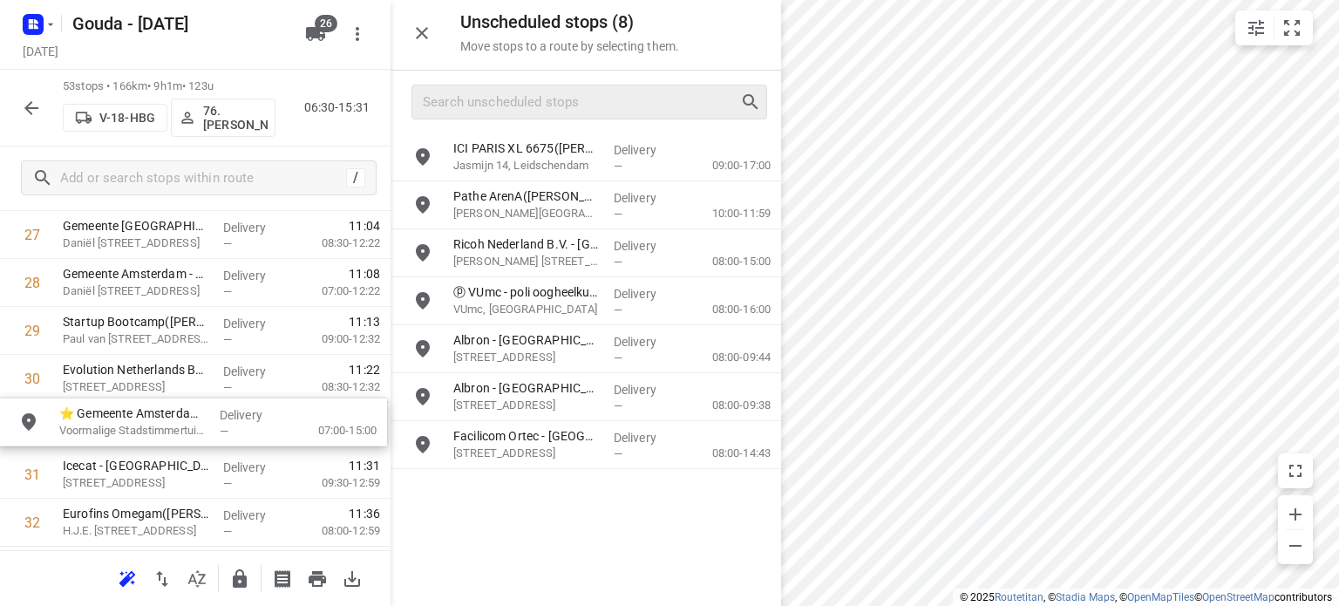
drag, startPoint x: 553, startPoint y: 302, endPoint x: 153, endPoint y: 424, distance: 417.2
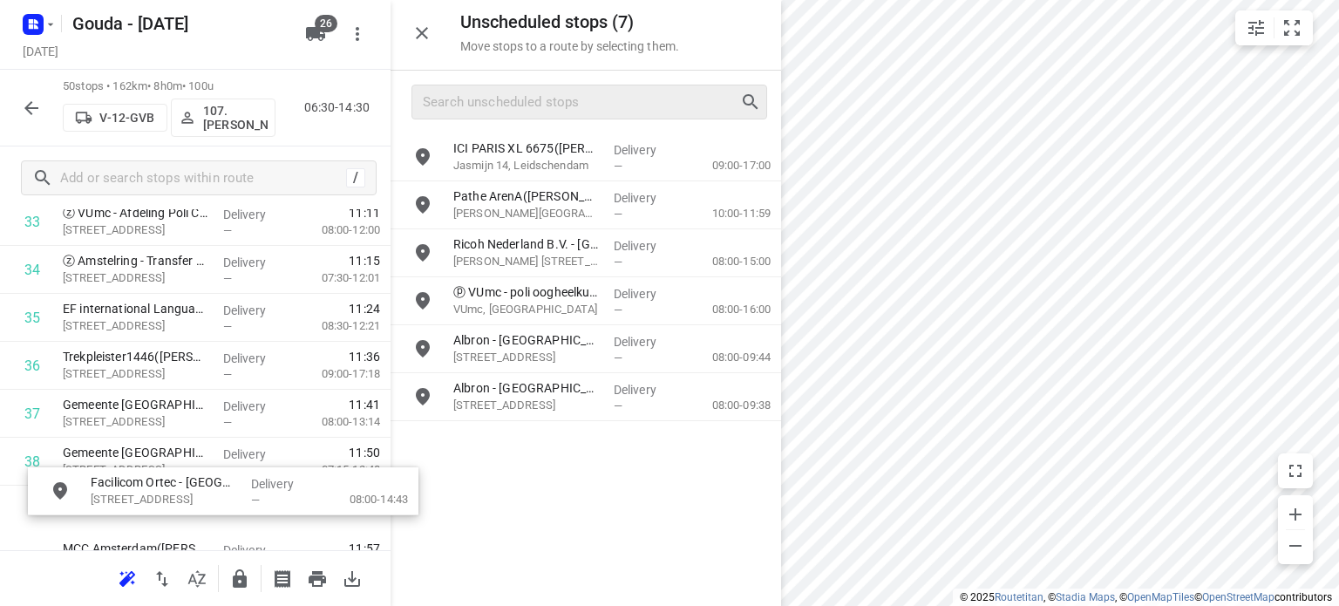
scroll to position [1712, 0]
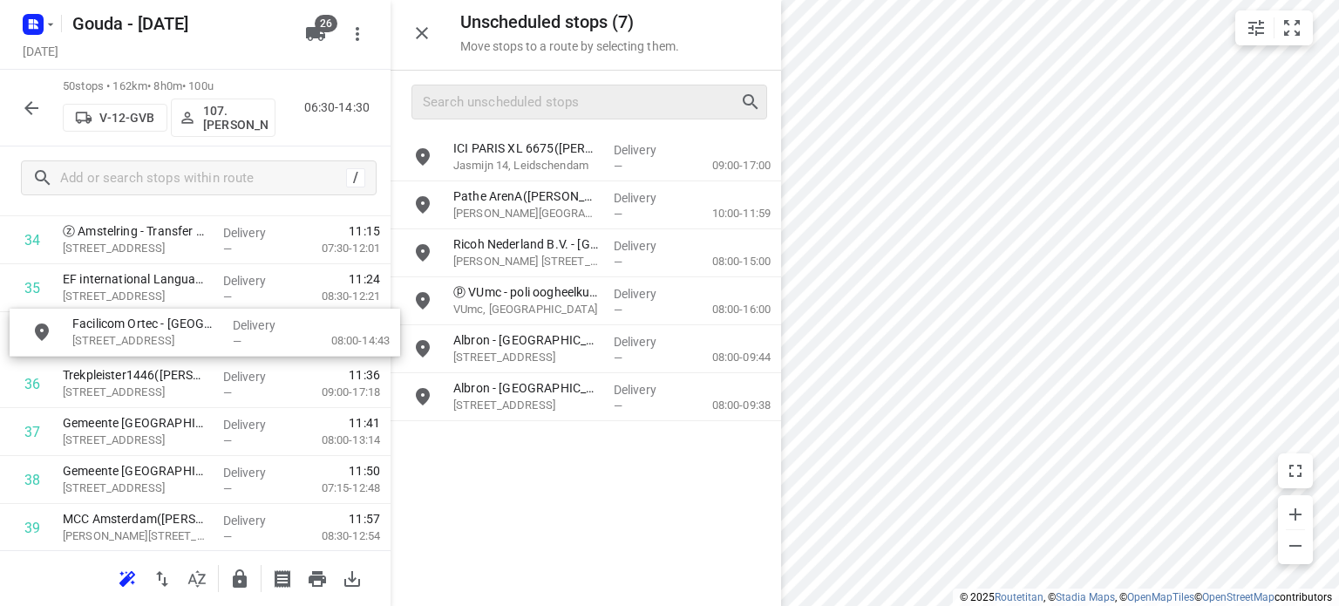
drag, startPoint x: 511, startPoint y: 439, endPoint x: 125, endPoint y: 331, distance: 401.0
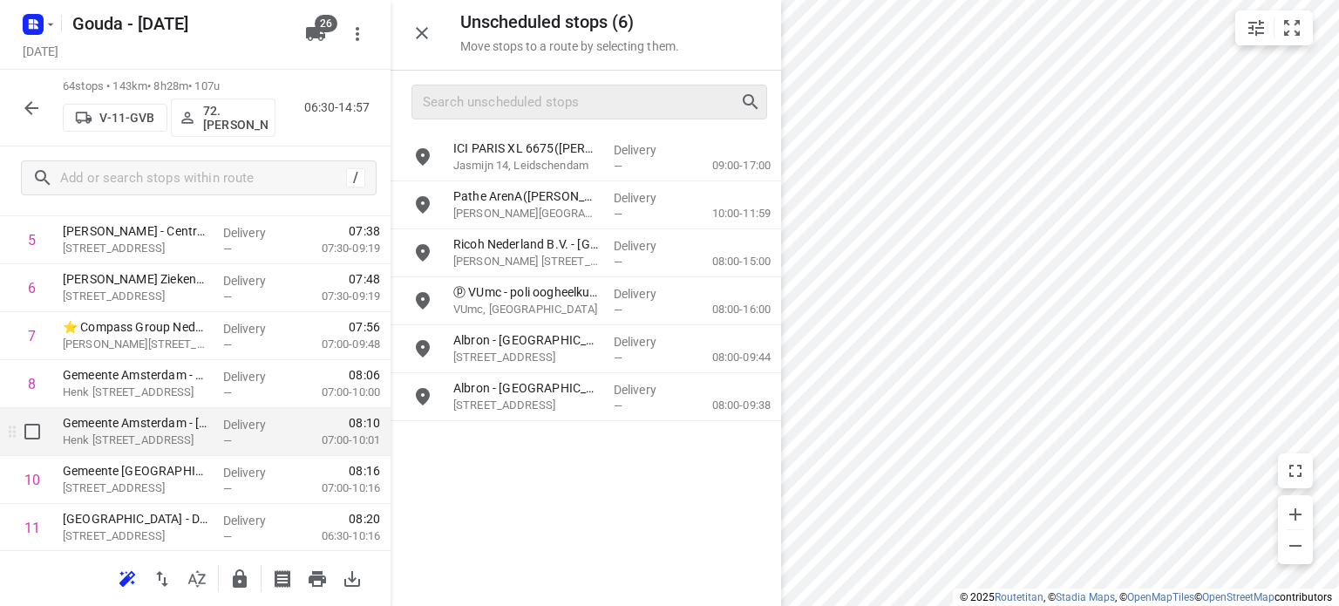
scroll to position [317, 0]
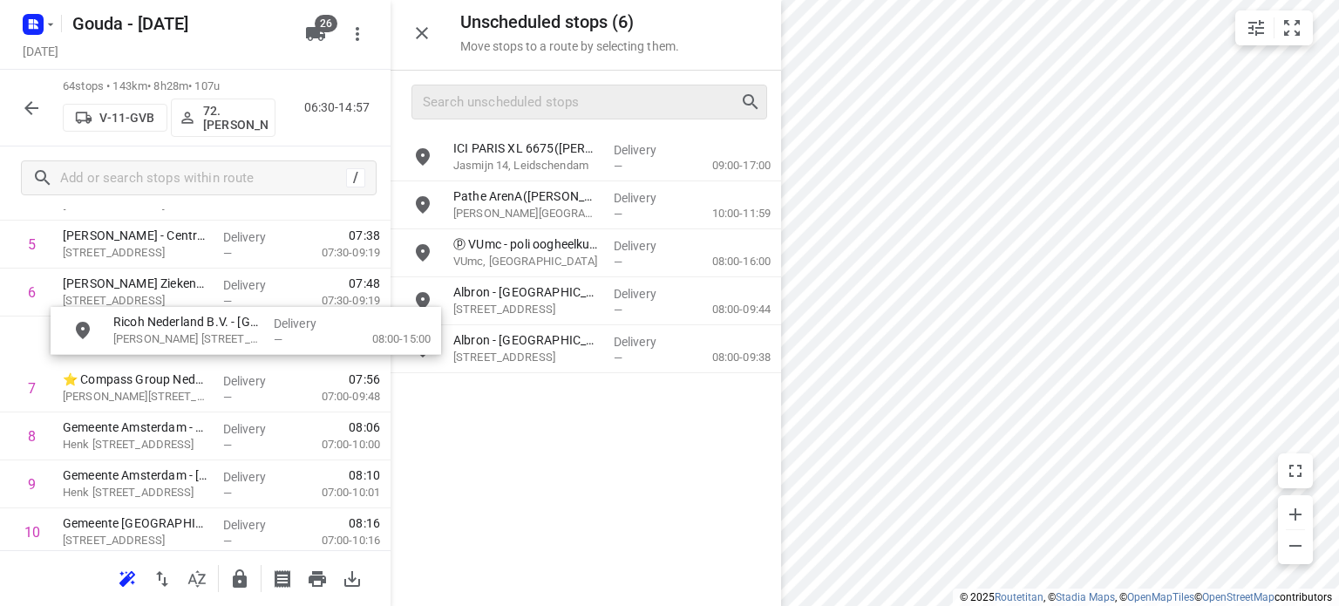
drag, startPoint x: 497, startPoint y: 257, endPoint x: 145, endPoint y: 336, distance: 360.8
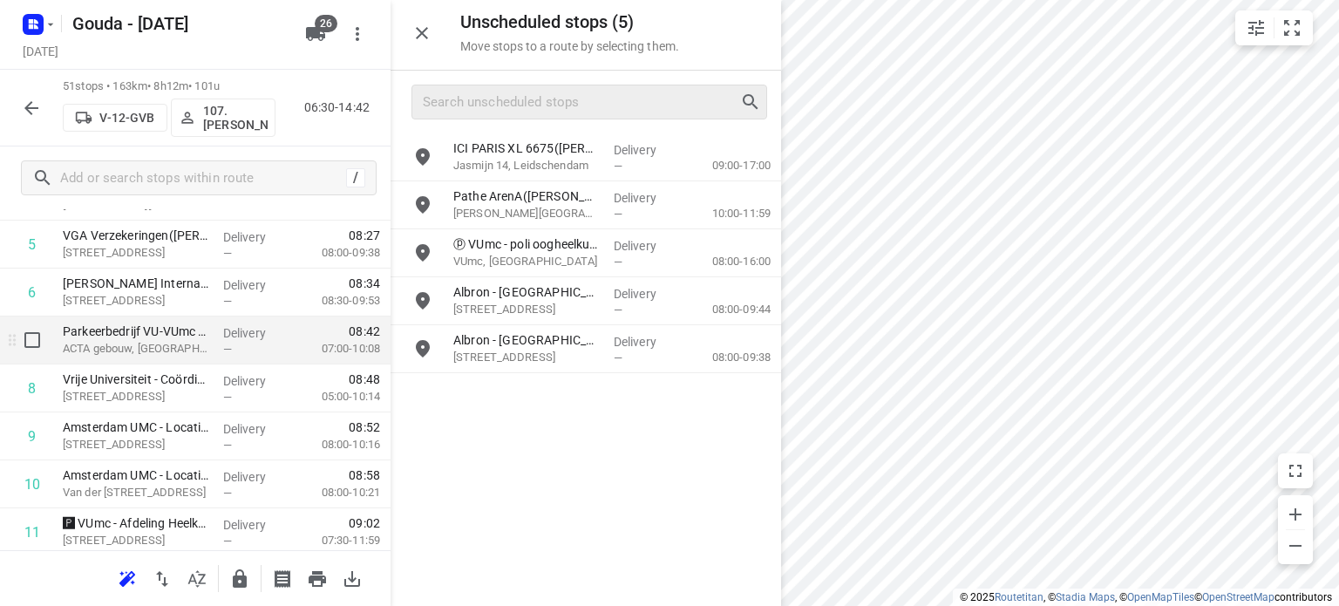
scroll to position [840, 0]
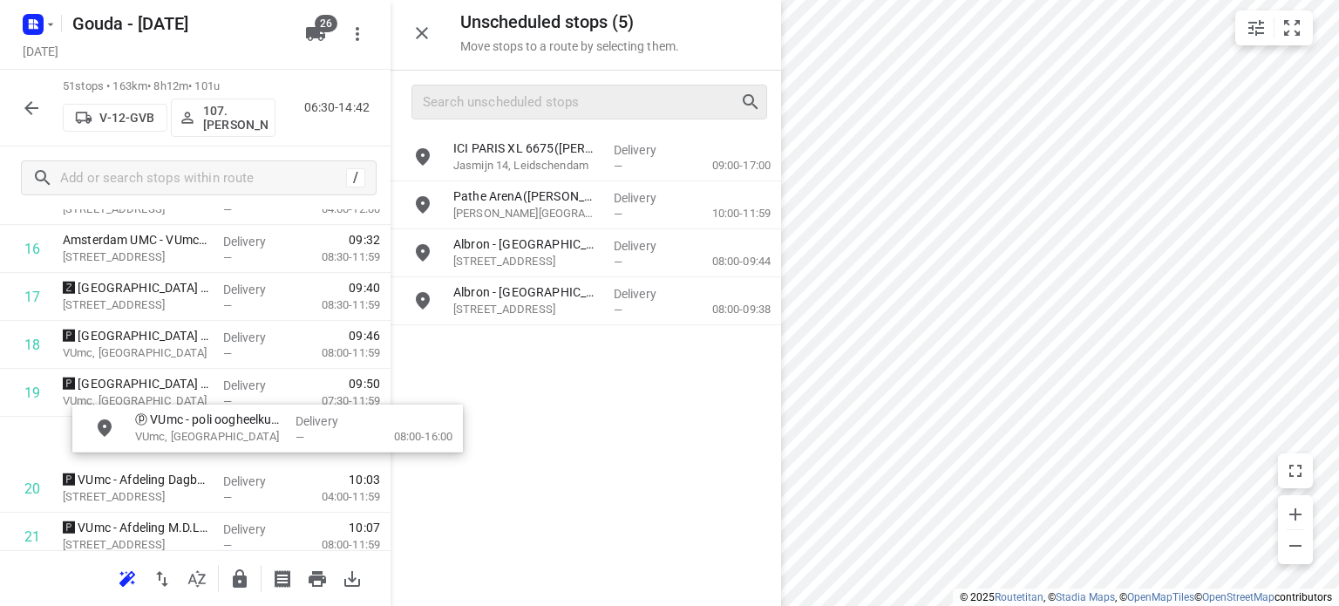
drag, startPoint x: 495, startPoint y: 255, endPoint x: 156, endPoint y: 432, distance: 382.4
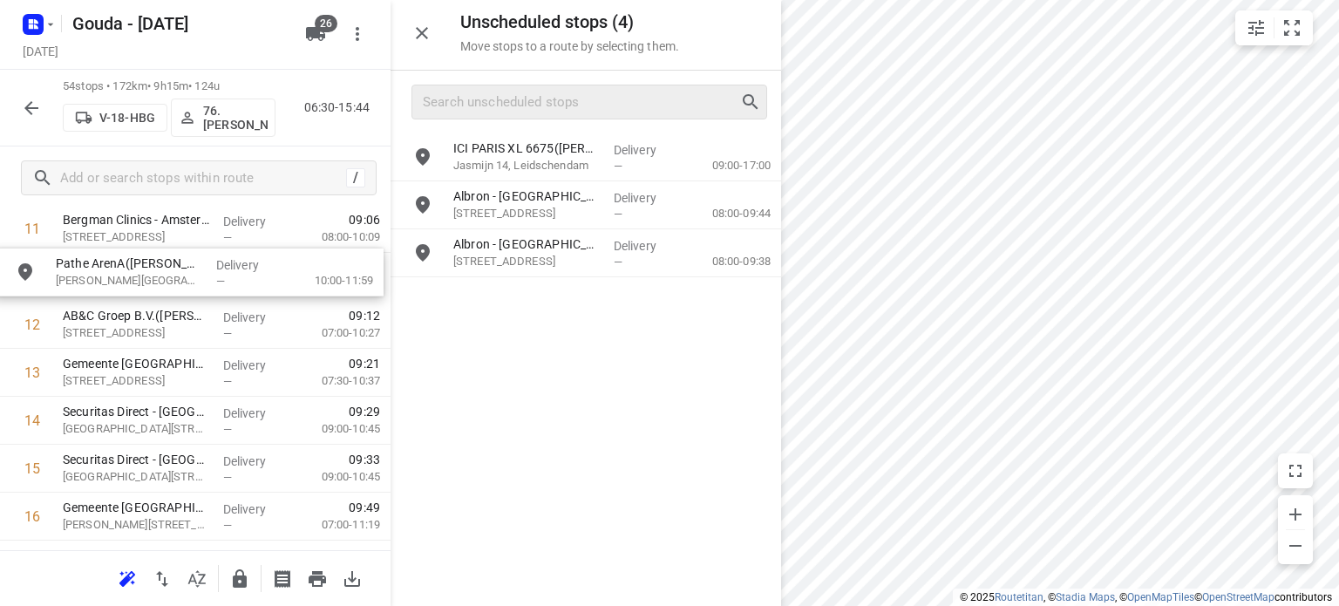
scroll to position [617, 0]
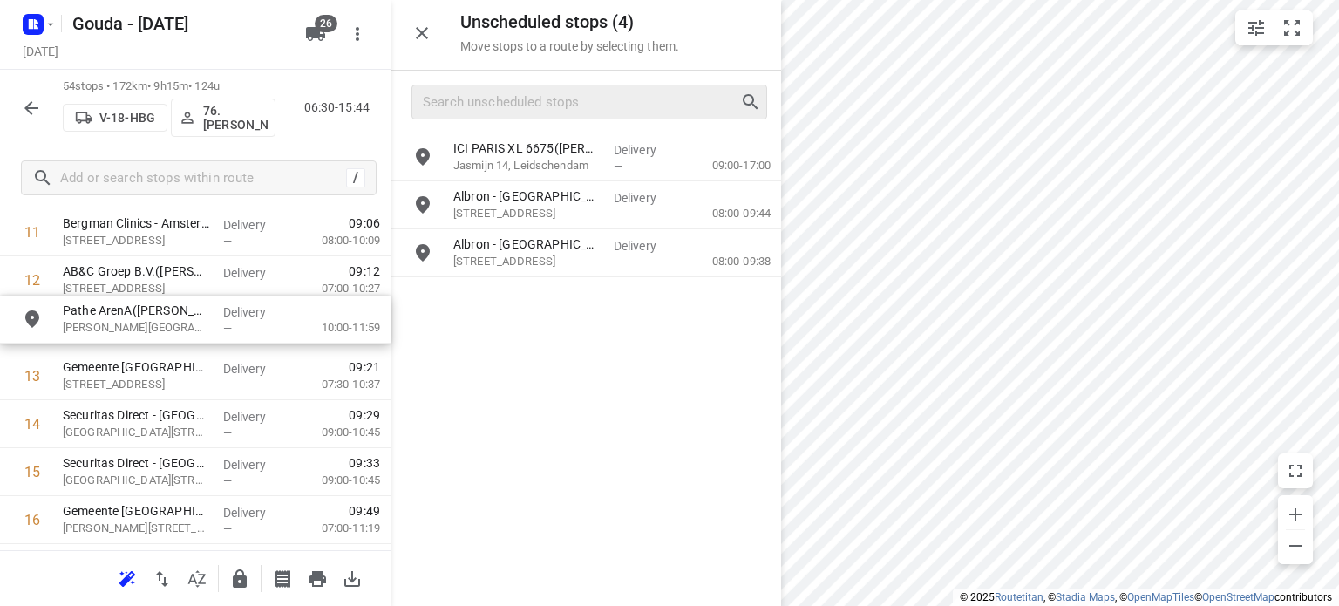
drag, startPoint x: 513, startPoint y: 215, endPoint x: 119, endPoint y: 332, distance: 411.7
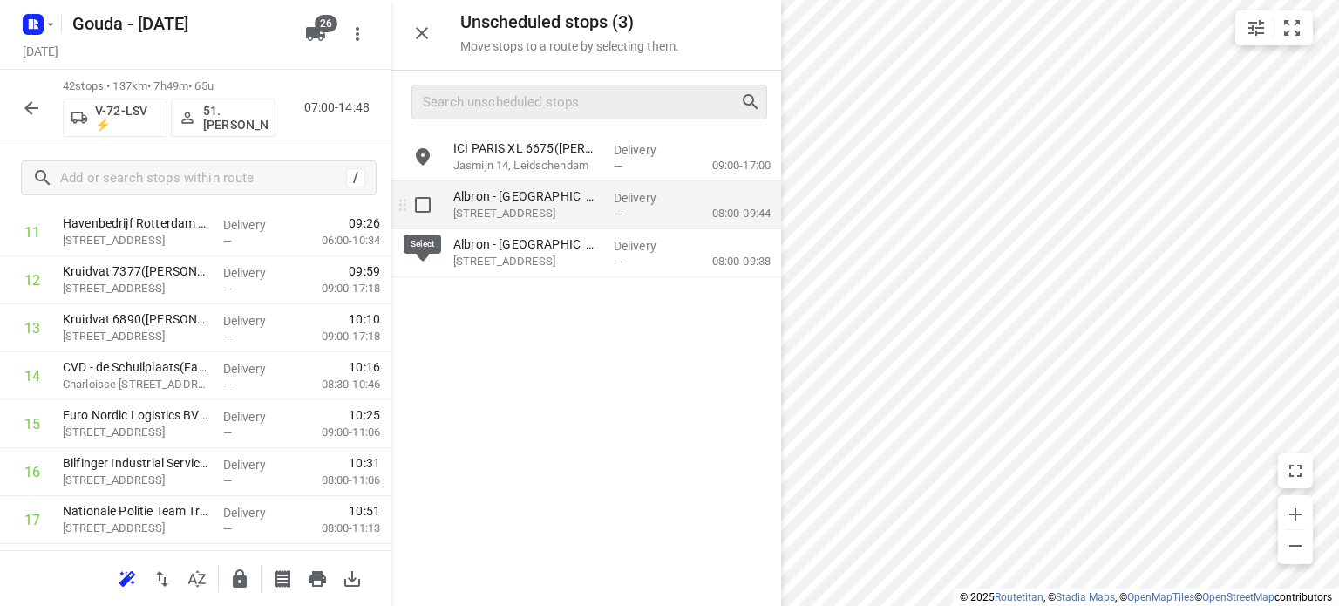
click at [426, 206] on input "grid" at bounding box center [422, 204] width 35 height 35
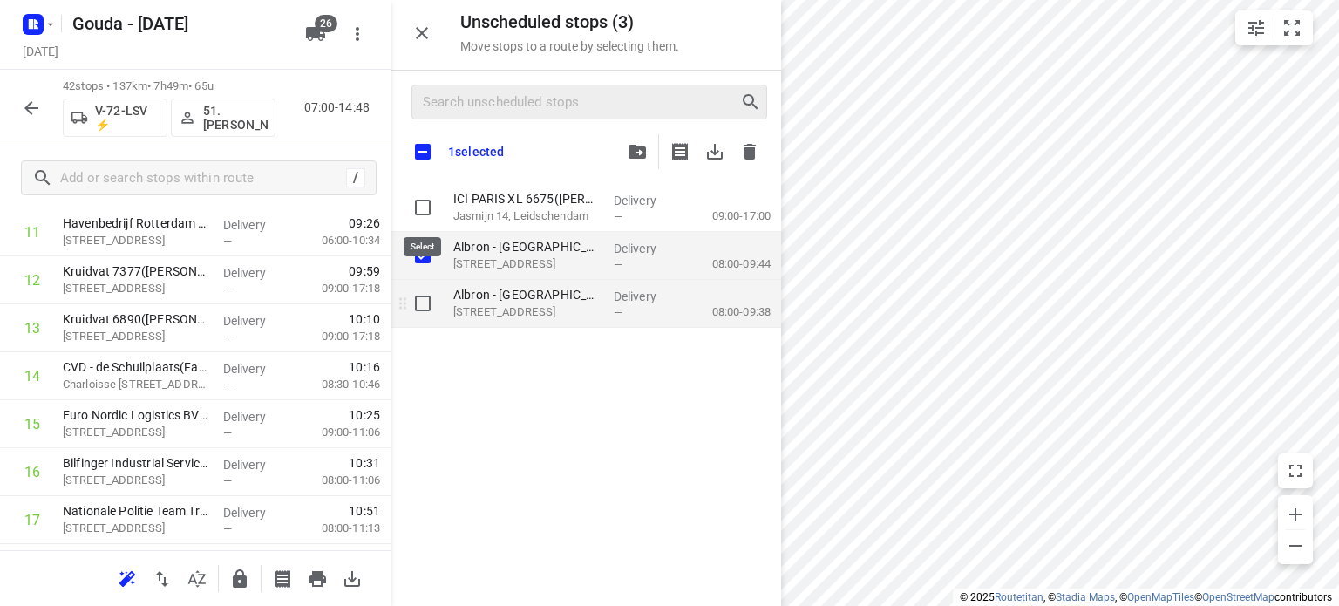
checkbox input "true"
click at [431, 310] on input "grid" at bounding box center [422, 303] width 35 height 35
checkbox input "true"
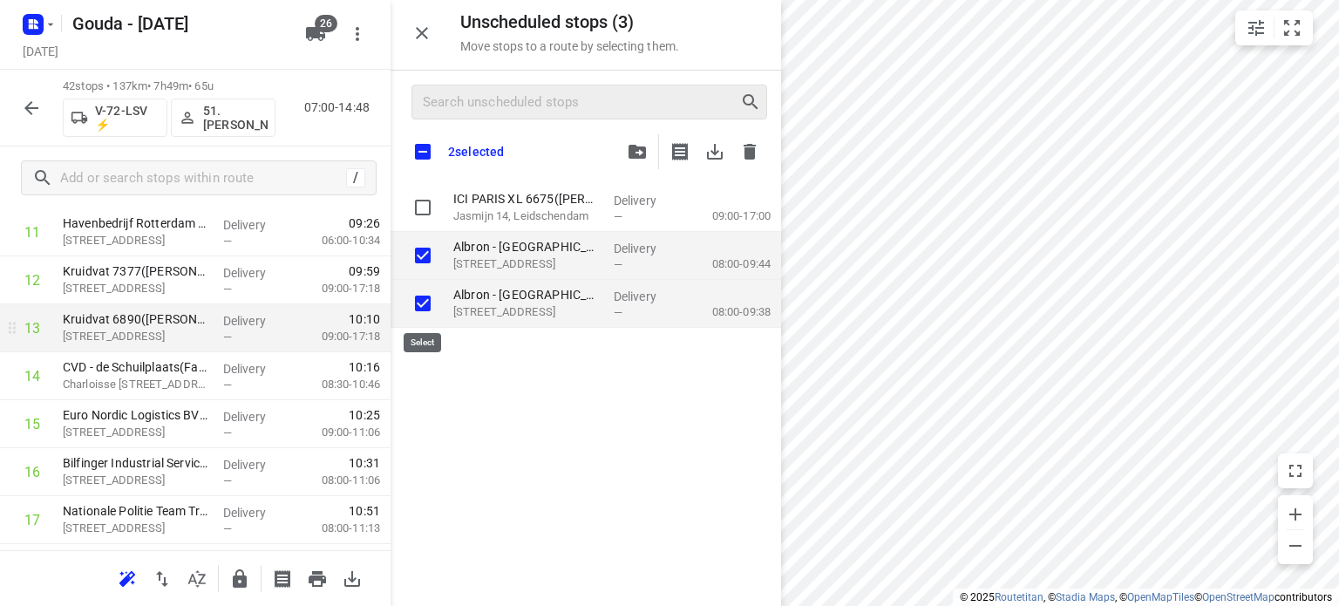
checkbox input "true"
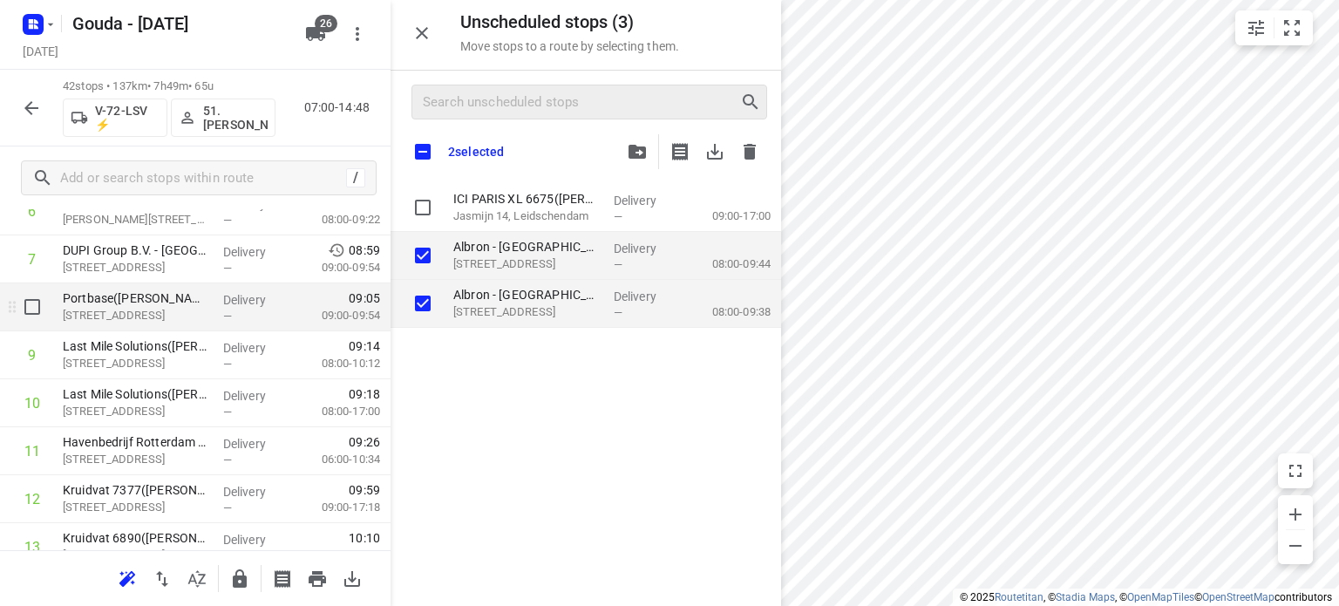
scroll to position [356, 0]
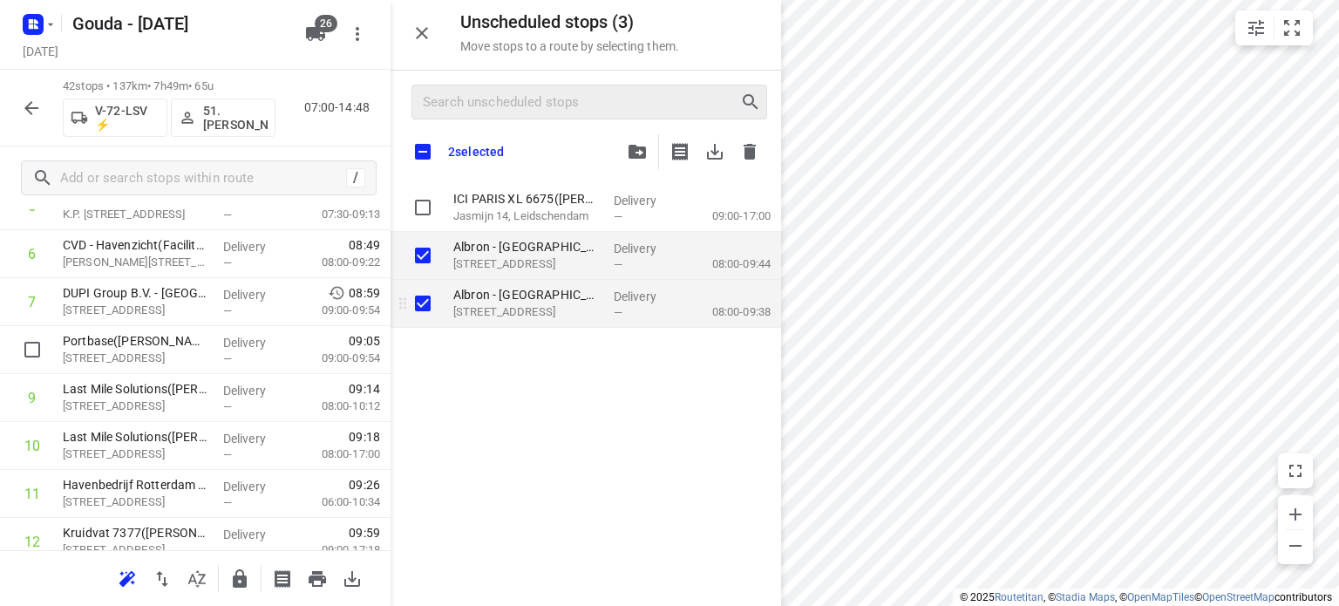
checkbox input "true"
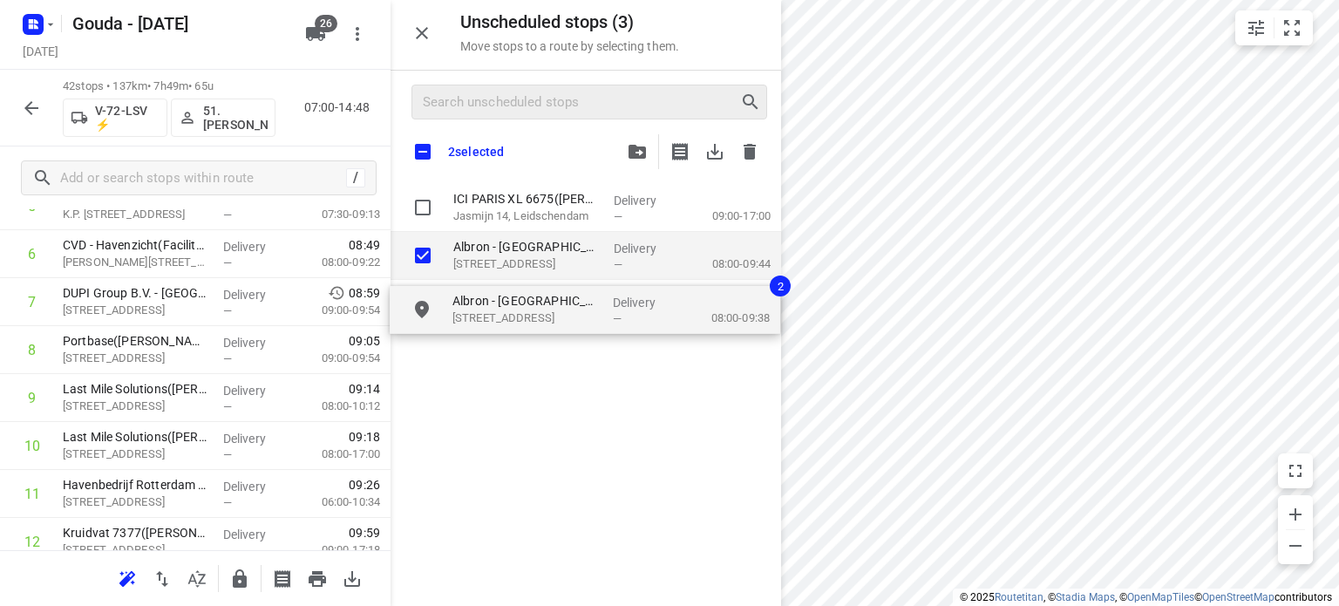
checkbox input "true"
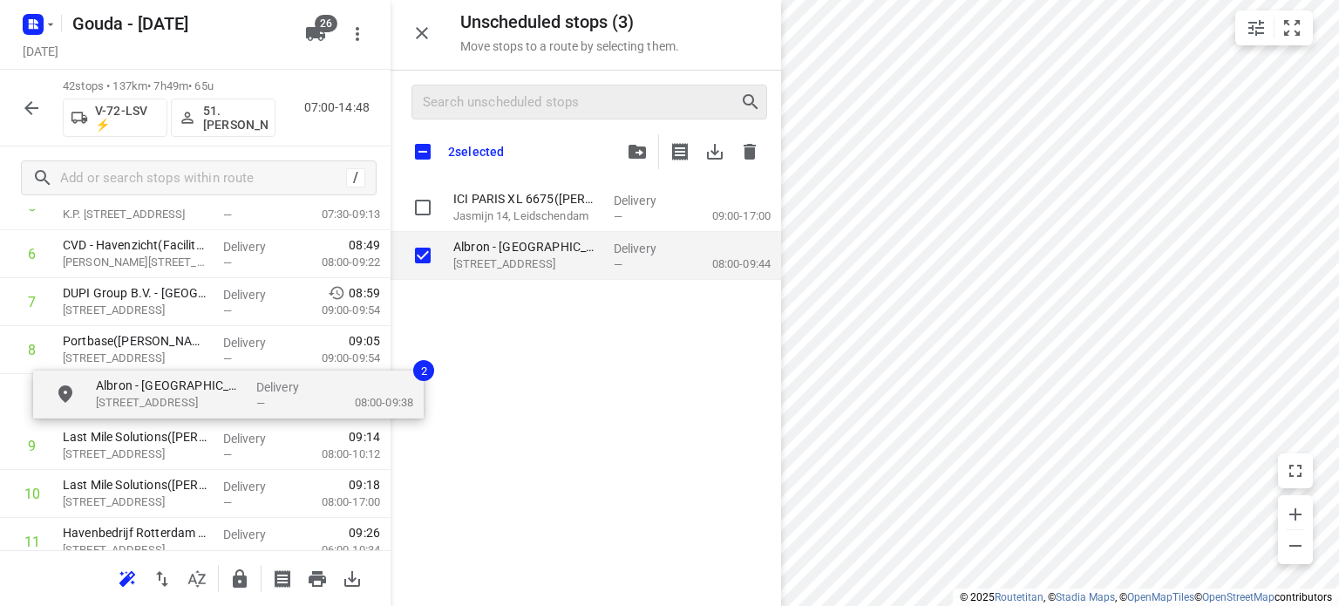
drag, startPoint x: 476, startPoint y: 306, endPoint x: 119, endPoint y: 401, distance: 369.8
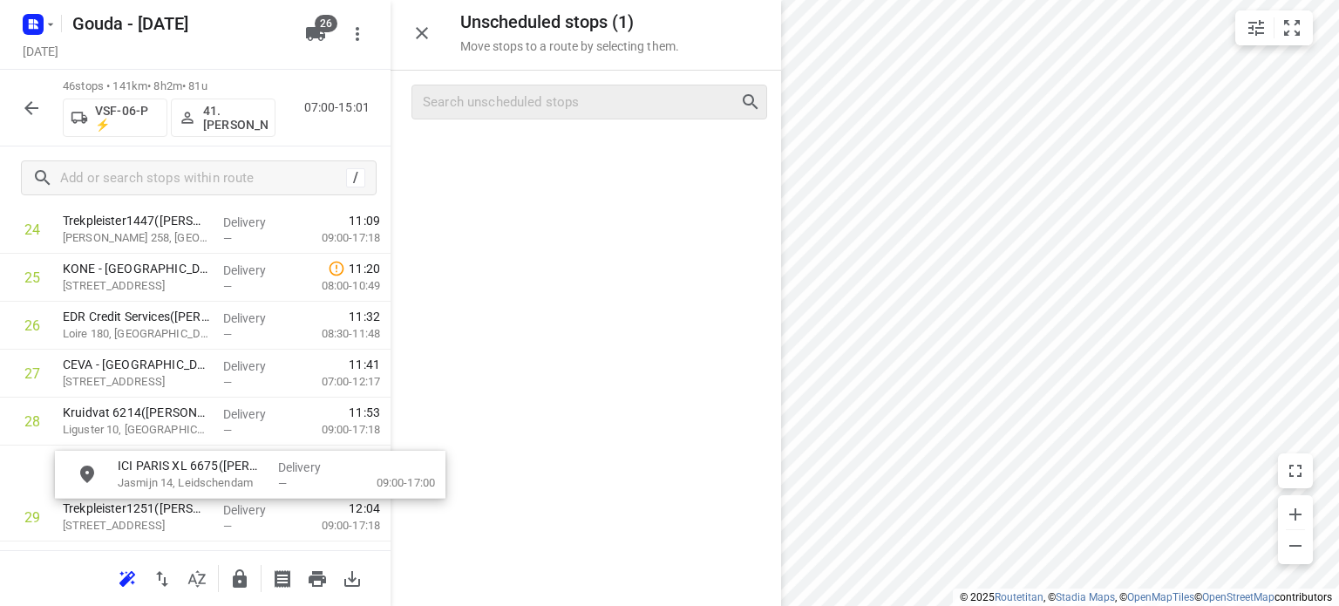
scroll to position [1255, 13]
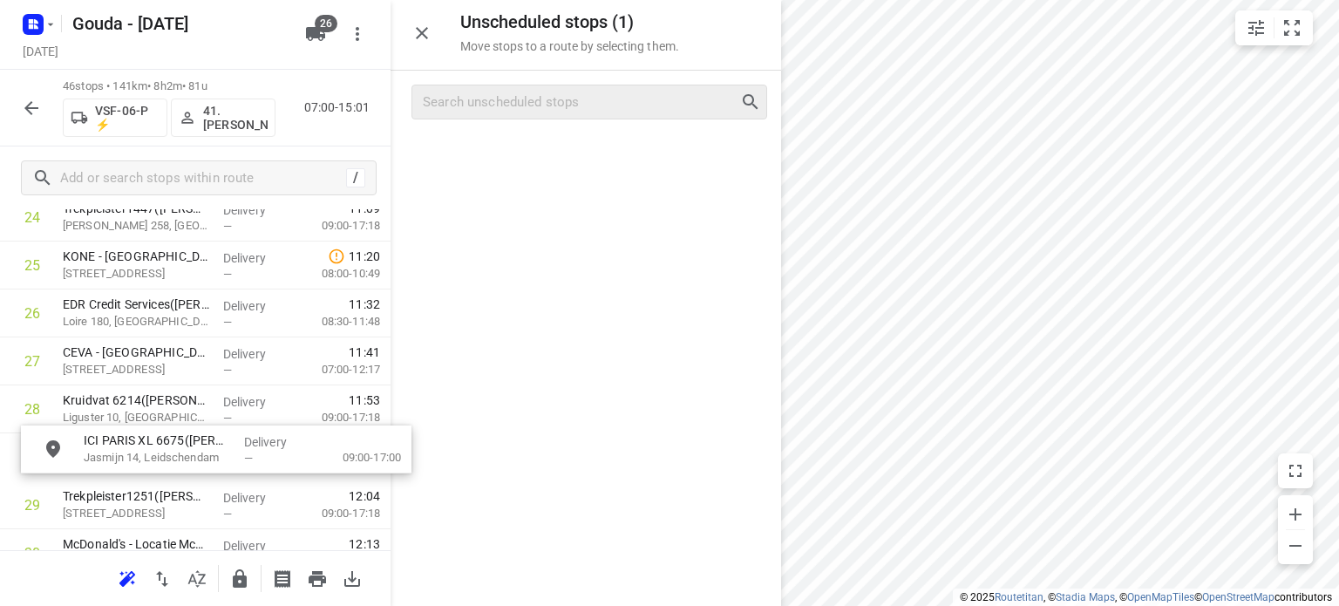
drag, startPoint x: 521, startPoint y: 162, endPoint x: 150, endPoint y: 458, distance: 475.1
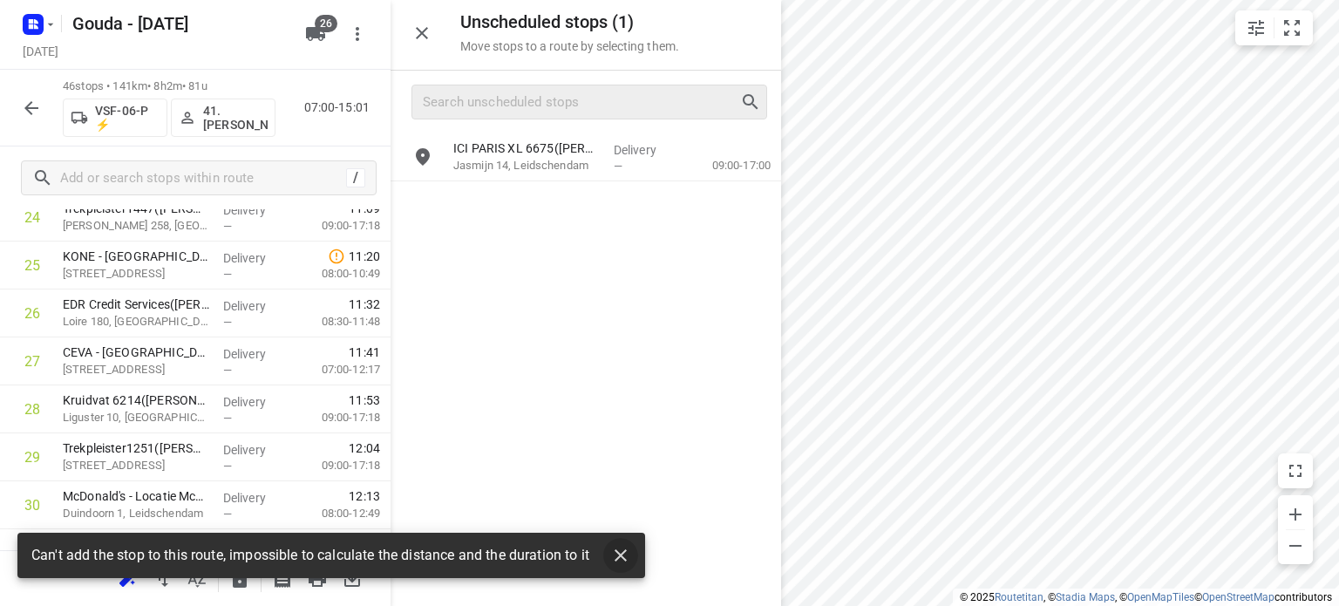
click at [621, 545] on icon "button" at bounding box center [620, 555] width 21 height 21
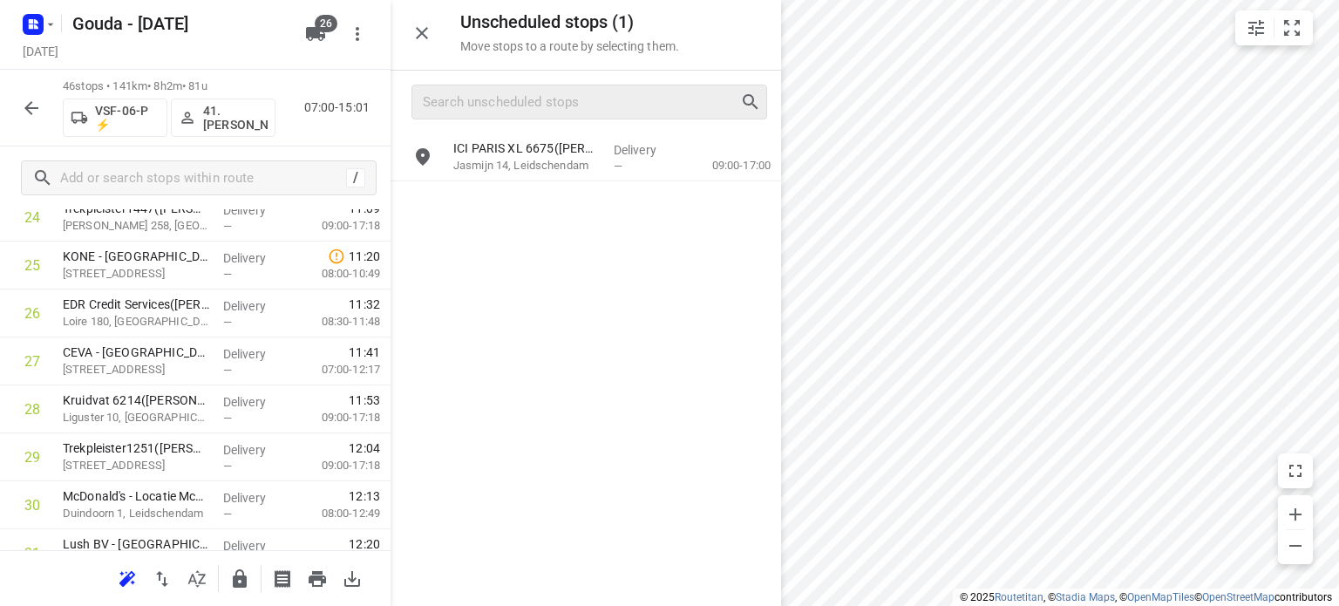
click at [31, 107] on icon "button" at bounding box center [31, 108] width 14 height 14
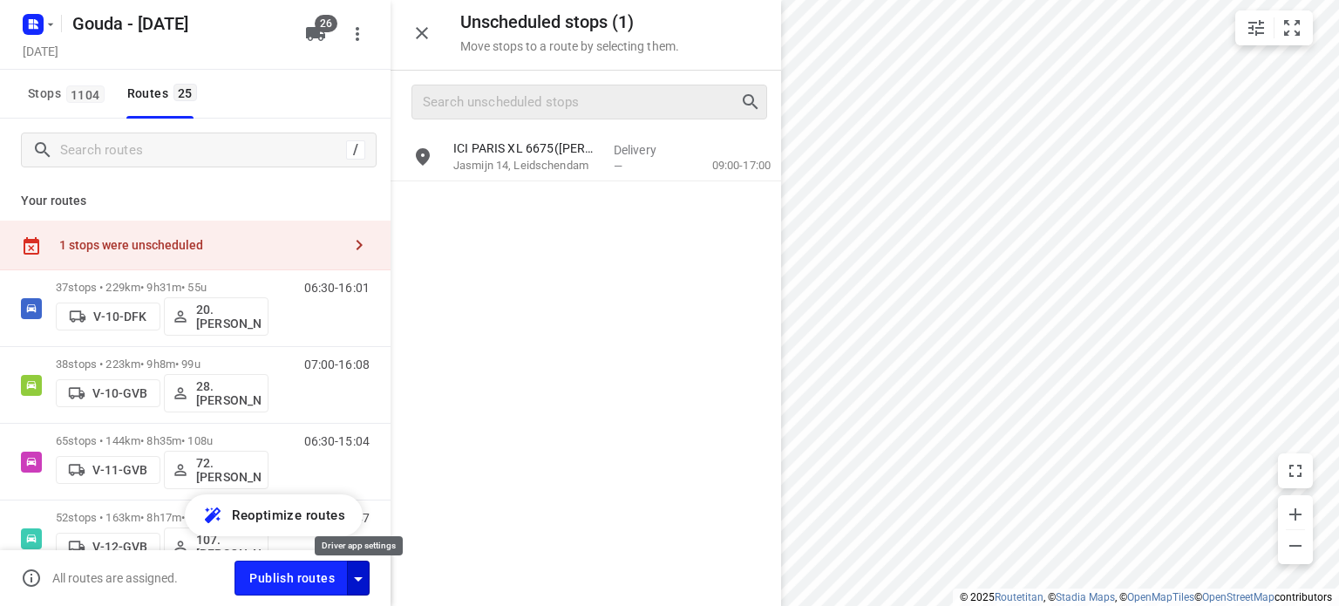
click at [356, 574] on icon "button" at bounding box center [358, 578] width 21 height 21
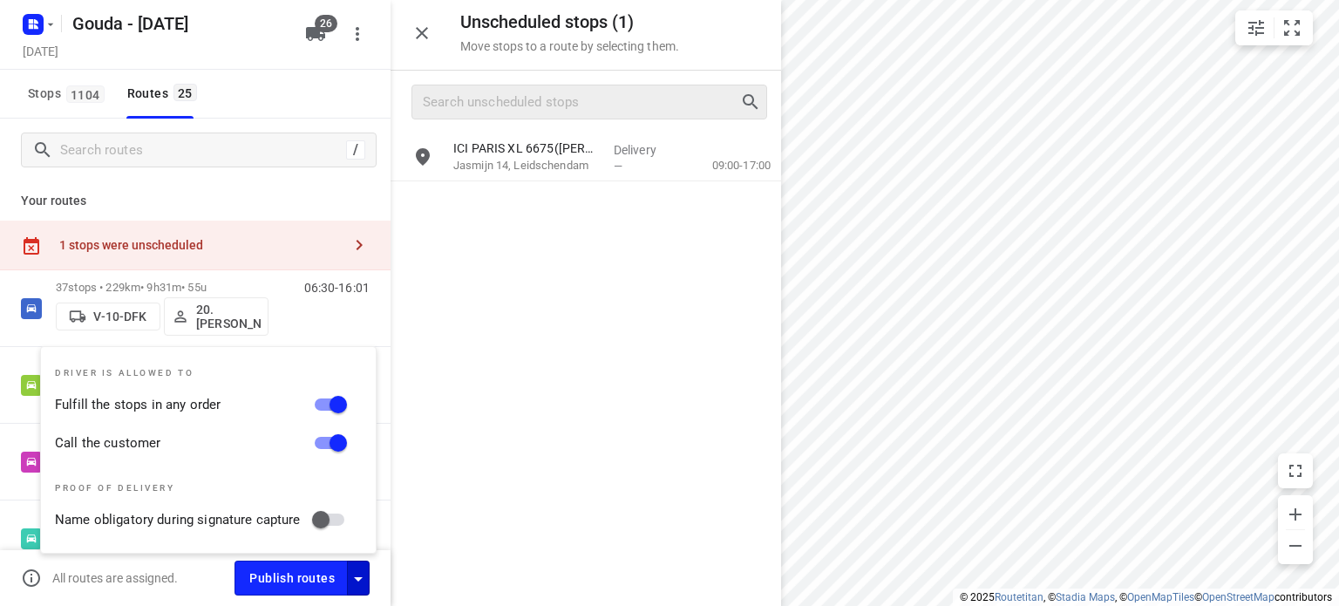
click at [526, 479] on div "ICI PARIS XL 6675(A.S. Watson - Actie ICI Paris) Jasmijn 14, Leidschendam Deliv…" at bounding box center [585, 368] width 390 height 471
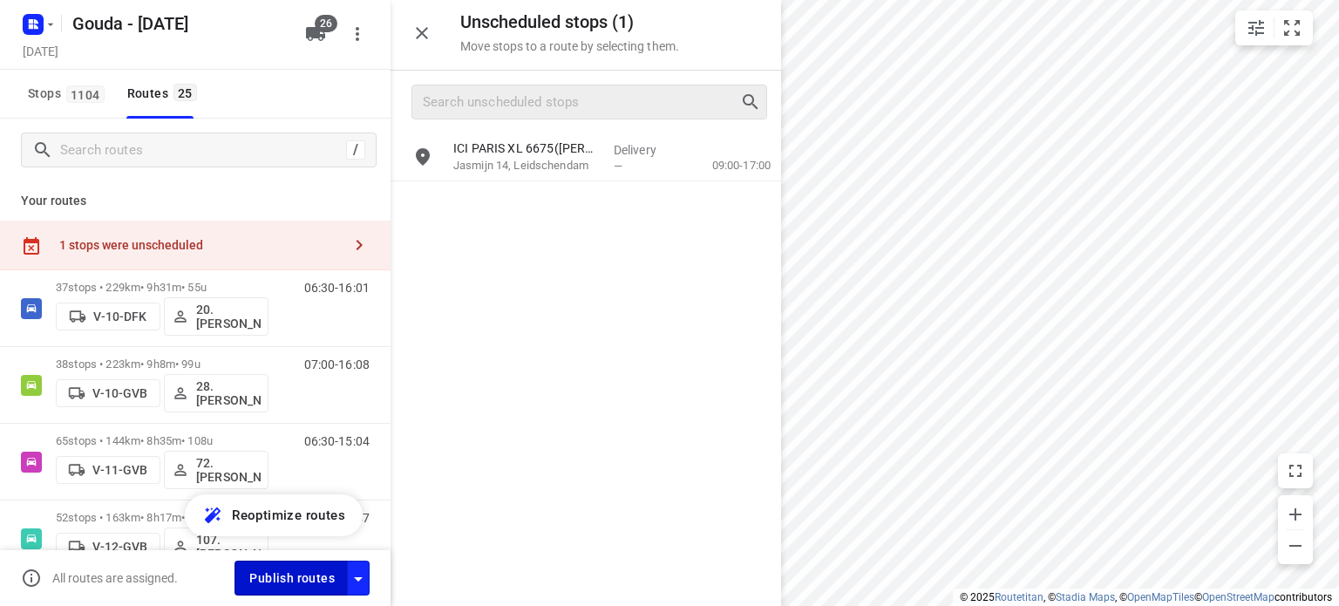
click at [290, 575] on span "Publish routes" at bounding box center [291, 578] width 85 height 22
